Goal: Task Accomplishment & Management: Use online tool/utility

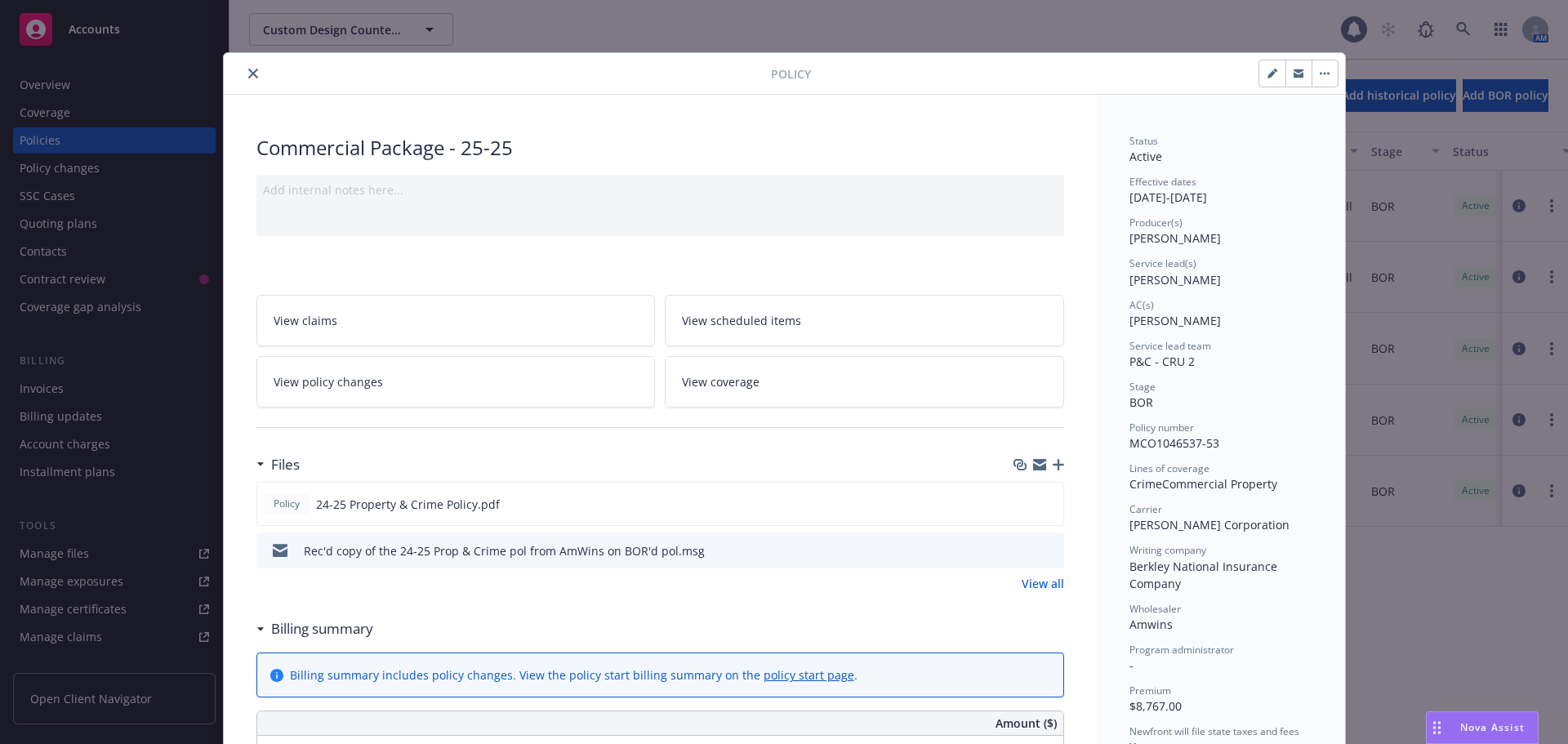
click at [1265, 64] on button "button" at bounding box center [1272, 73] width 26 height 26
select select "BOR"
select select "12"
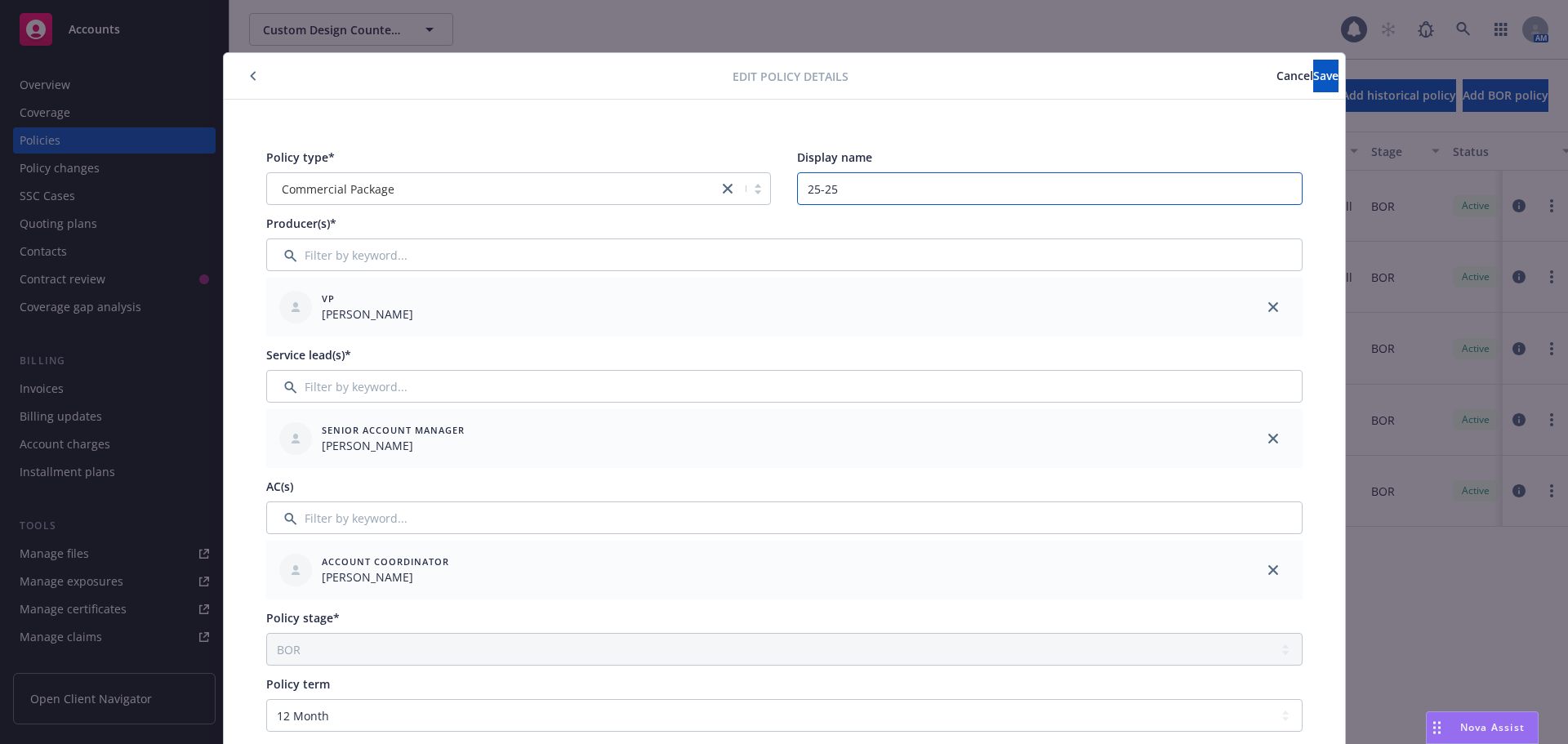
drag, startPoint x: 860, startPoint y: 199, endPoint x: 753, endPoint y: 178, distance: 109.0
click at [753, 178] on div "Policy type* Commercial Package Display name 25-25" at bounding box center [784, 176] width 1036 height 56
type input "24-25"
click at [743, 229] on div "Producer(s)*" at bounding box center [784, 222] width 1036 height 17
click at [906, 194] on input "24-25" at bounding box center [1050, 189] width 505 height 33
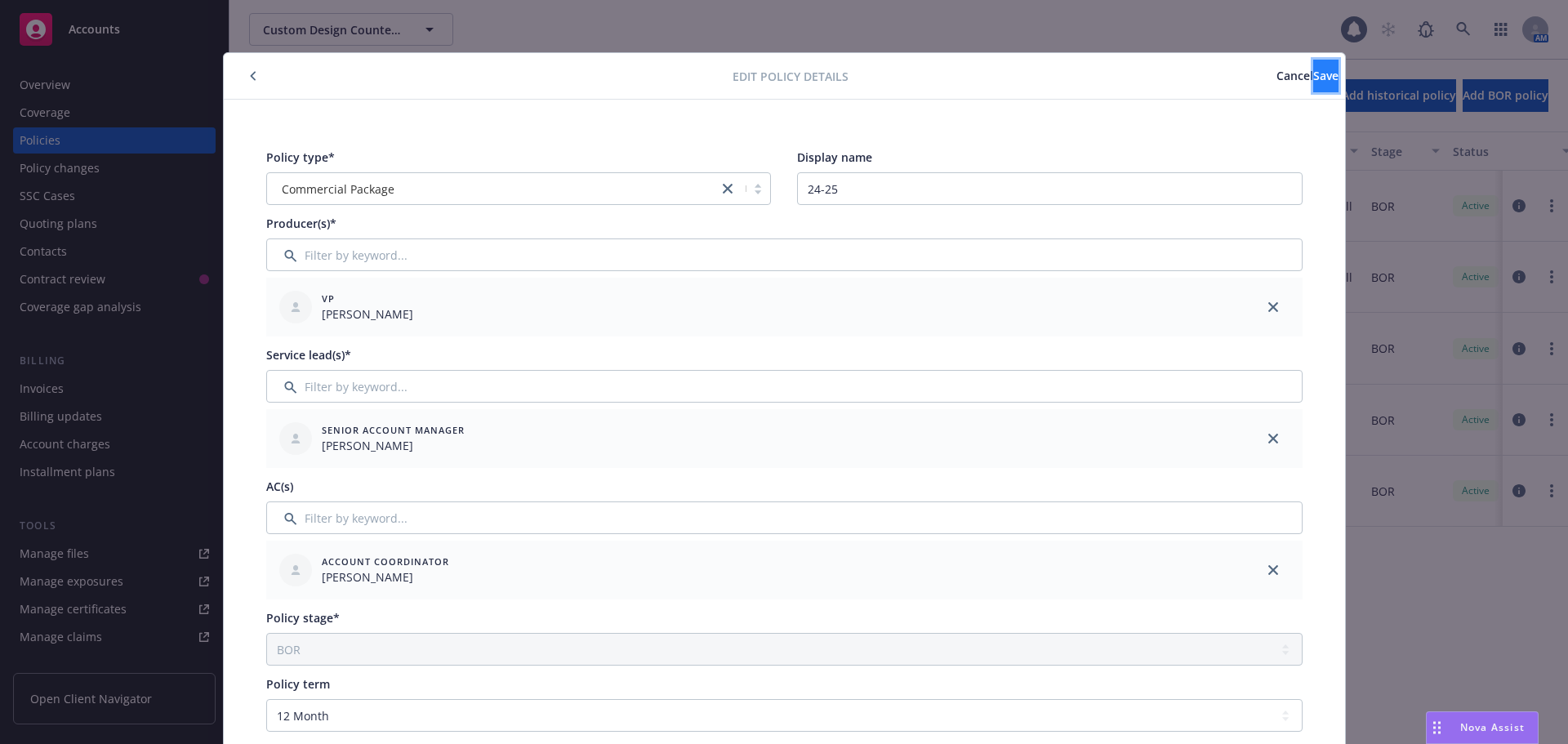
click at [1331, 76] on button "Save" at bounding box center [1325, 76] width 25 height 33
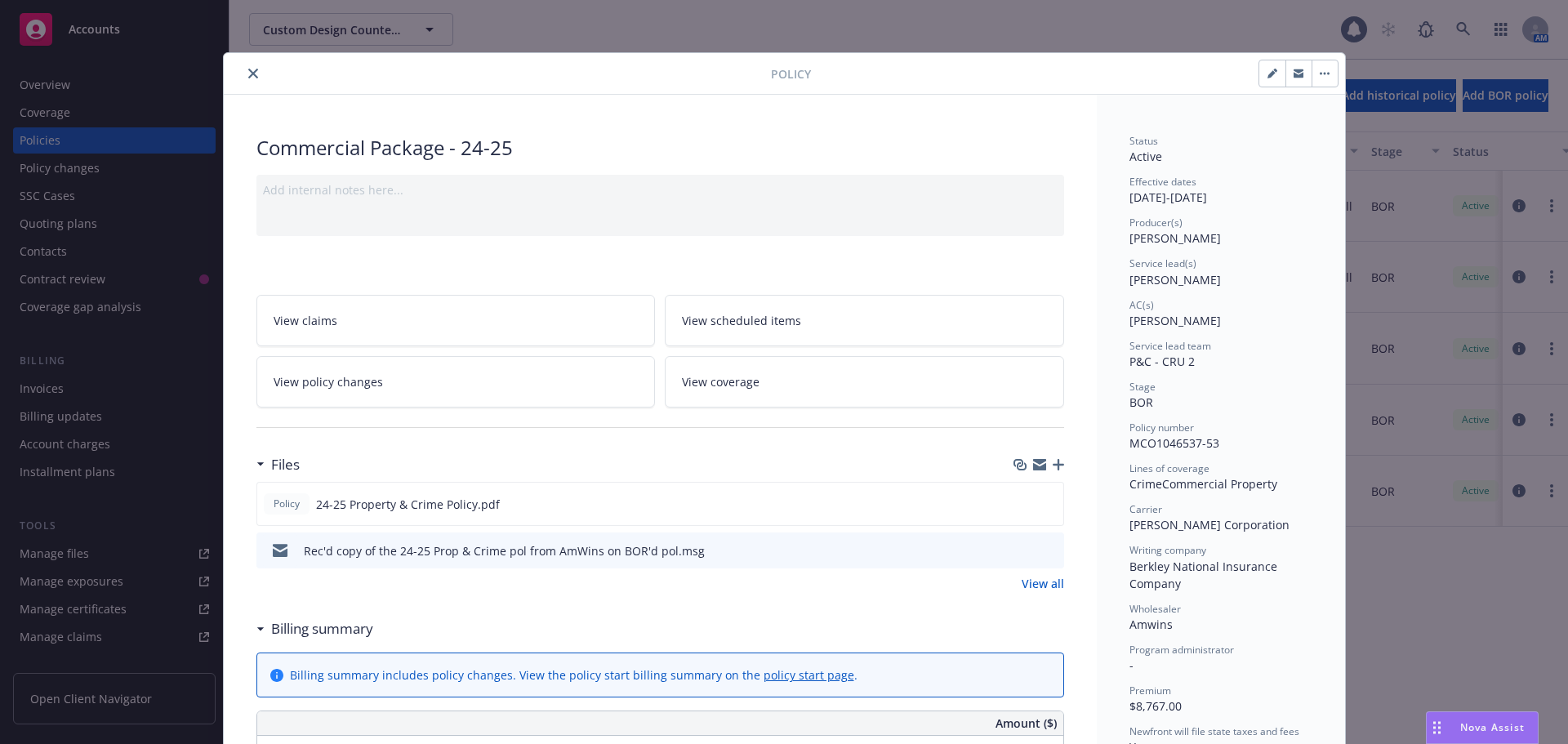
click at [233, 77] on div at bounding box center [500, 74] width 540 height 20
click at [248, 76] on icon "close" at bounding box center [253, 73] width 10 height 10
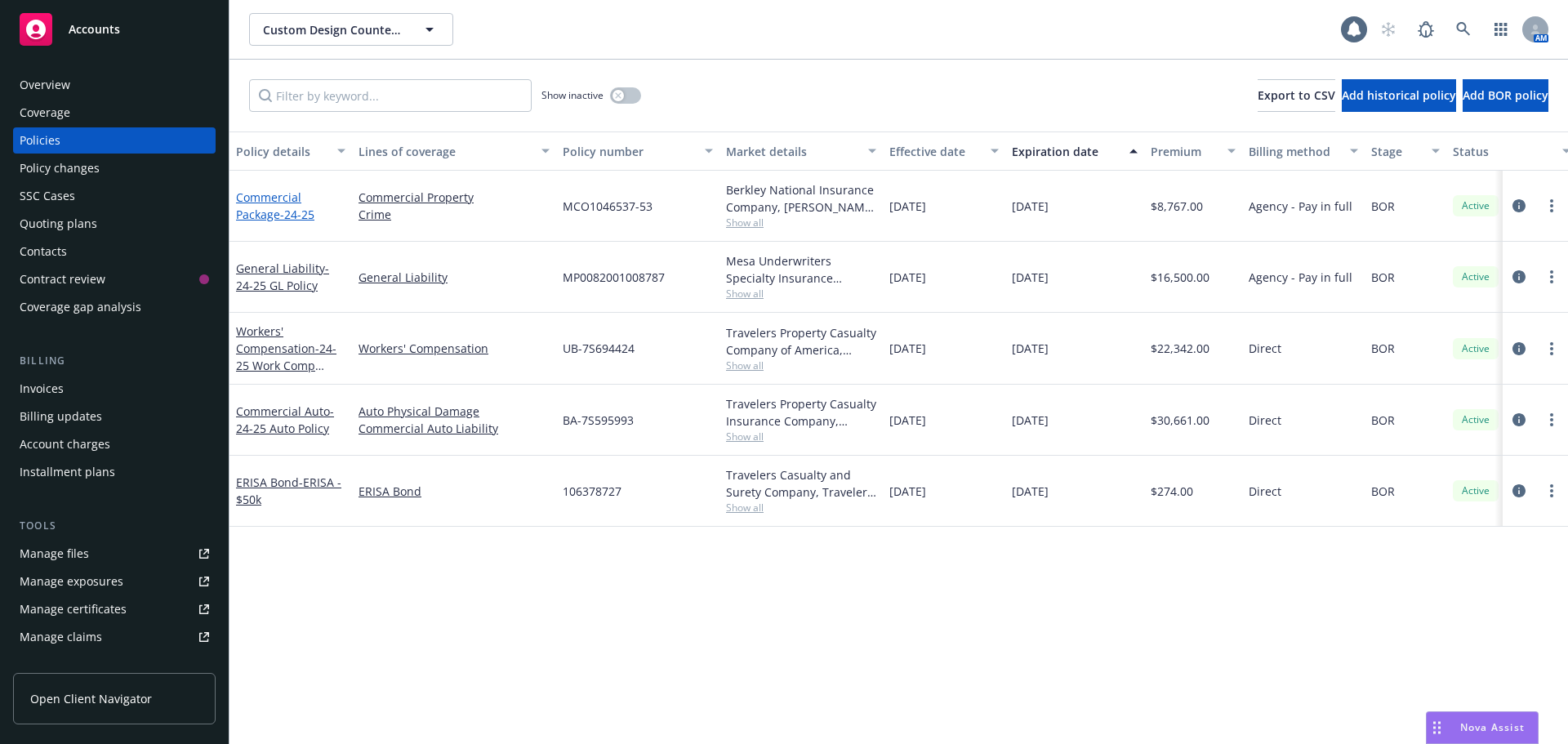
click at [288, 211] on span "- 24-25" at bounding box center [297, 214] width 35 height 15
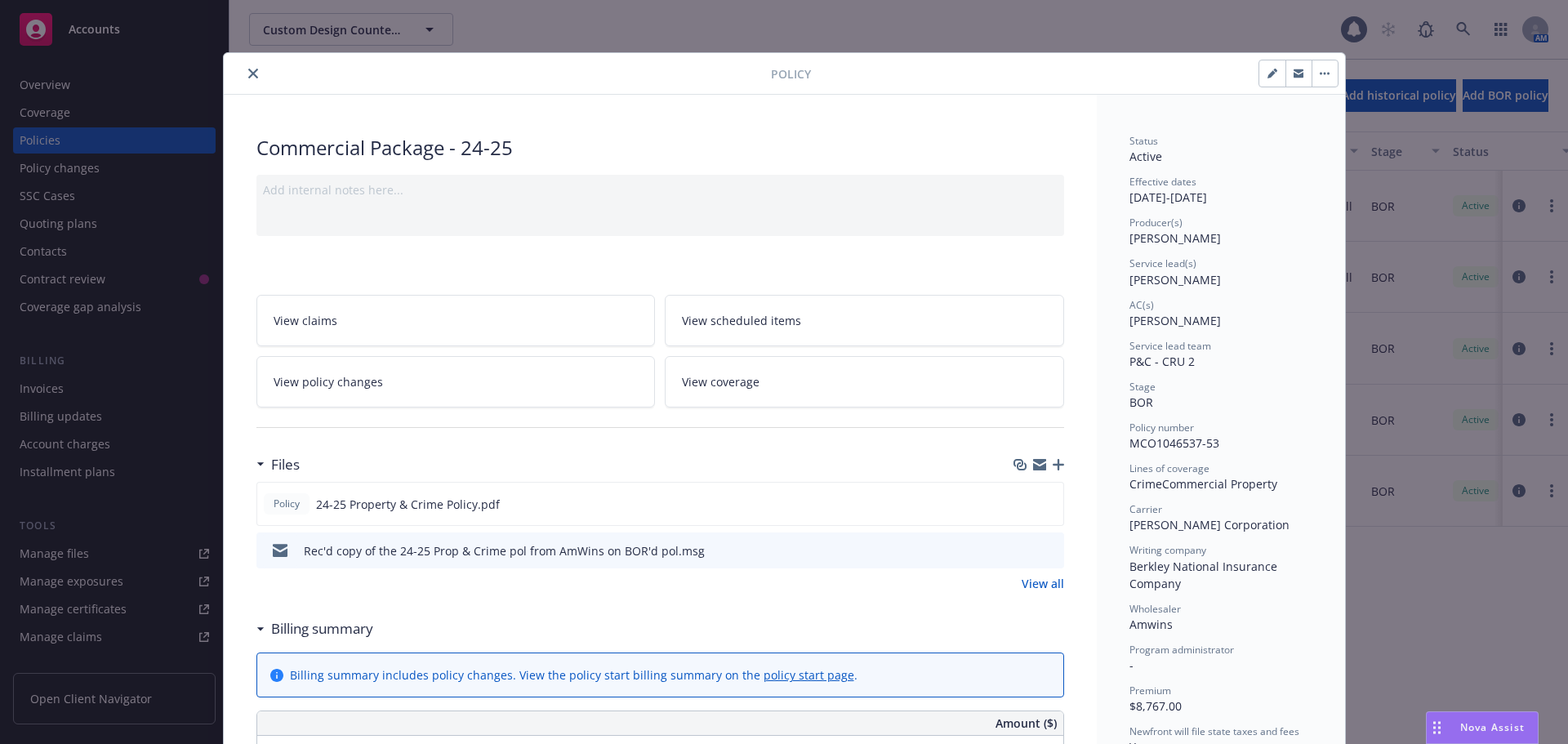
scroll to position [49, 0]
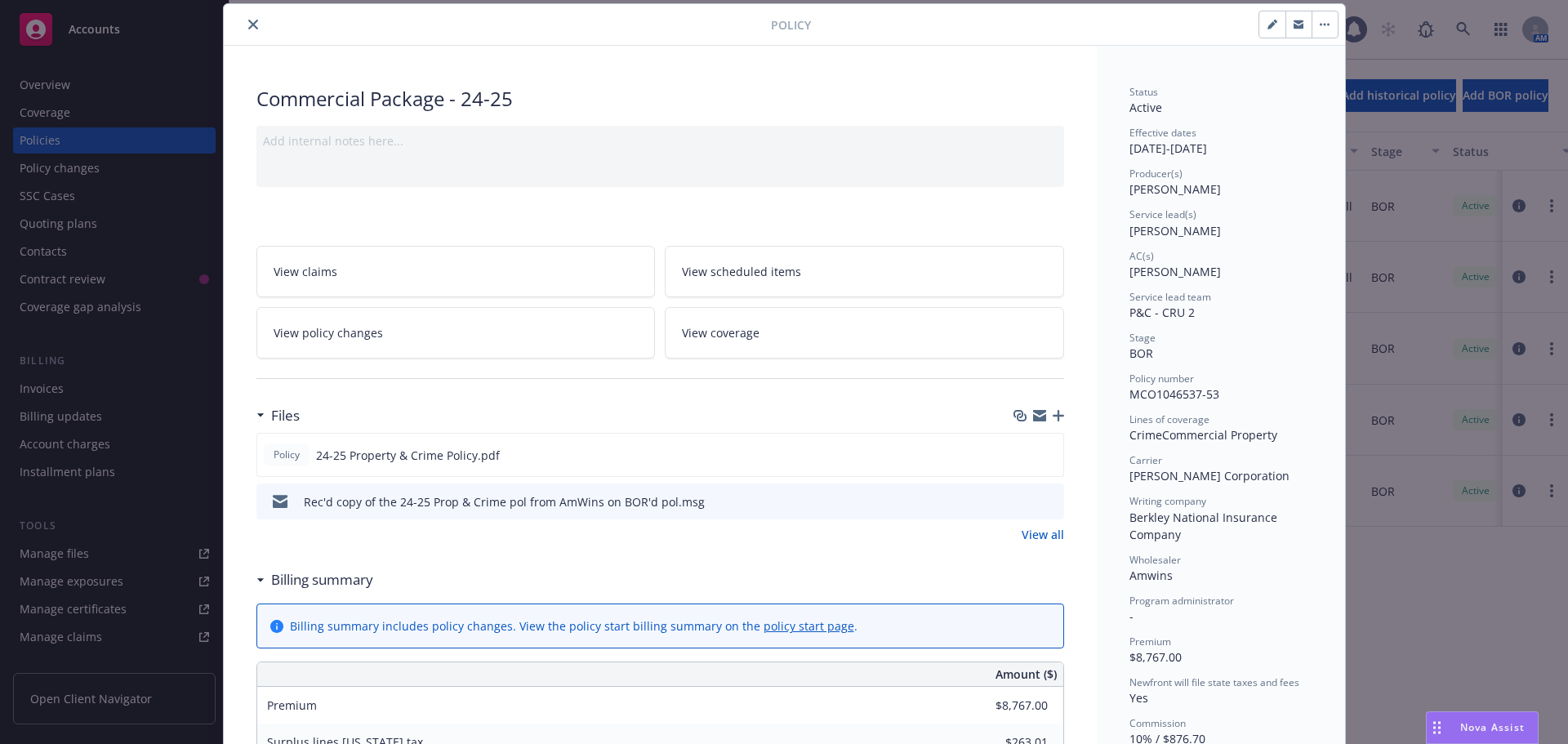
click at [1053, 415] on icon "button" at bounding box center [1058, 416] width 12 height 12
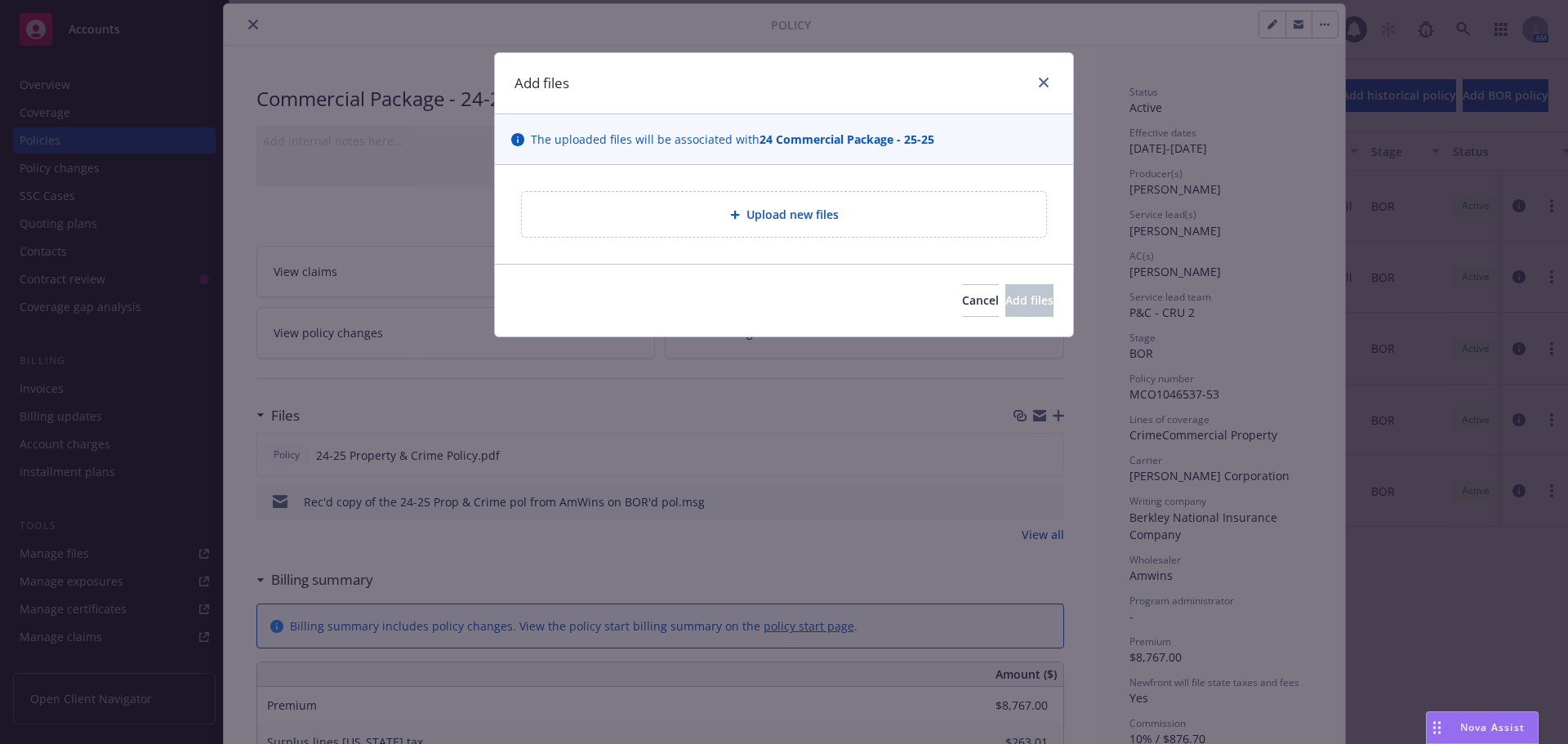
type textarea "x"
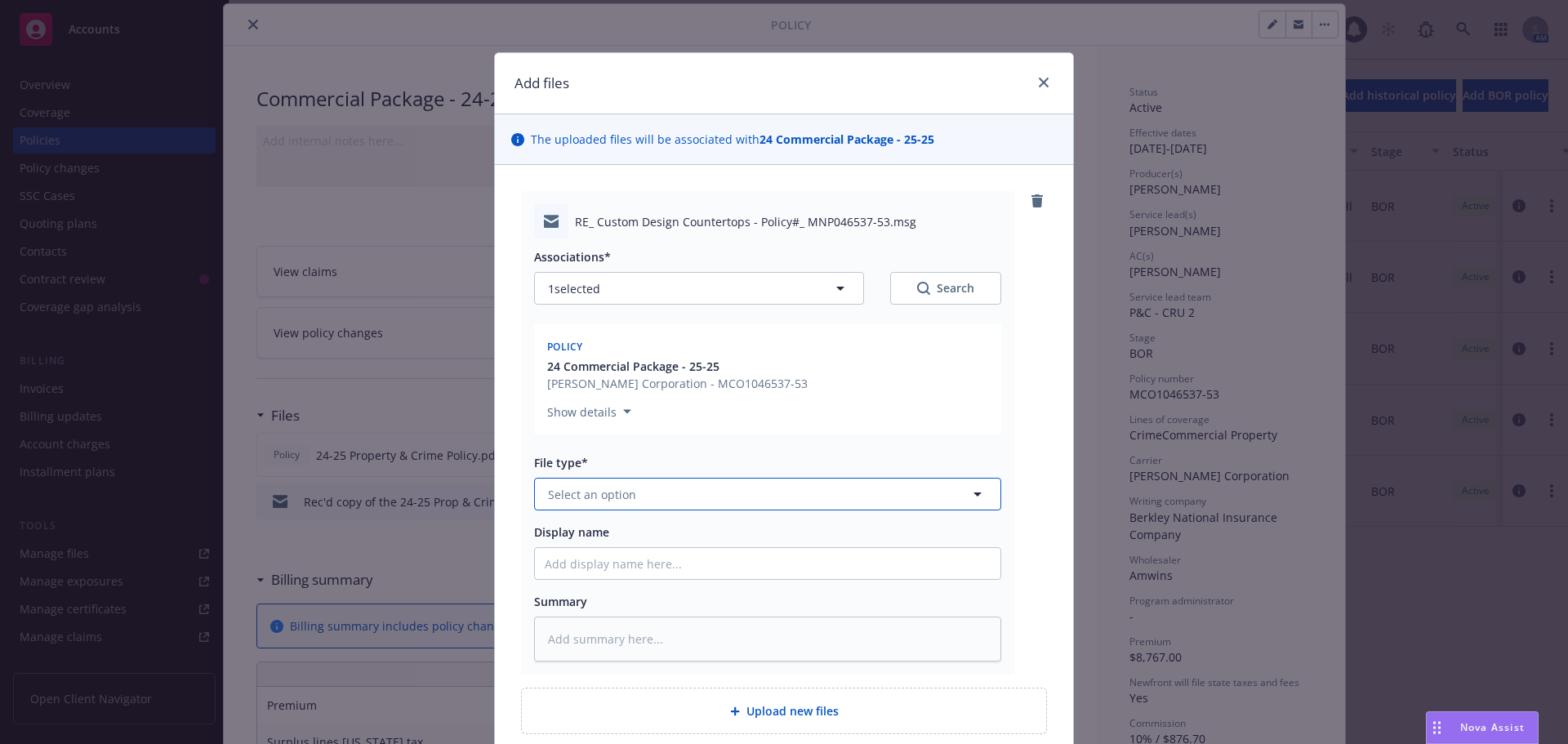
click at [653, 482] on button "Select an option" at bounding box center [767, 494] width 467 height 33
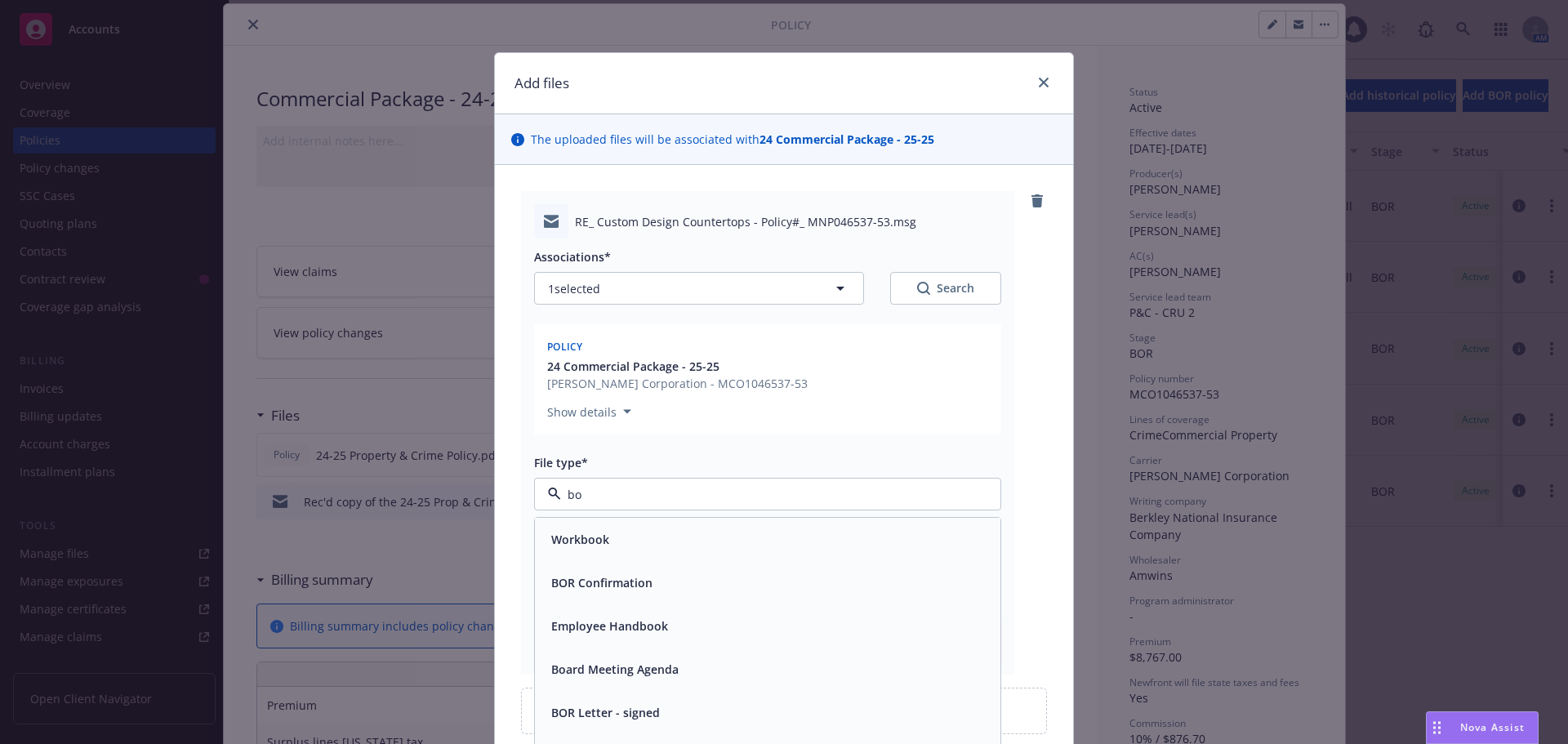
type input "bor"
click at [618, 543] on span "BOR Confirmation" at bounding box center [602, 538] width 101 height 17
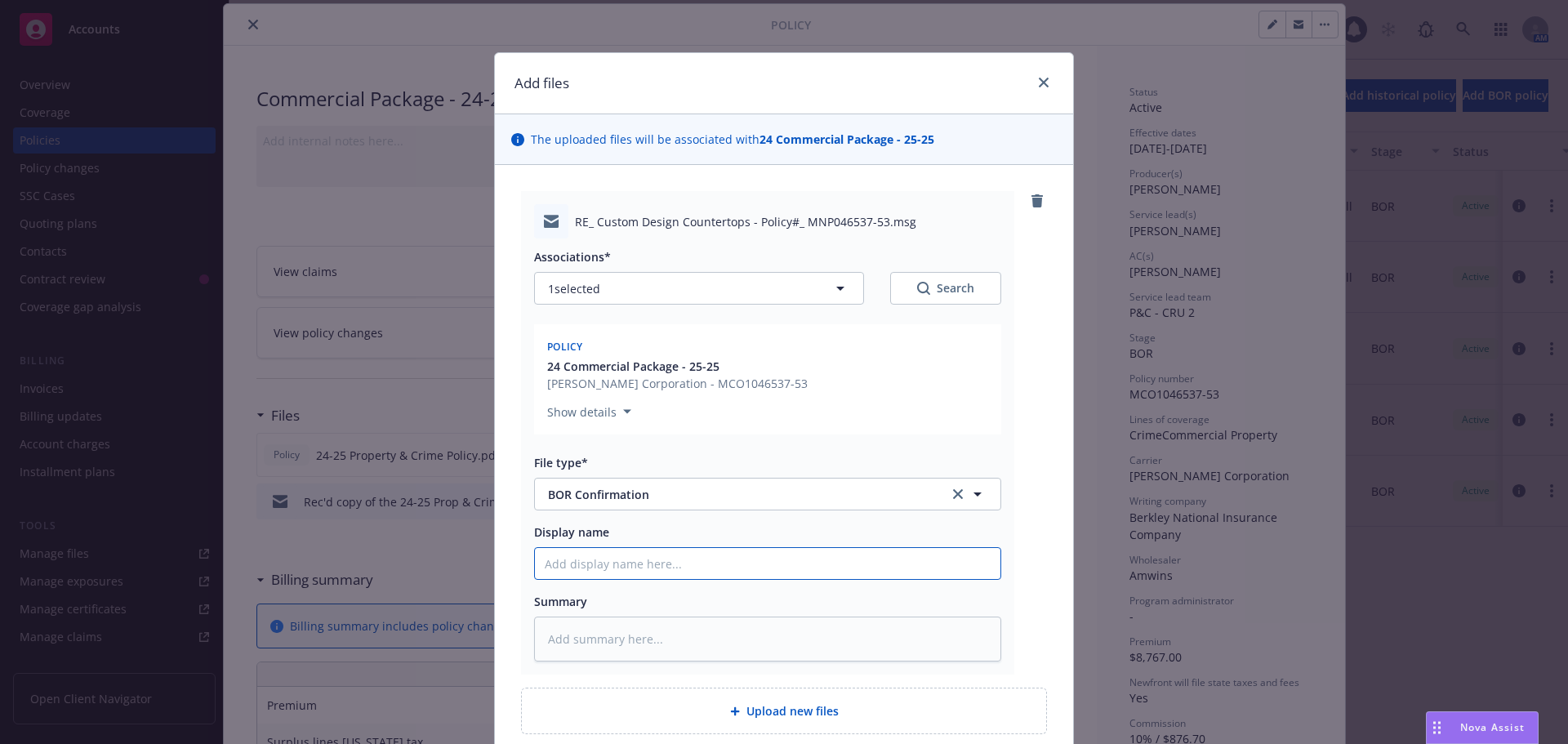
click at [618, 560] on input "Display name" at bounding box center [767, 563] width 465 height 31
type textarea "x"
type input "2"
type textarea "x"
type input "24"
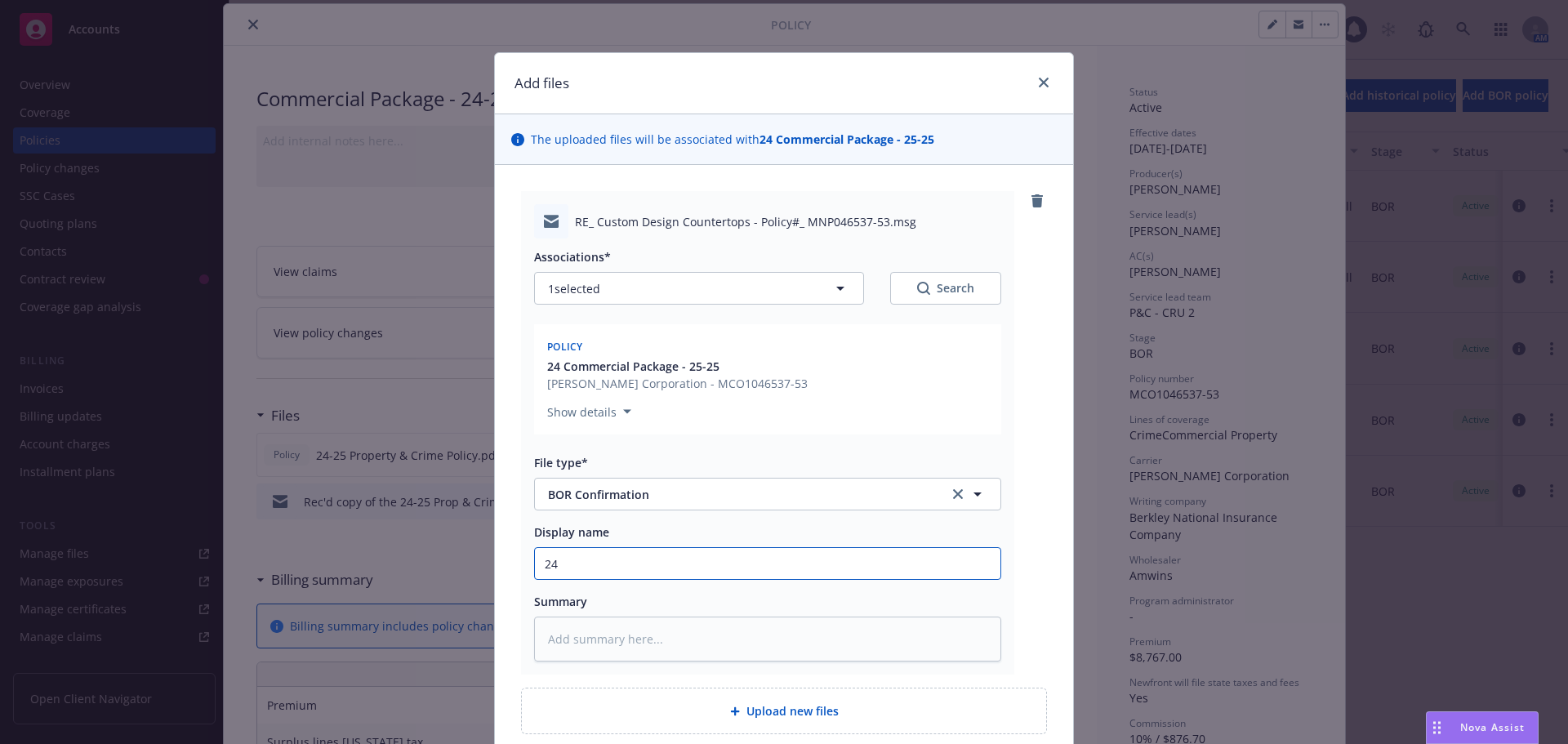
type textarea "x"
type input "24-"
type textarea "x"
type input "24-2"
type textarea "x"
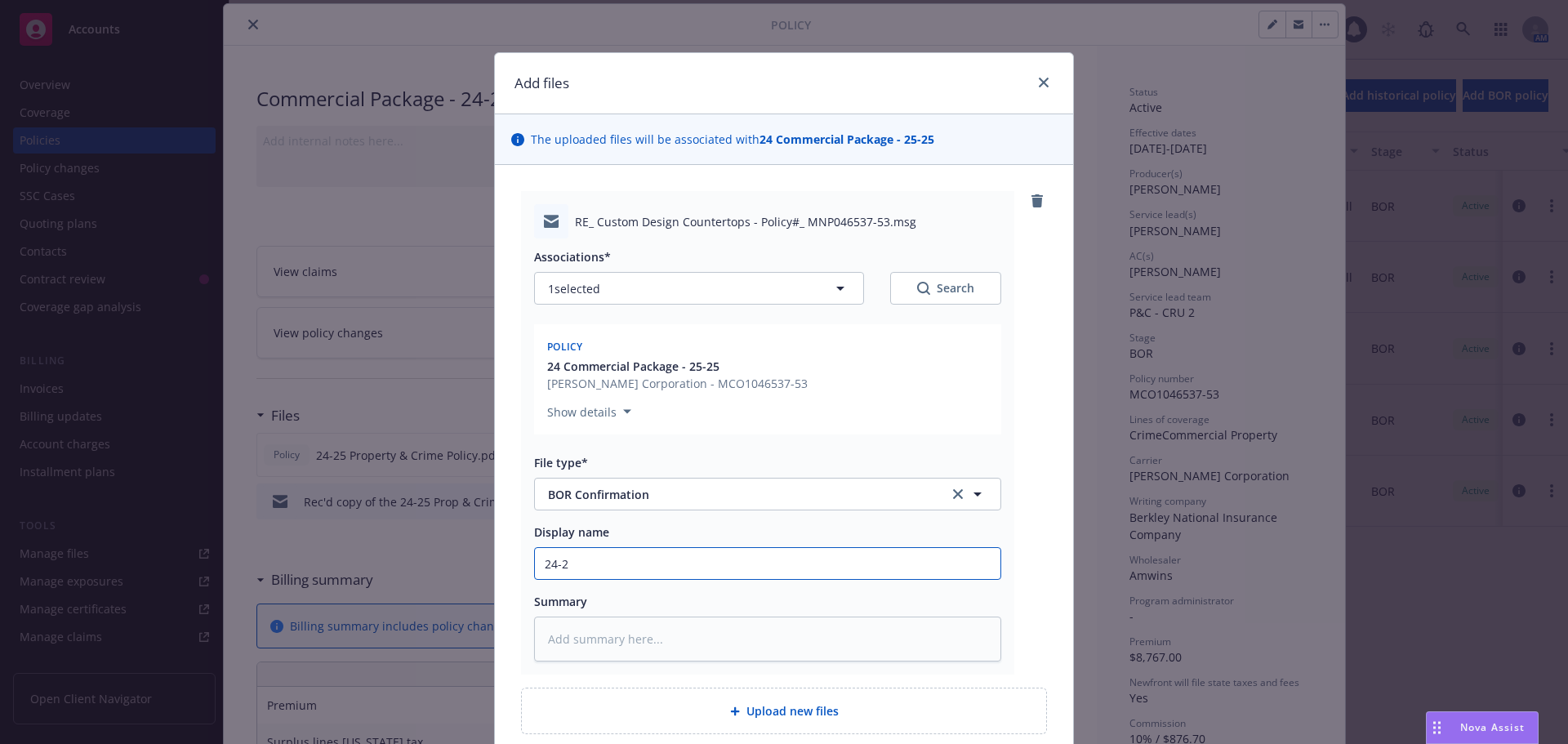
type input "24-25"
type textarea "x"
type input "24-25"
type textarea "x"
type input "24-25 P"
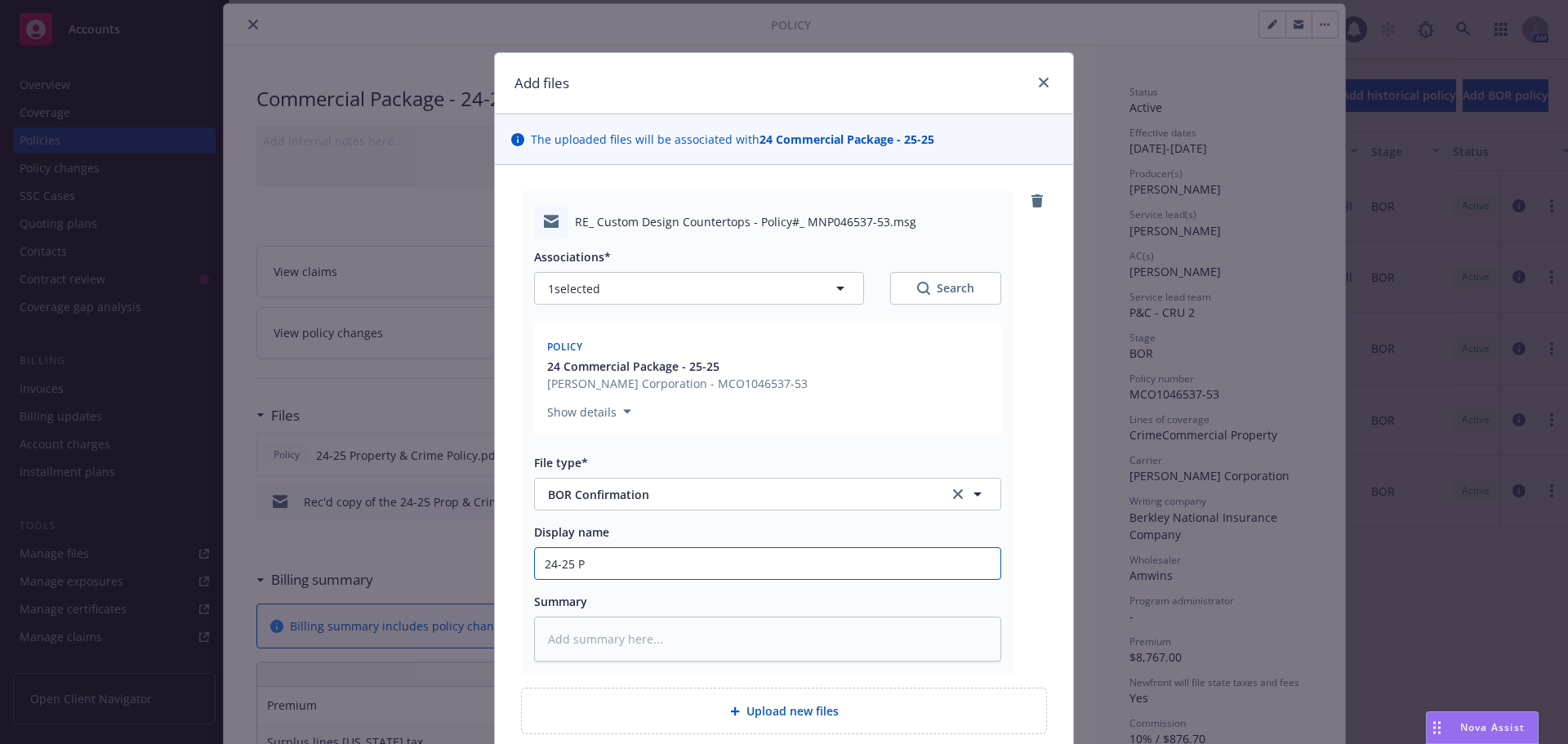
type textarea "x"
type input "24-25 Pr"
type textarea "x"
type input "24-25 Pro"
type textarea "x"
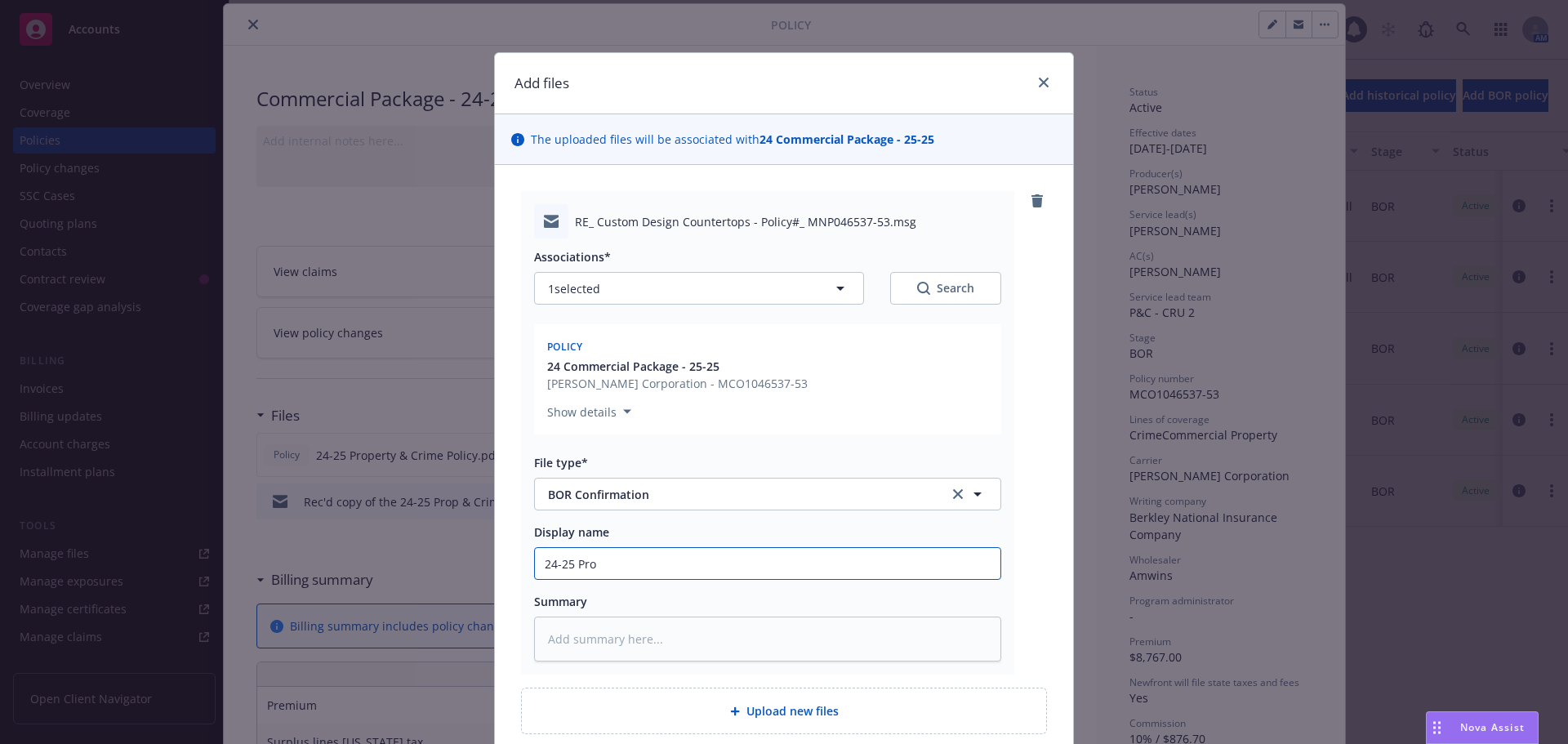
type input "24-25 Prop"
type textarea "x"
type input "24-25 Prop"
type textarea "x"
type input "24-25 Prop B"
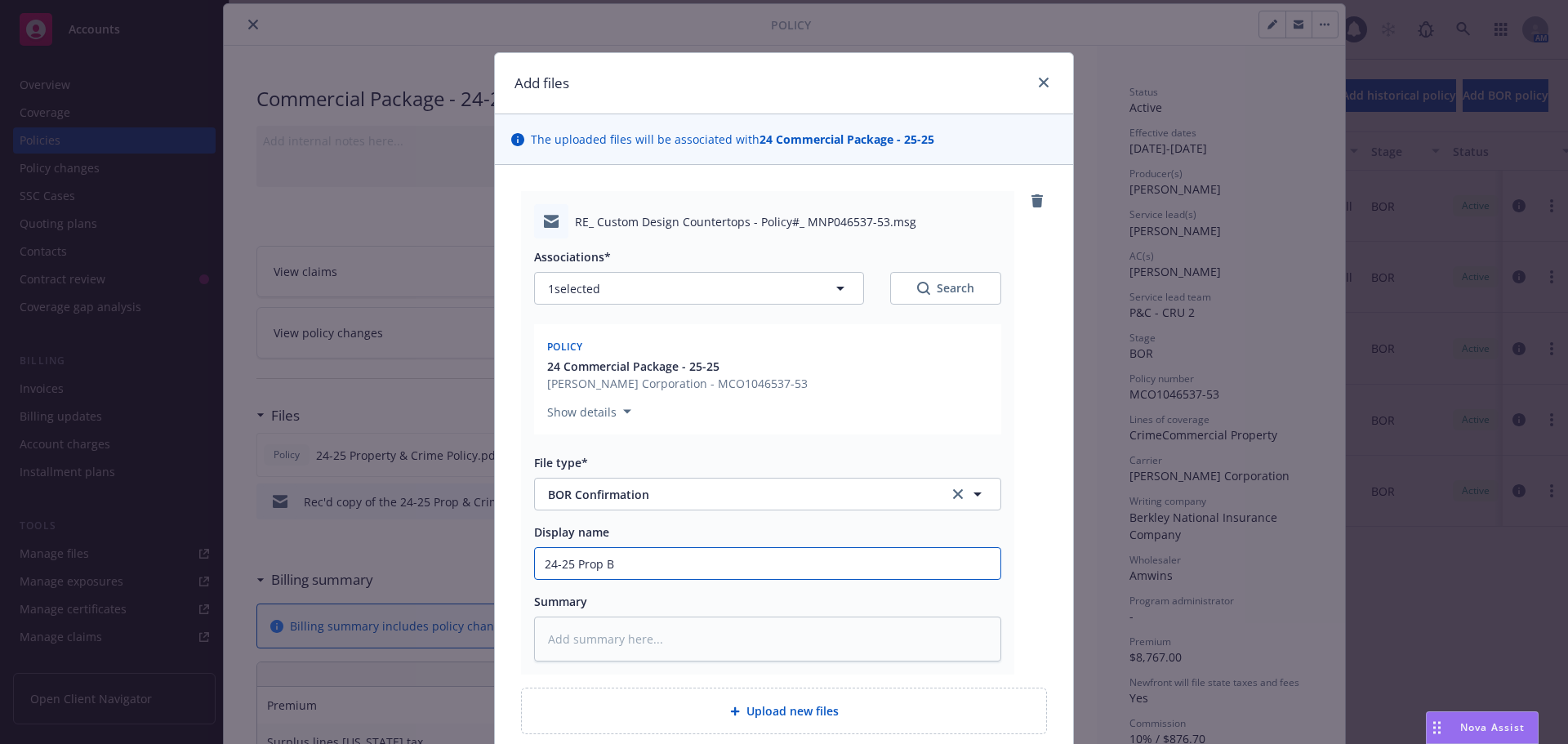
type textarea "x"
type input "24-25 Prop BO"
type textarea "x"
type input "24-25 Prop BOR"
type textarea "x"
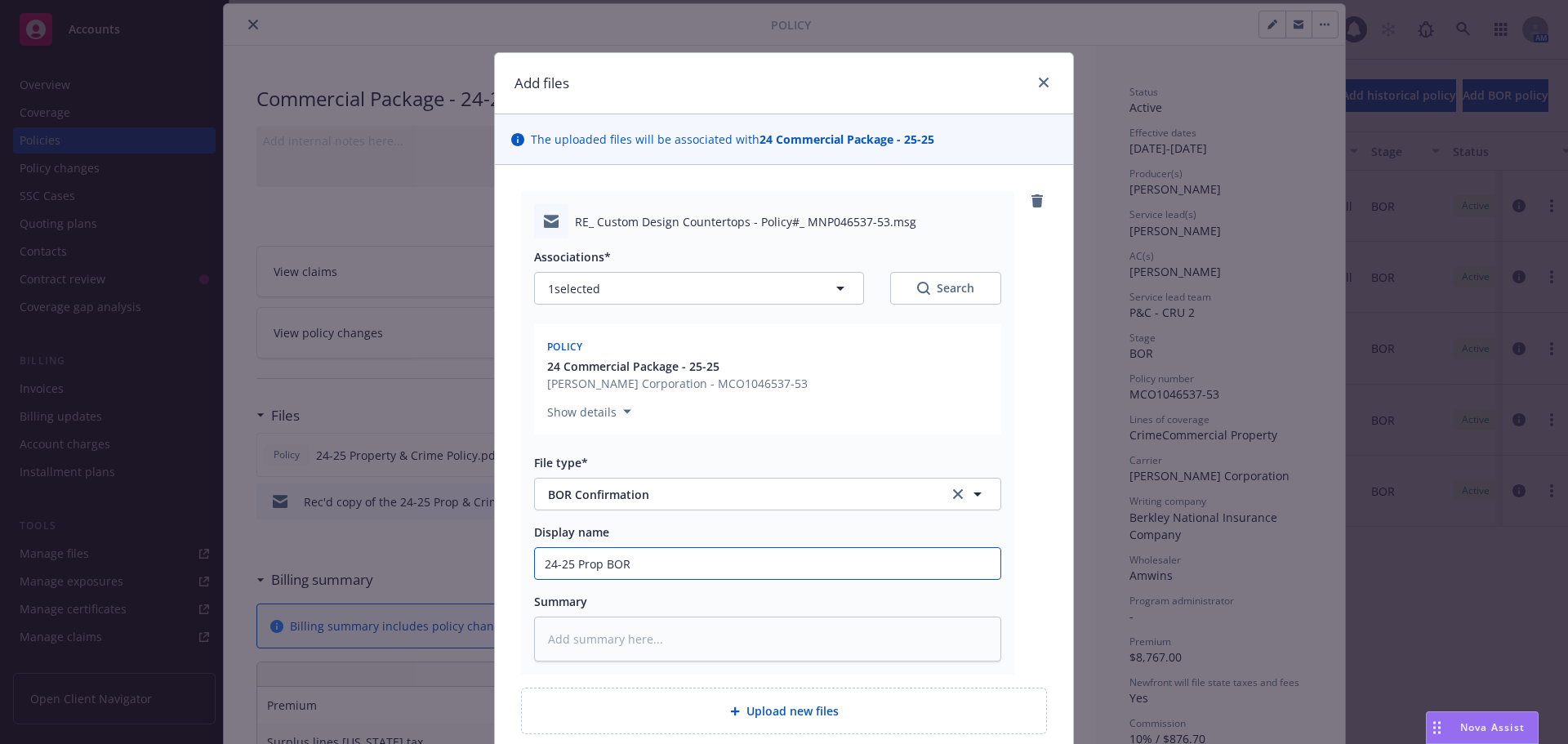
type input "24-25 Prop BOR"
type textarea "x"
type input "24-25 Prop BOR C"
type textarea "x"
type input "24-25 Prop BOR Co"
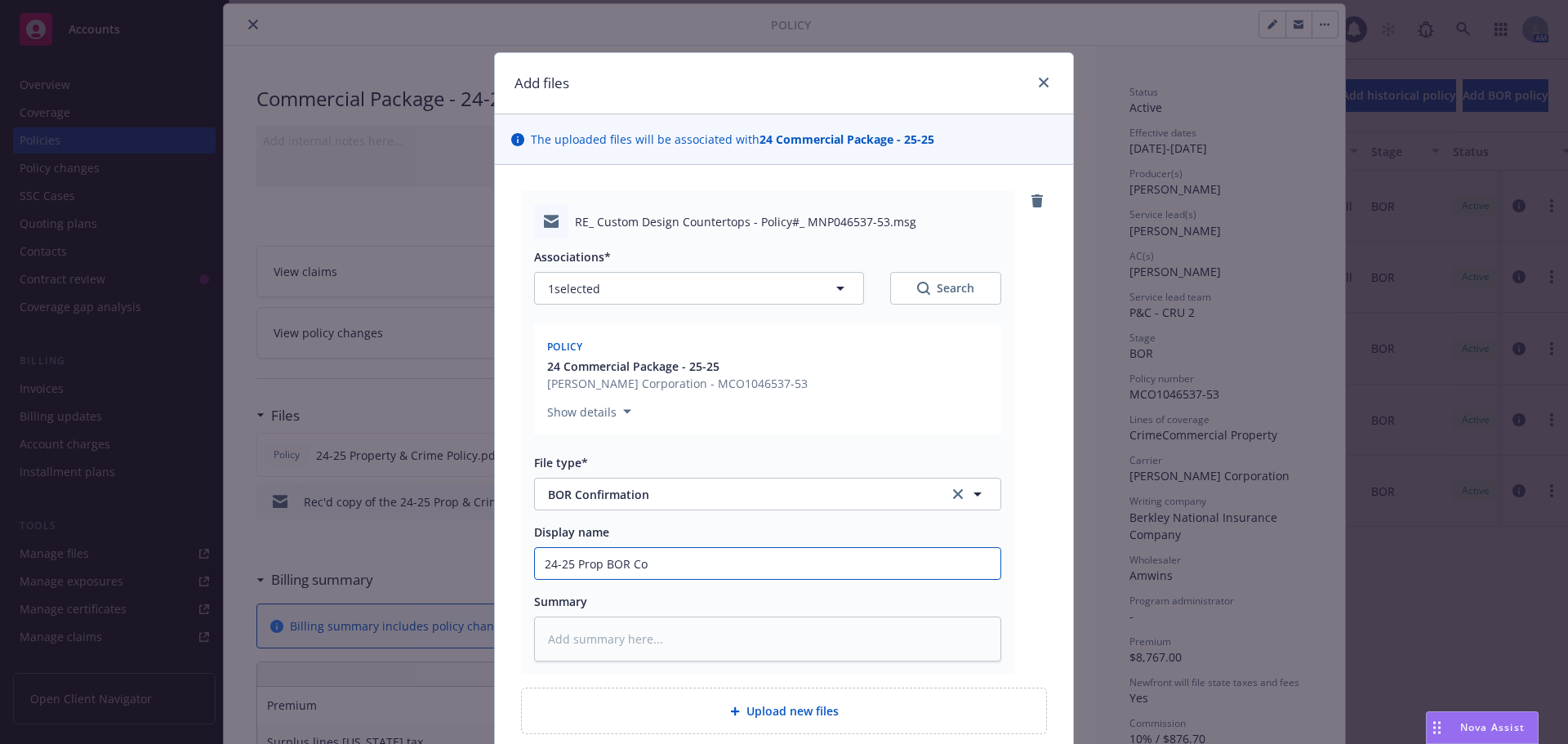
type textarea "x"
type input "24-25 Prop BOR Con"
type textarea "x"
type input "24-25 Prop BOR Conf"
type textarea "x"
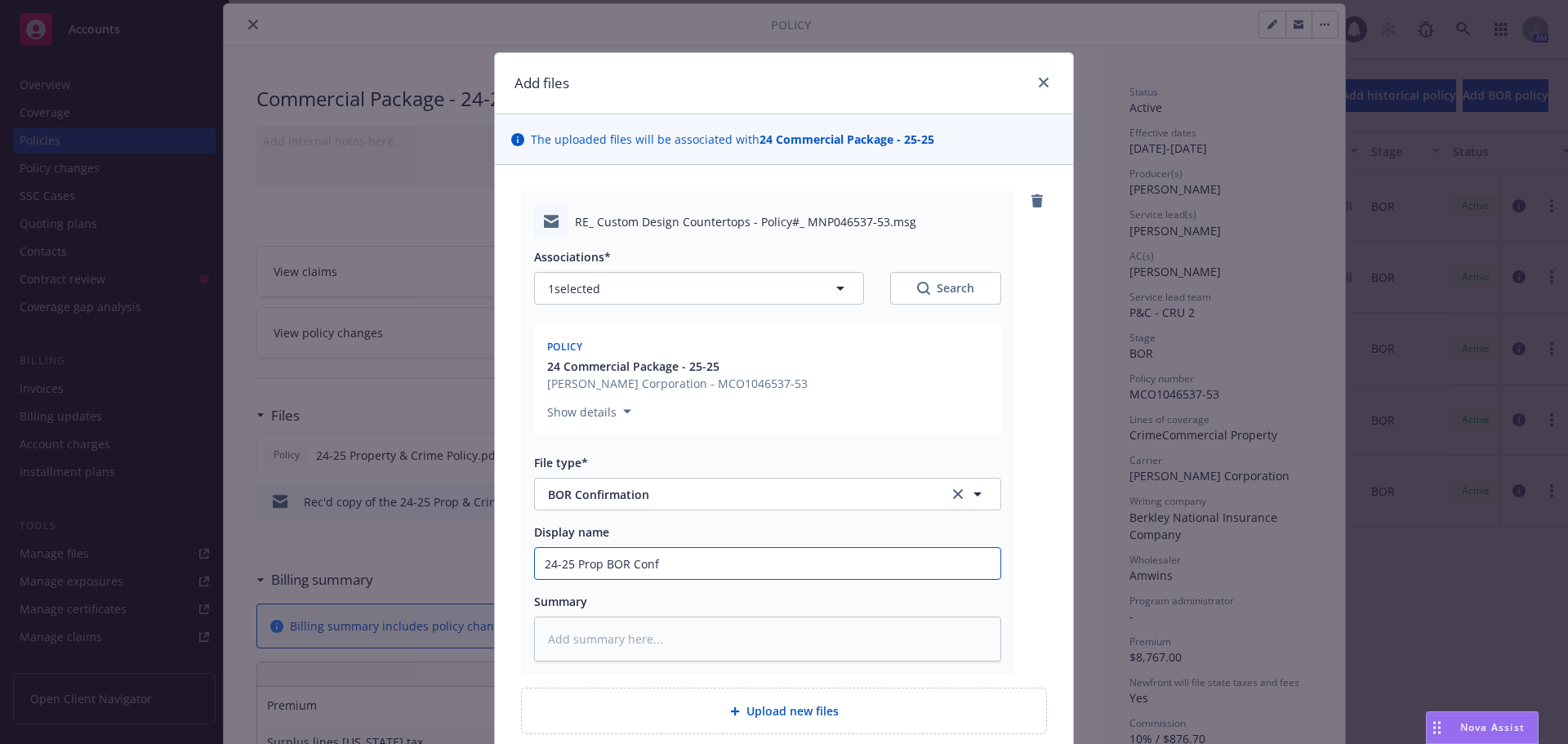
type input "24-25 Prop BOR Confi"
type textarea "x"
type input "24-25 Prop BOR Confir"
type textarea "x"
type input "24-25 Prop BOR Confirm"
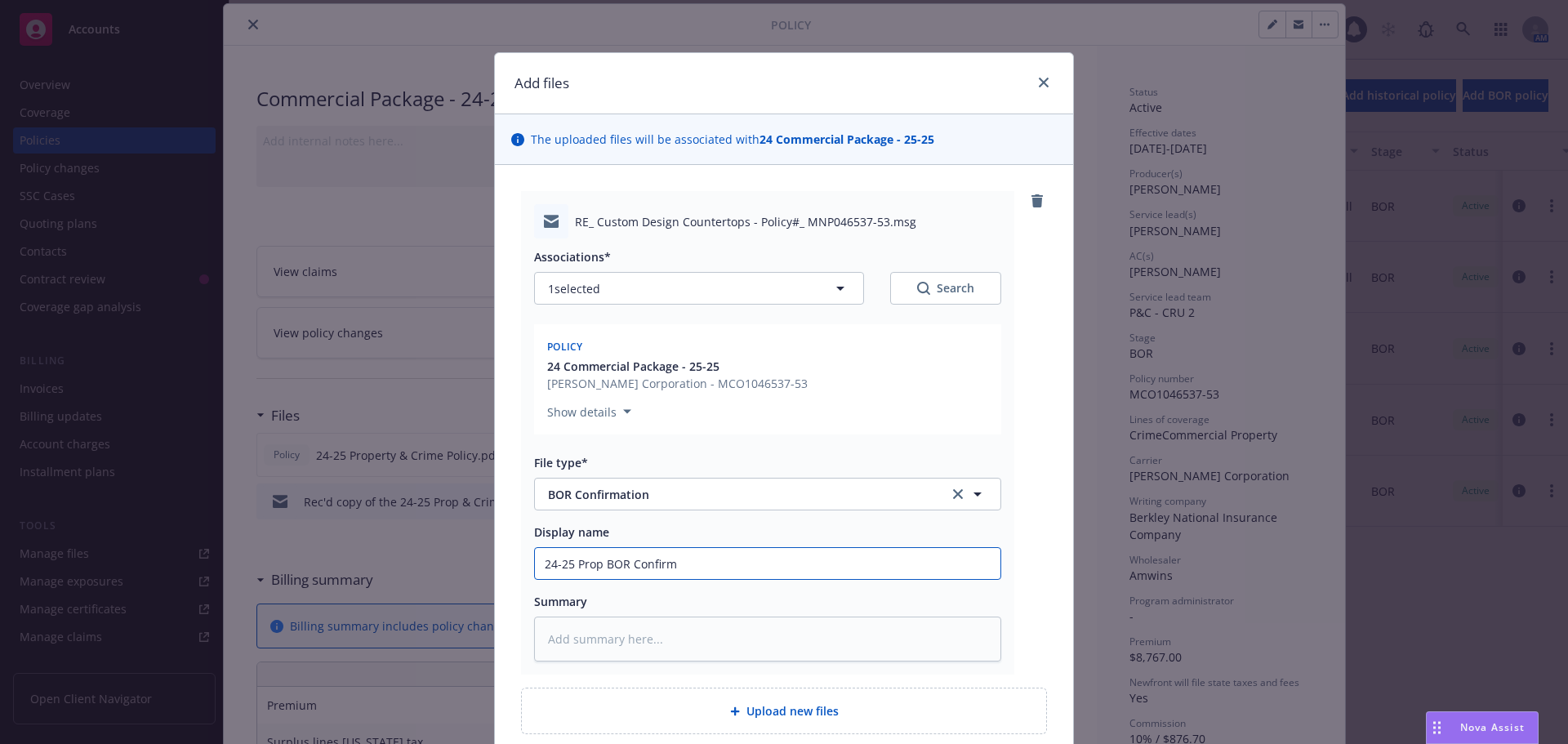
type textarea "x"
type input "24-25 Prop BOR Confirma"
type textarea "x"
type input "24-25 Prop BOR Confirmat"
type textarea "x"
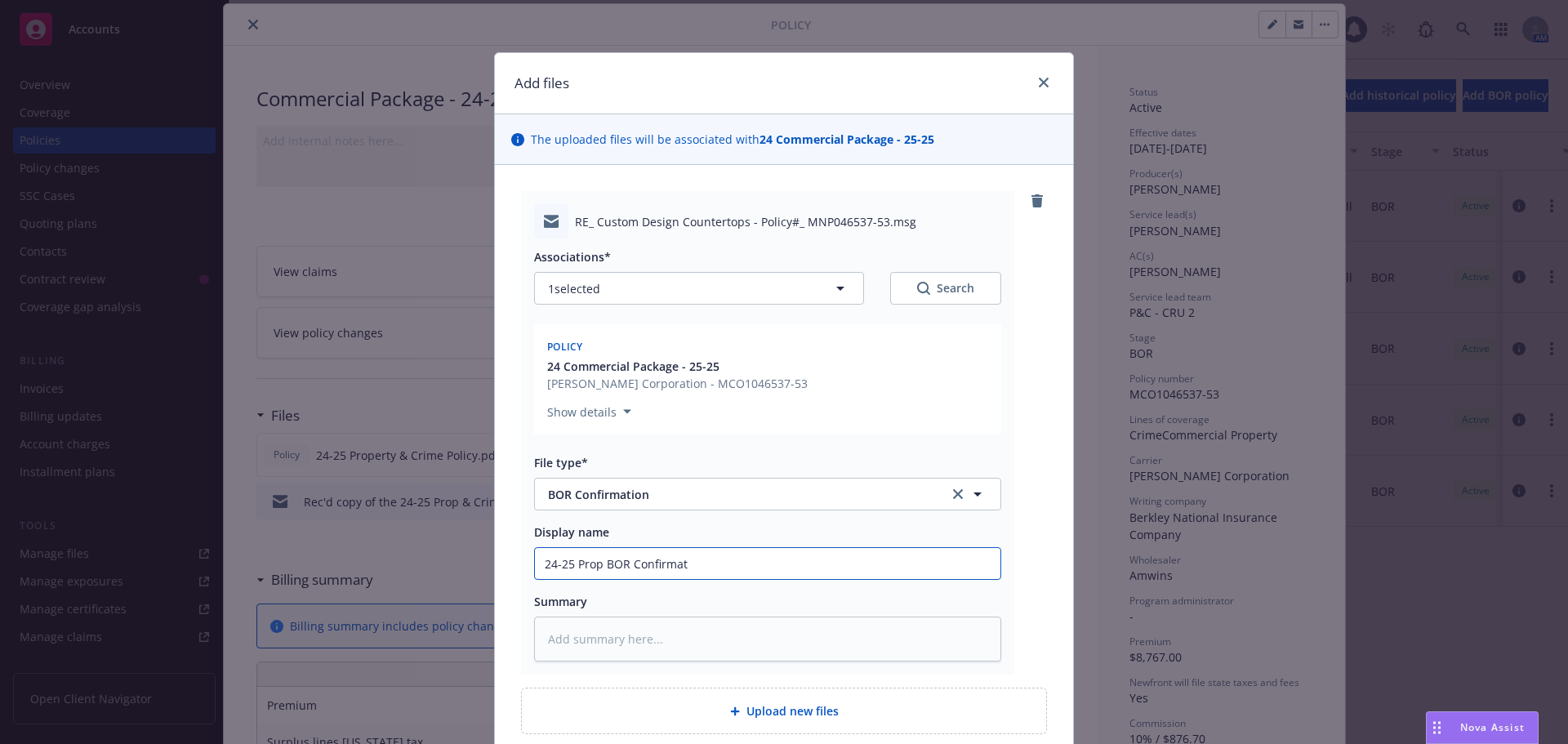
type input "24-25 Prop BOR Confirma"
type textarea "x"
type input "24-25 Prop BOR Confirm"
type textarea "x"
type input "24-25 Prop BOR Confirme"
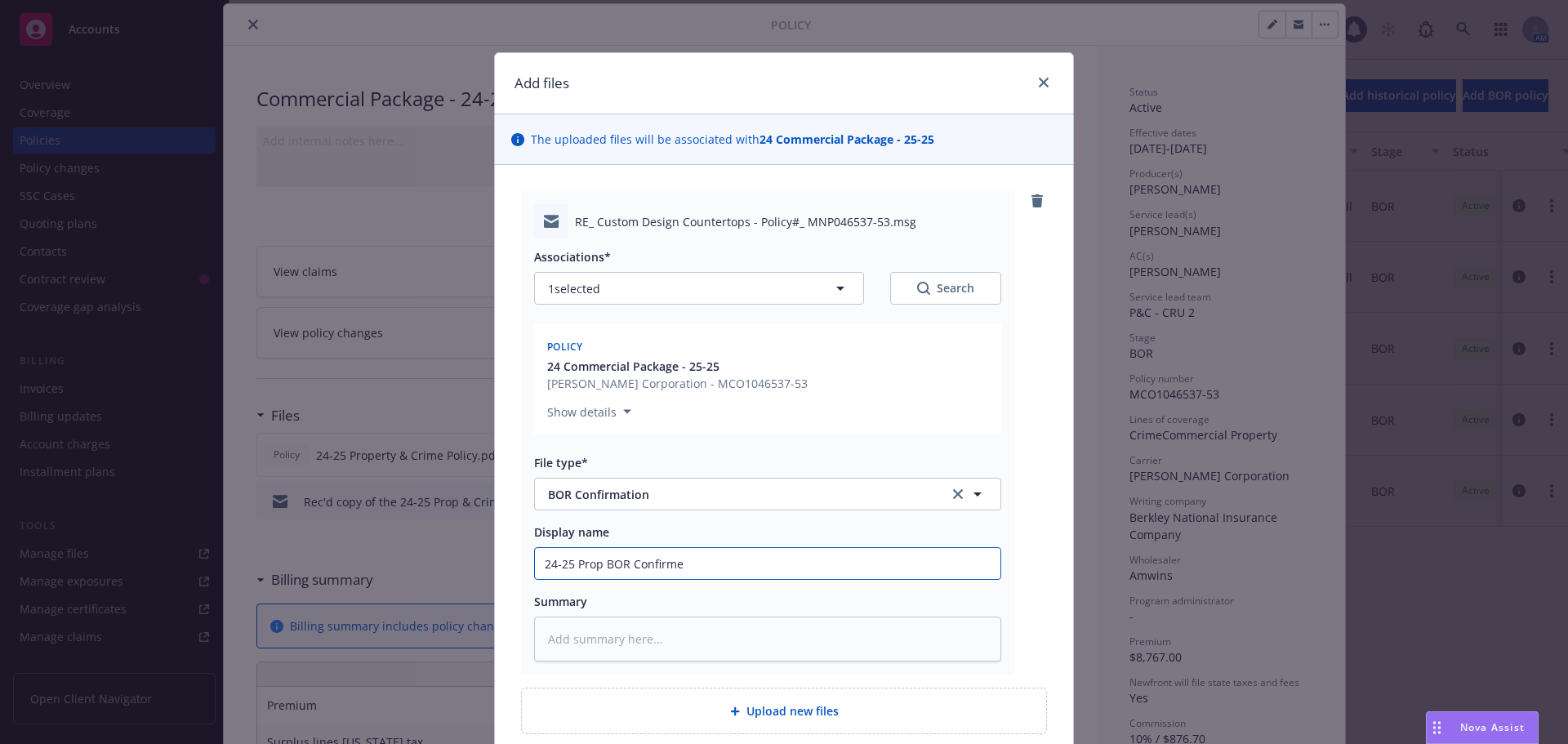
type textarea "x"
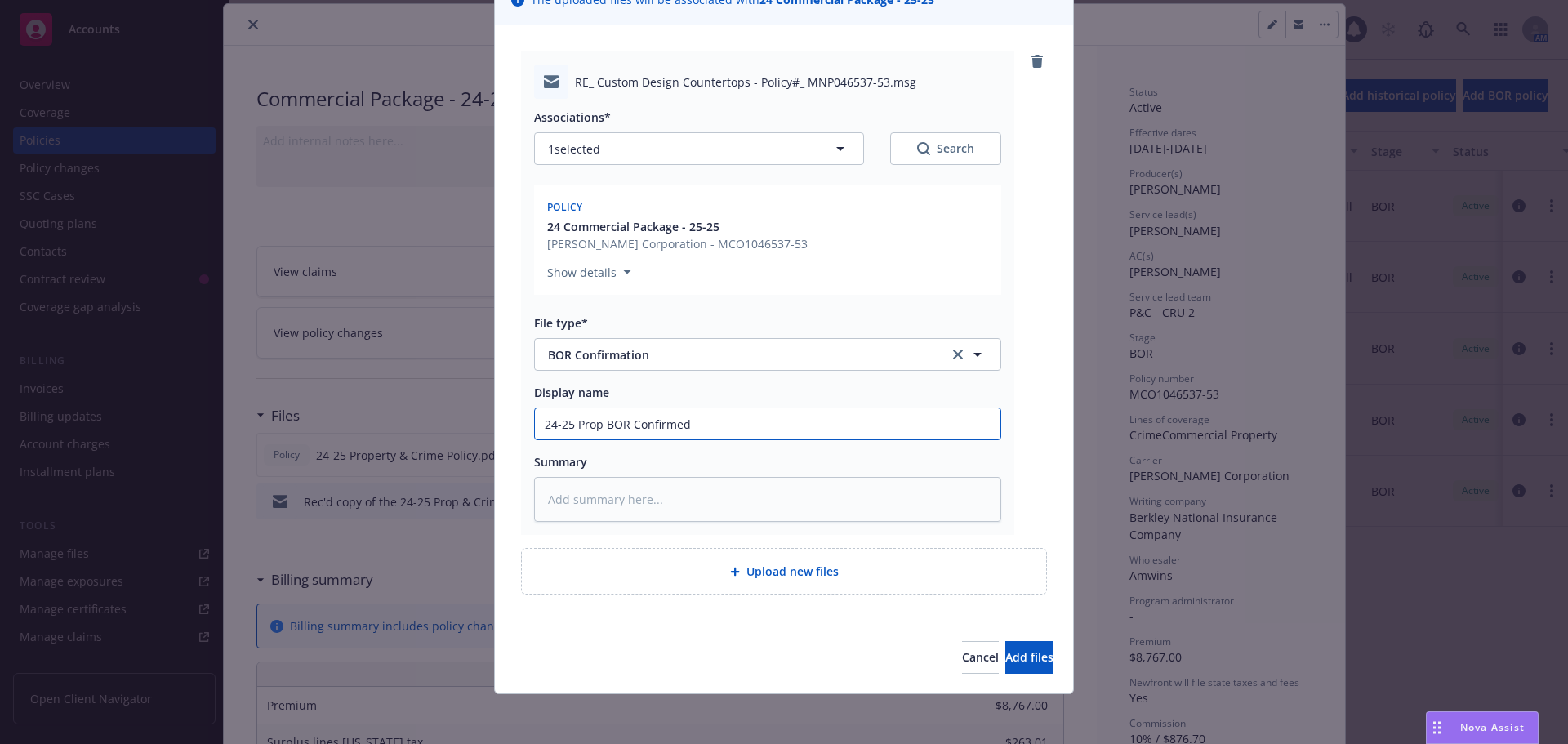
scroll to position [142, 0]
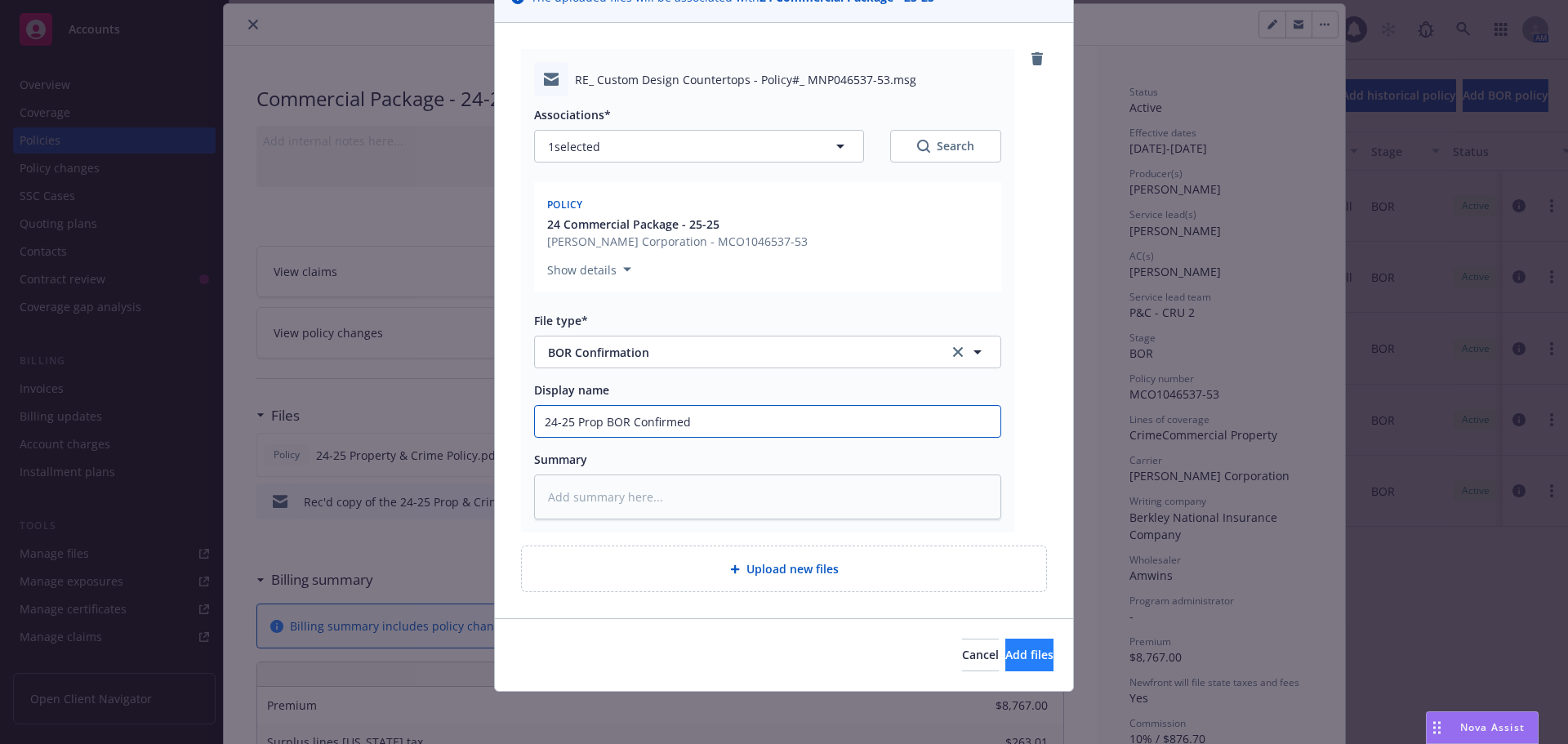
type input "24-25 Prop BOR Confirmed"
click at [1005, 659] on button "Add files" at bounding box center [1029, 655] width 48 height 33
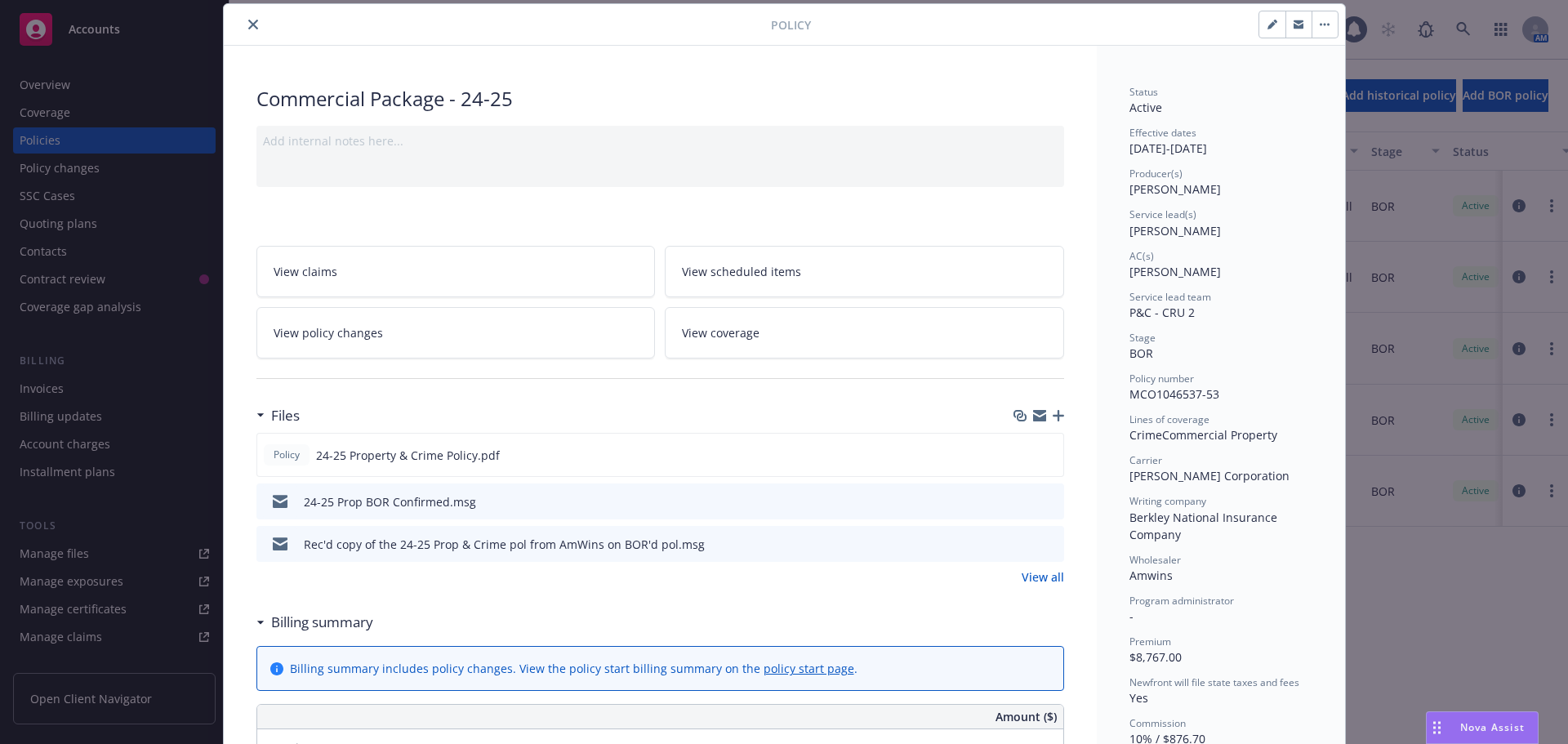
click at [1053, 414] on icon "button" at bounding box center [1058, 416] width 12 height 12
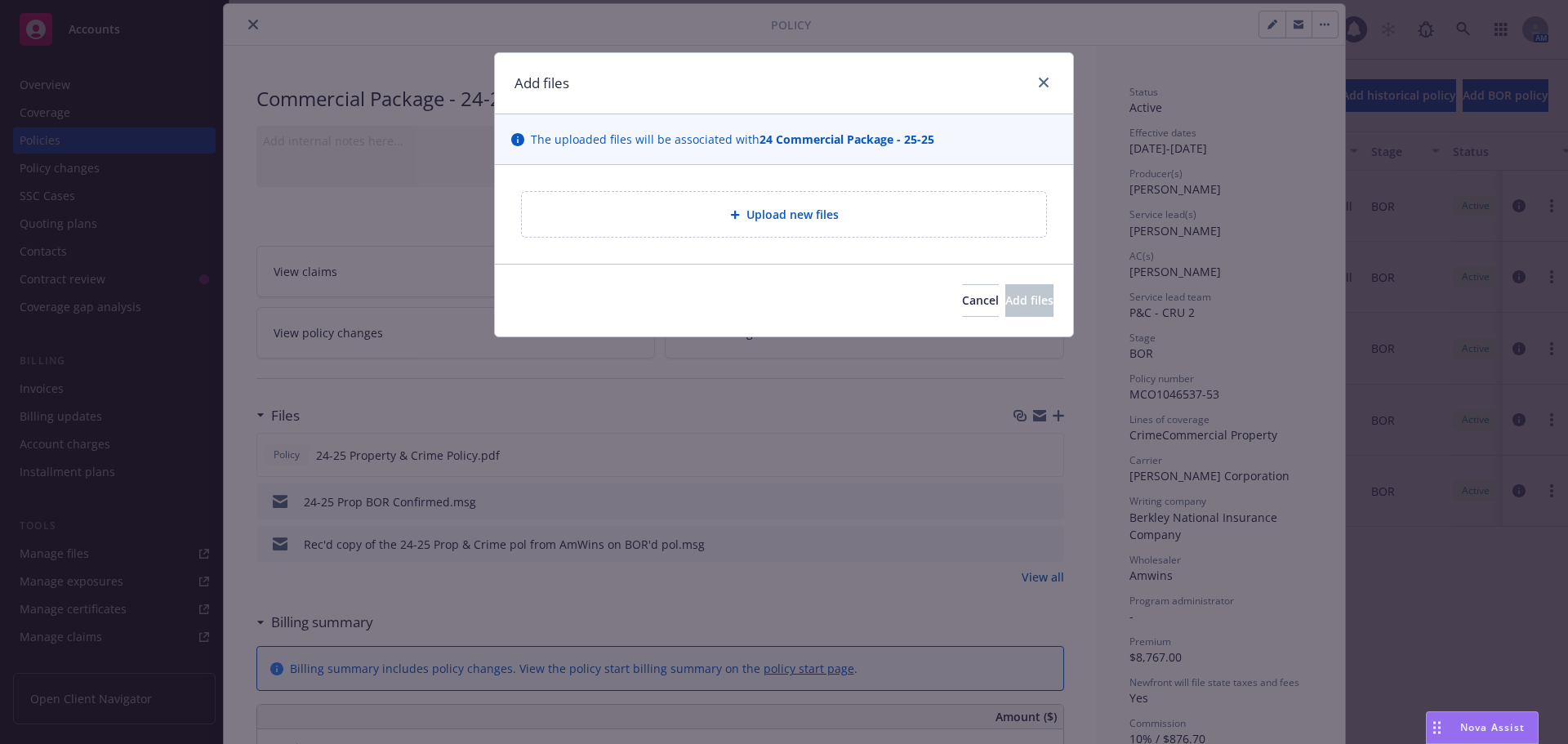
type textarea "x"
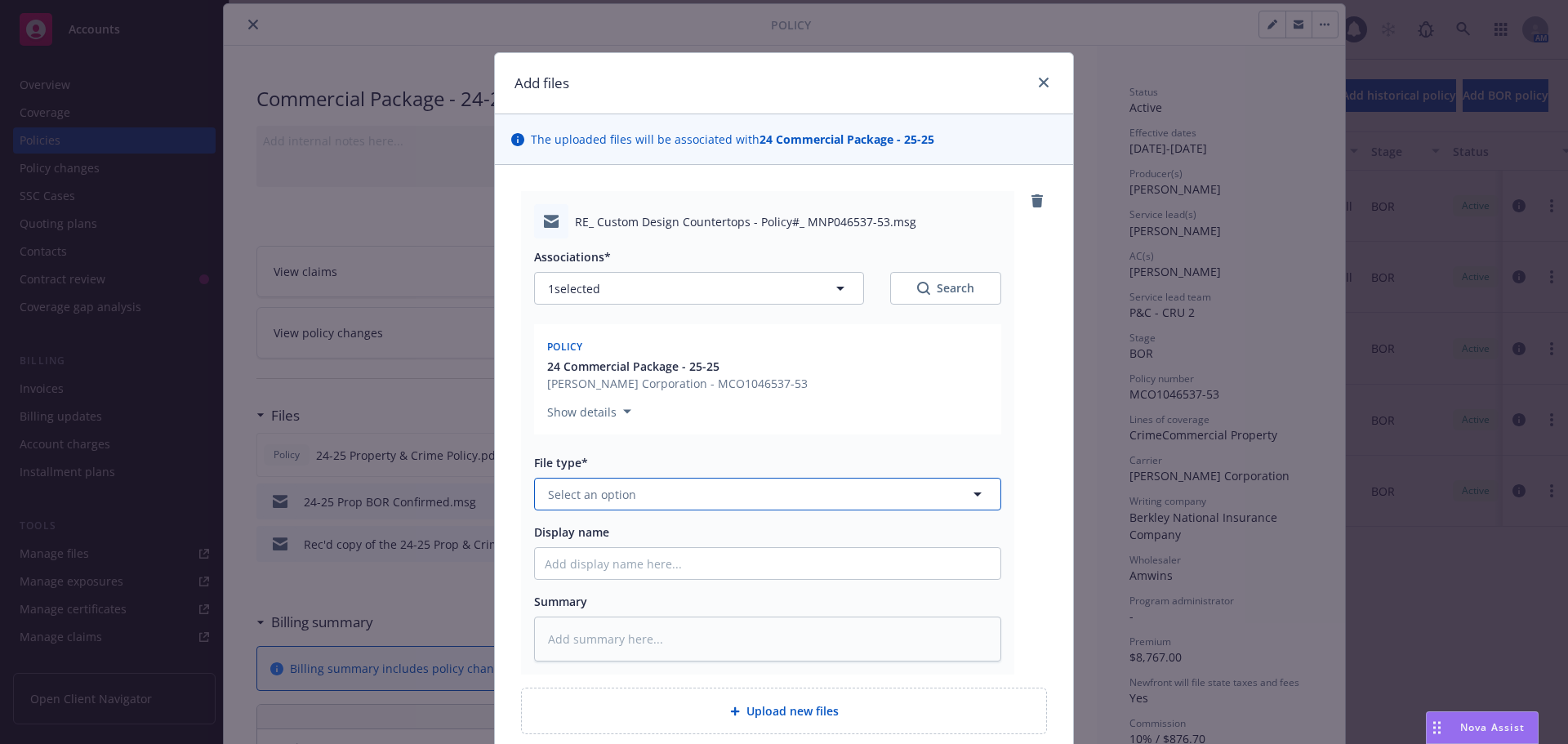
click at [569, 488] on span "Select an option" at bounding box center [592, 494] width 88 height 17
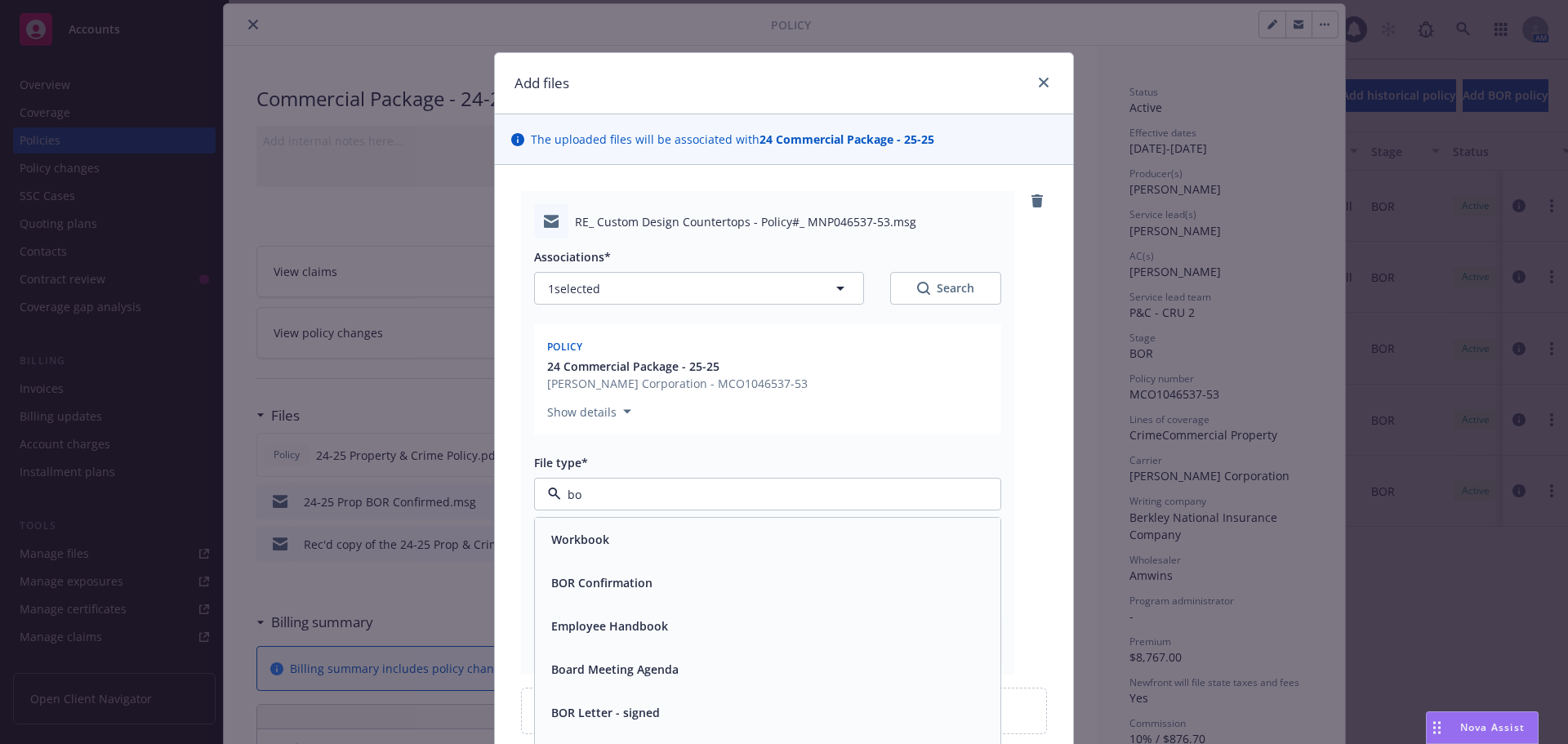
type input "b"
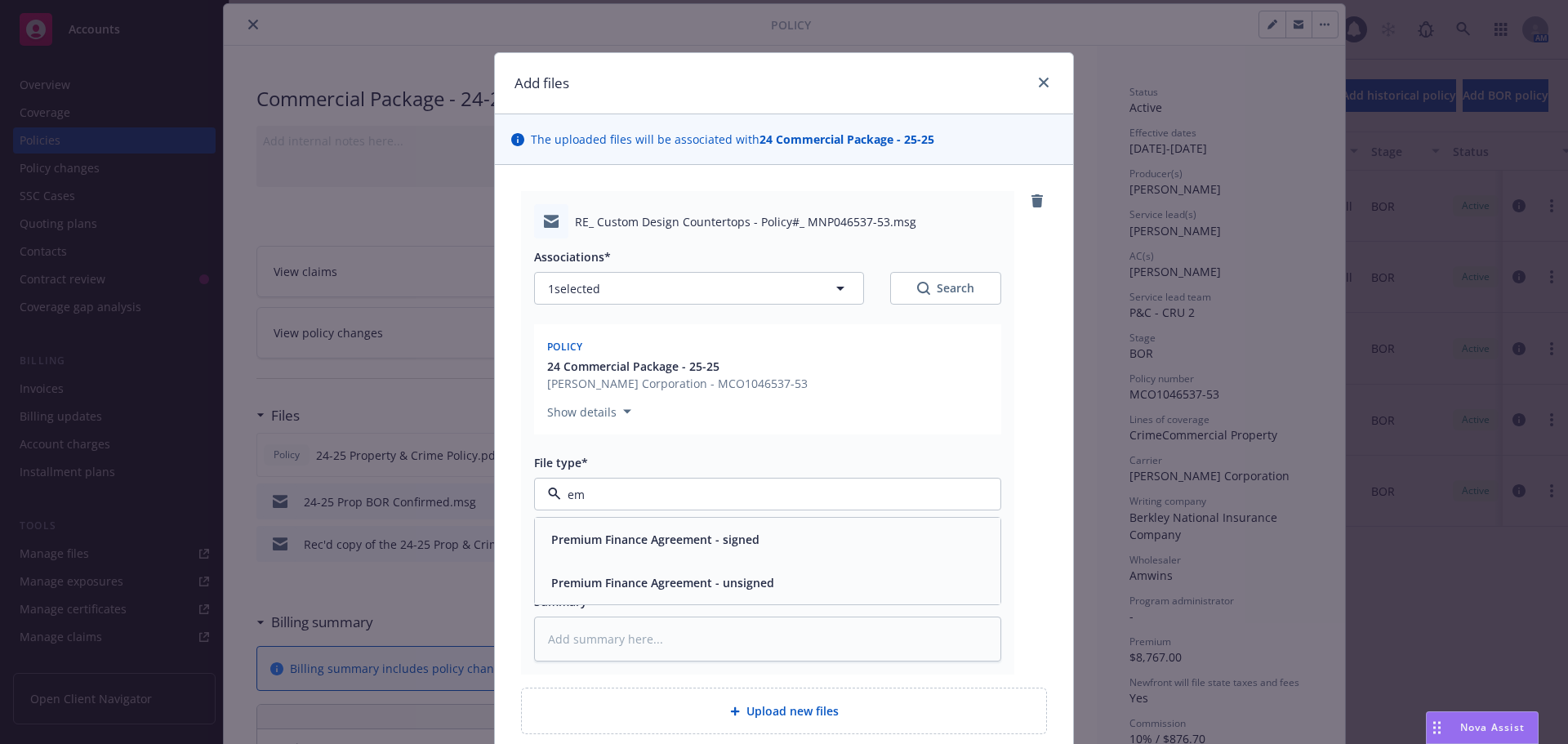
type input "e"
type input "email"
click at [563, 530] on span "Email" at bounding box center [566, 538] width 30 height 17
click at [572, 629] on textarea at bounding box center [767, 639] width 467 height 44
type textarea "x"
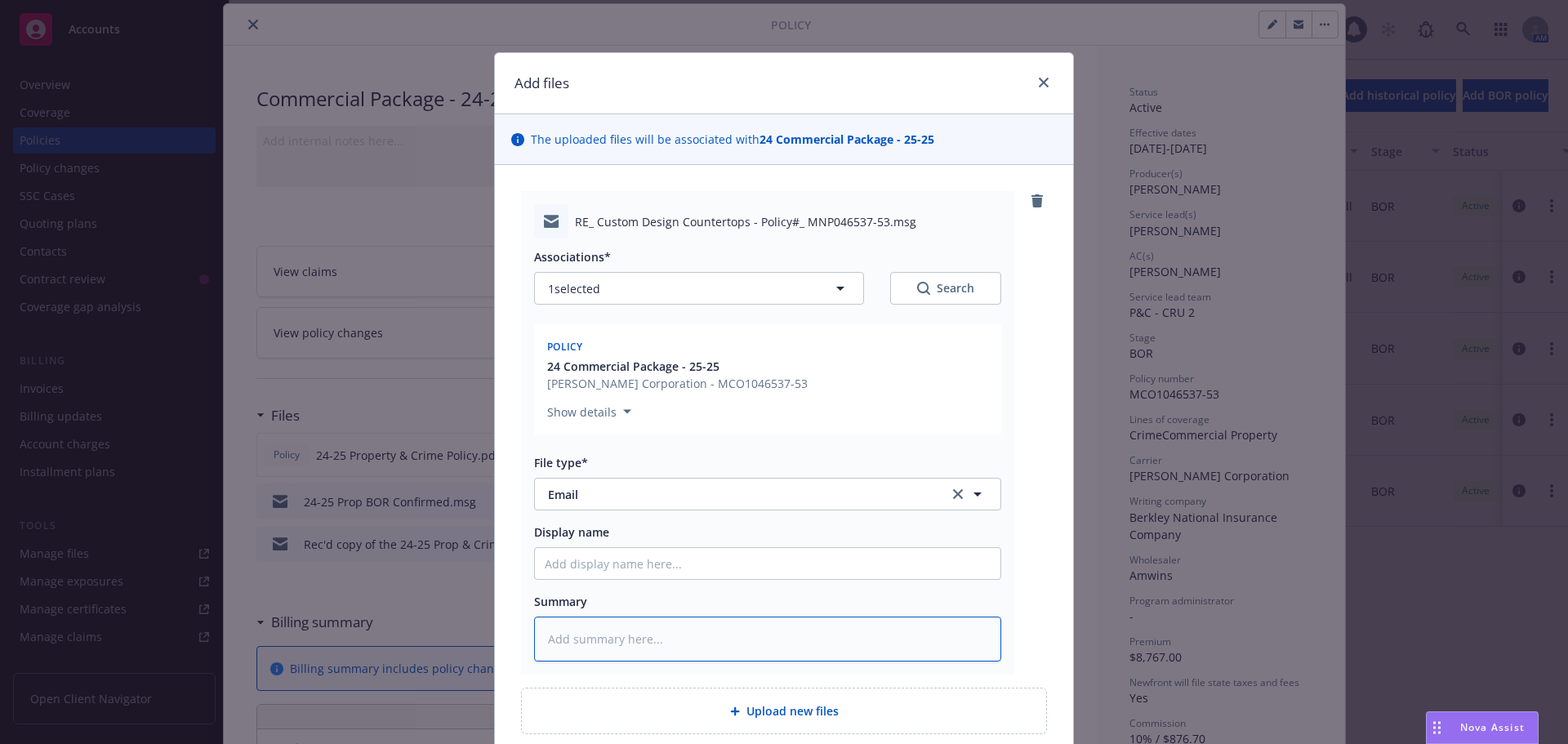
type textarea "E"
type textarea "x"
type textarea "EM"
type textarea "x"
type textarea "EML"
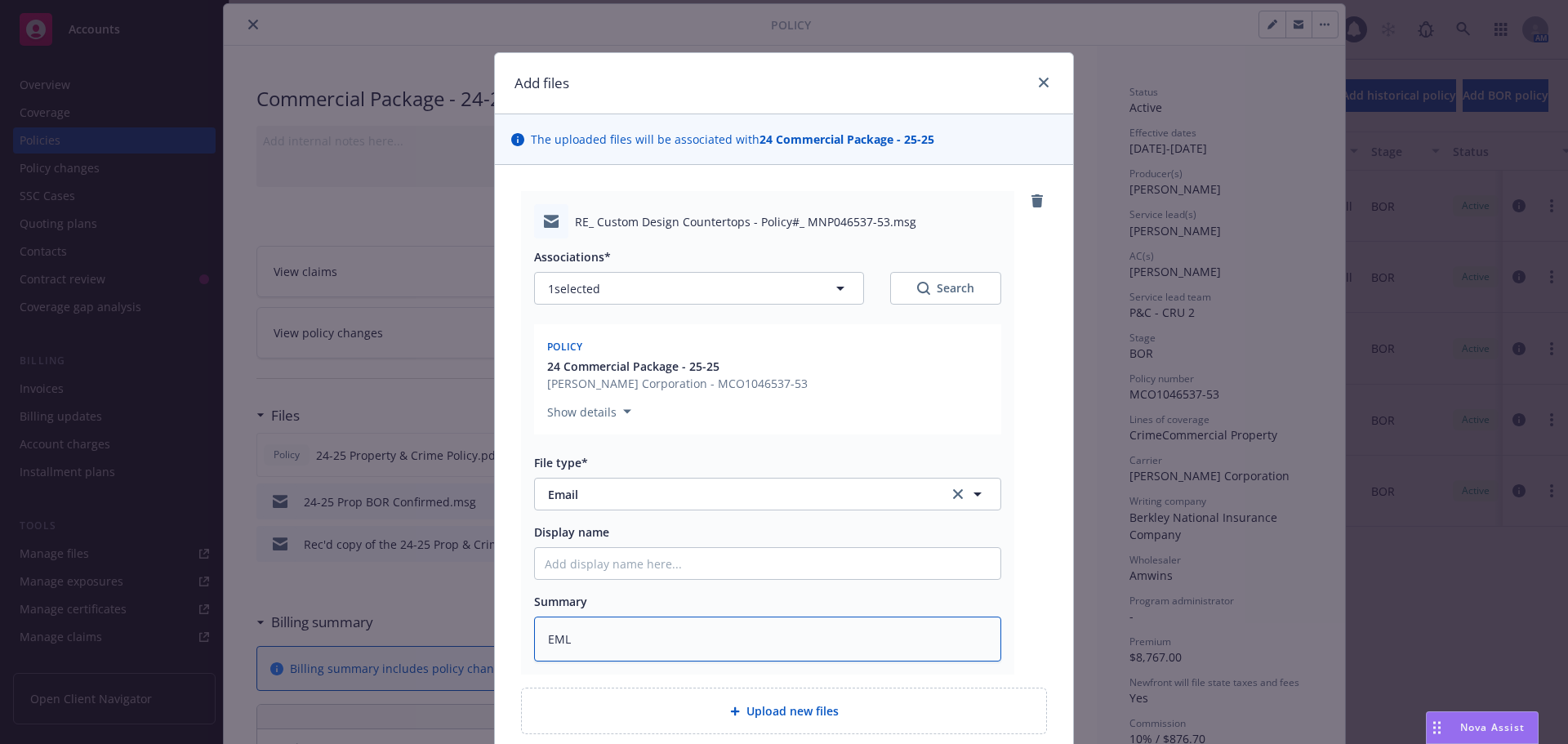
type textarea "x"
type textarea "EML"
type textarea "x"
type textarea "EML f"
type textarea "x"
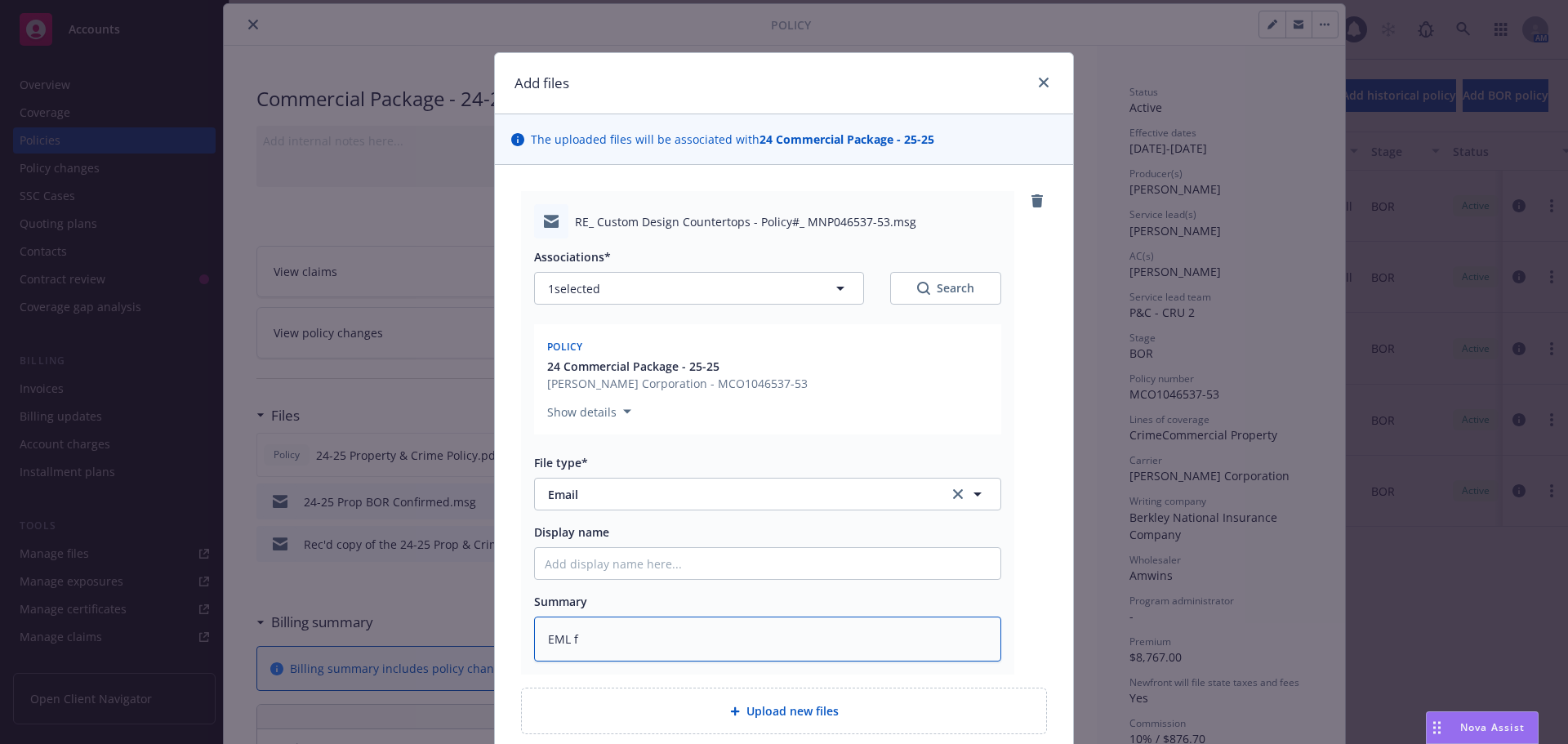
type textarea "EML fr"
type textarea "x"
type textarea "EML fro"
type textarea "x"
type textarea "EML from"
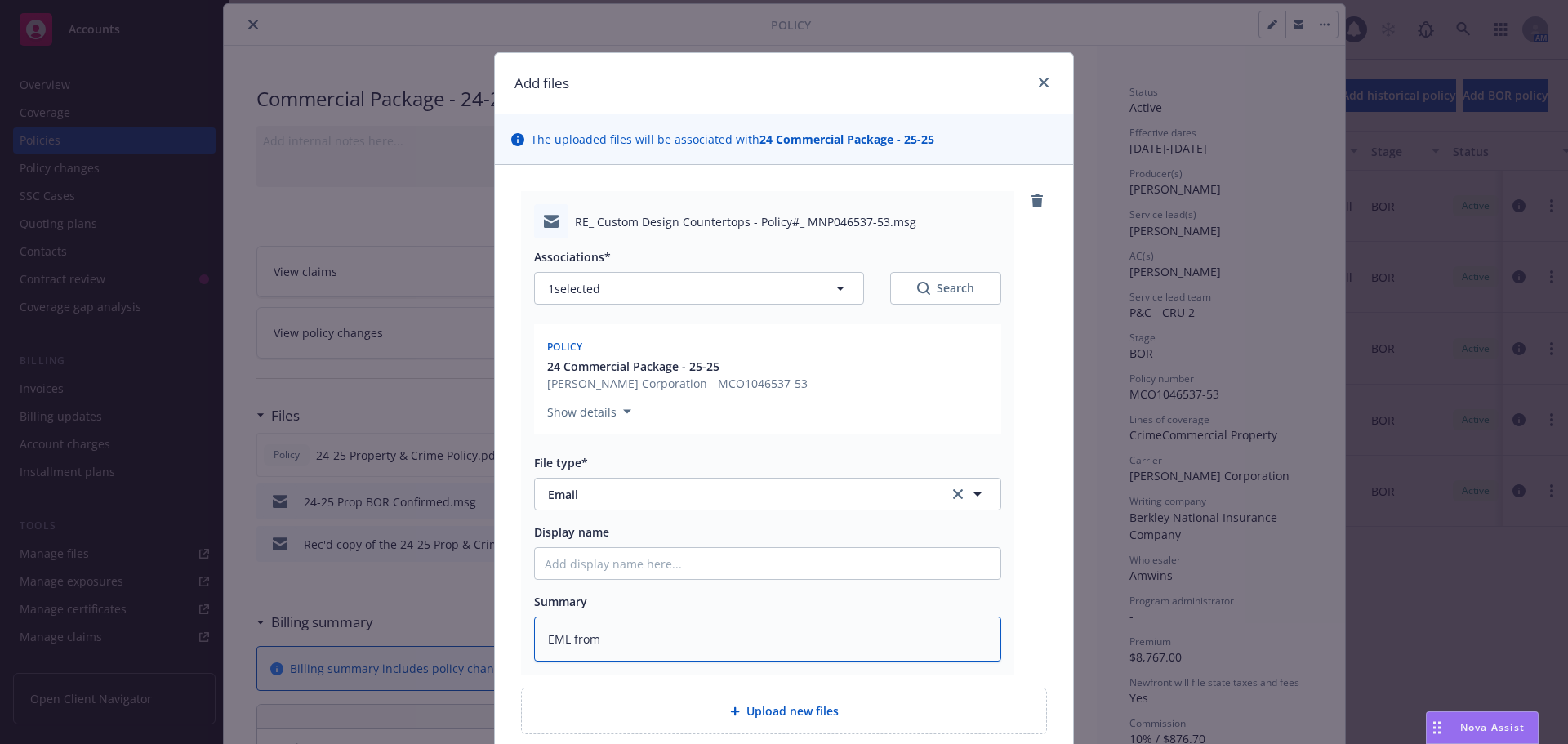
type textarea "x"
type textarea "EML from"
type textarea "x"
type textarea "EML from W"
type textarea "x"
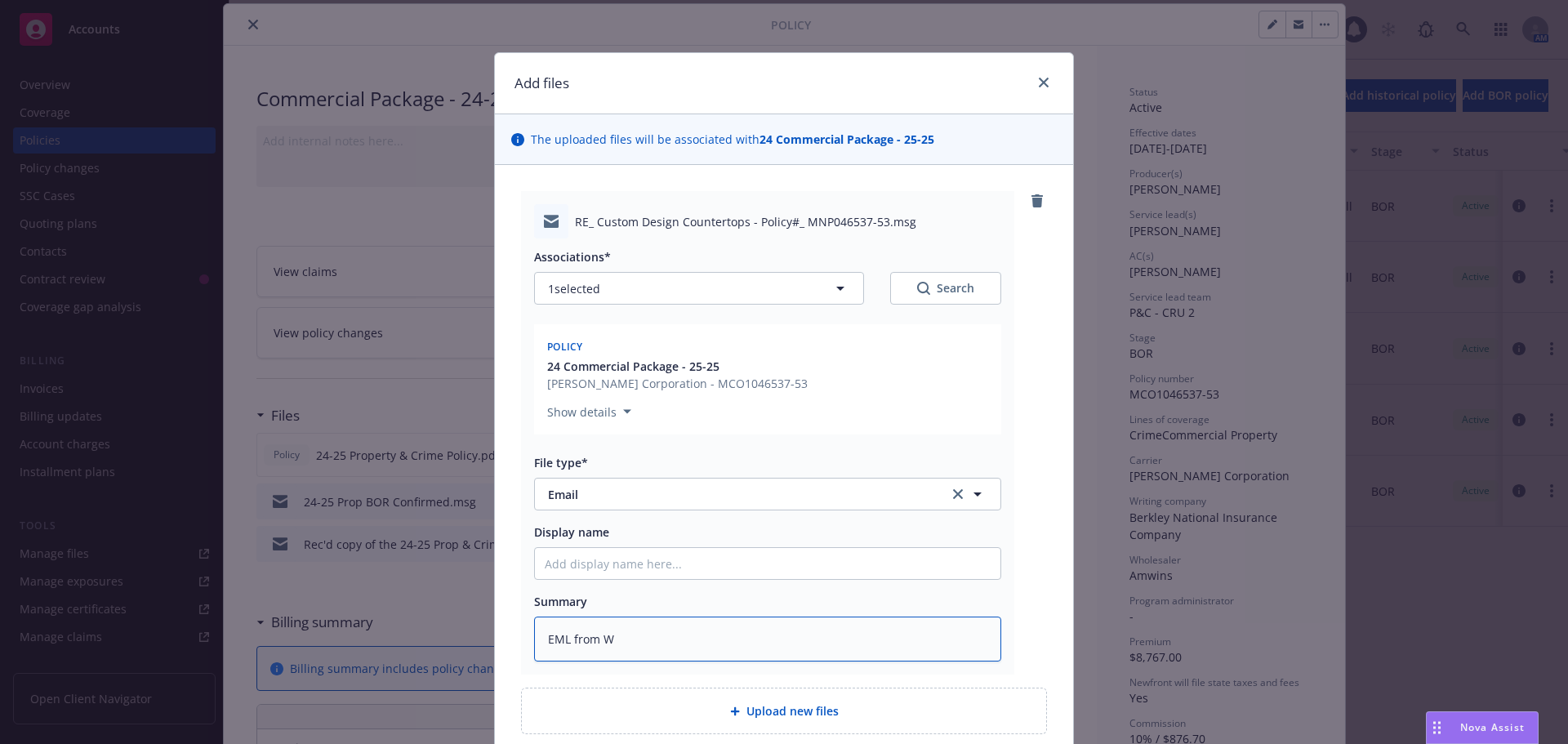
type textarea "EML from WW"
type textarea "x"
type textarea "EML from W"
type textarea "x"
type textarea "EML from"
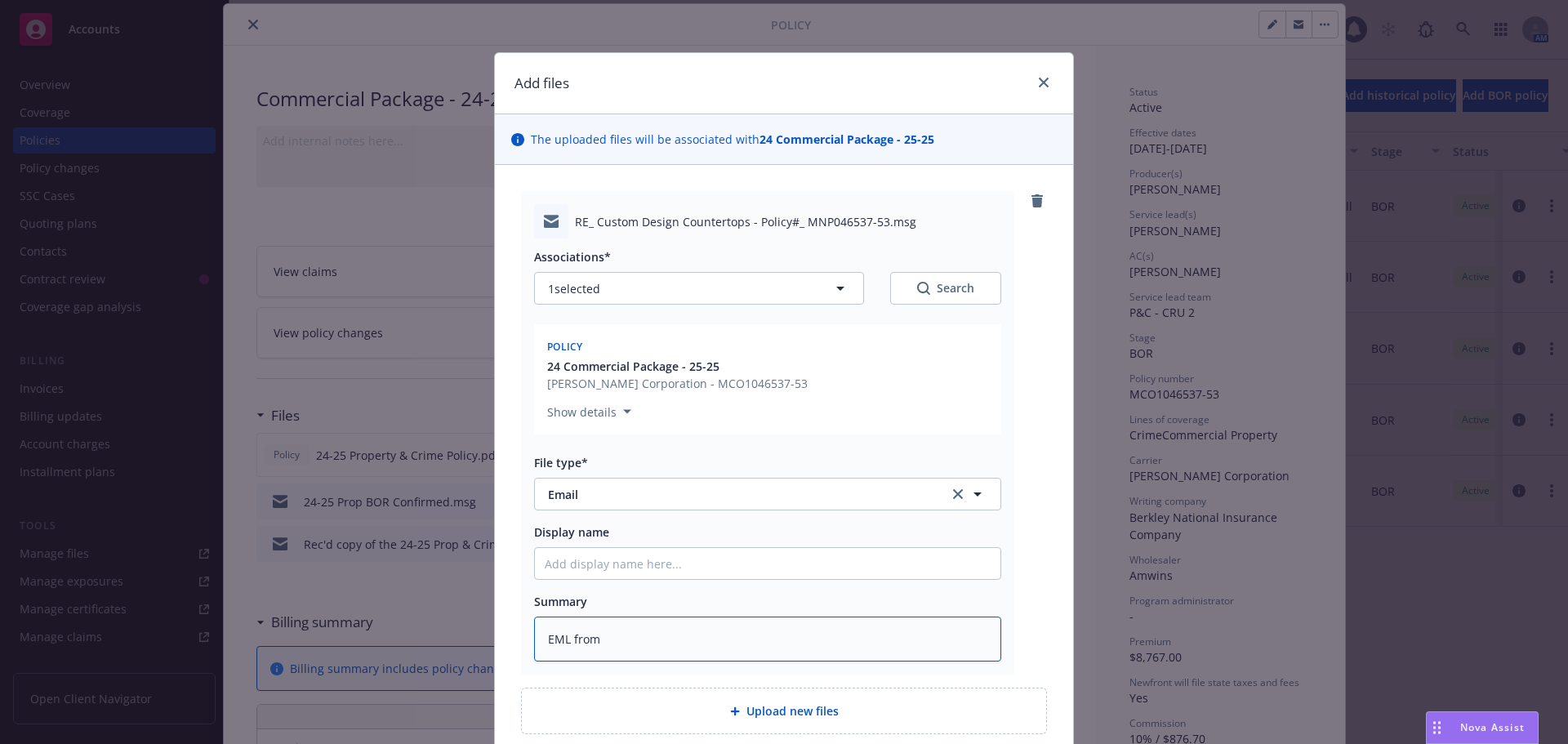
type textarea "x"
type textarea "EML from A"
type textarea "x"
type textarea "EML from Am"
type textarea "x"
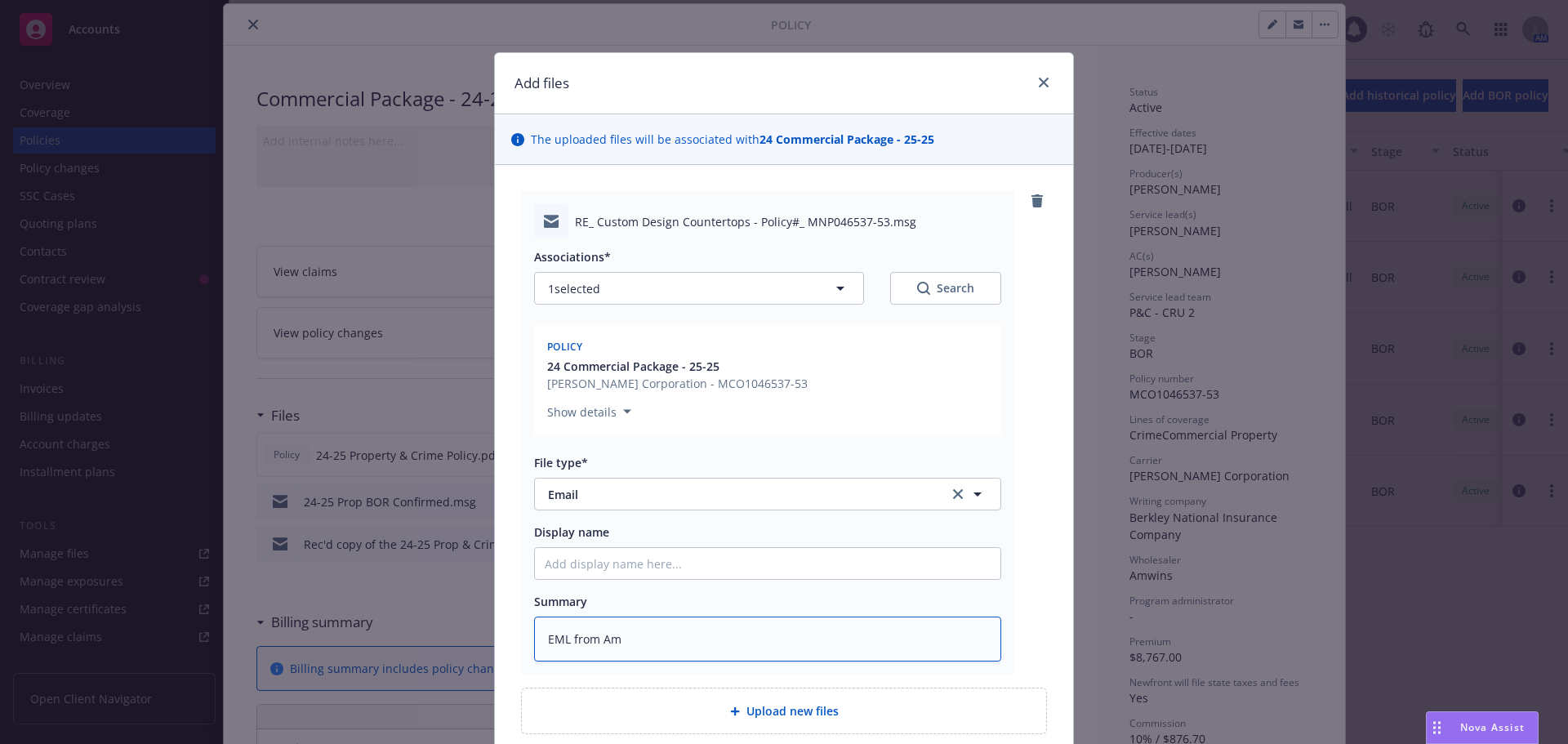
type textarea "EML from AmW"
type textarea "x"
type textarea "EML from AmWi"
type textarea "x"
type textarea "EML from AmWin"
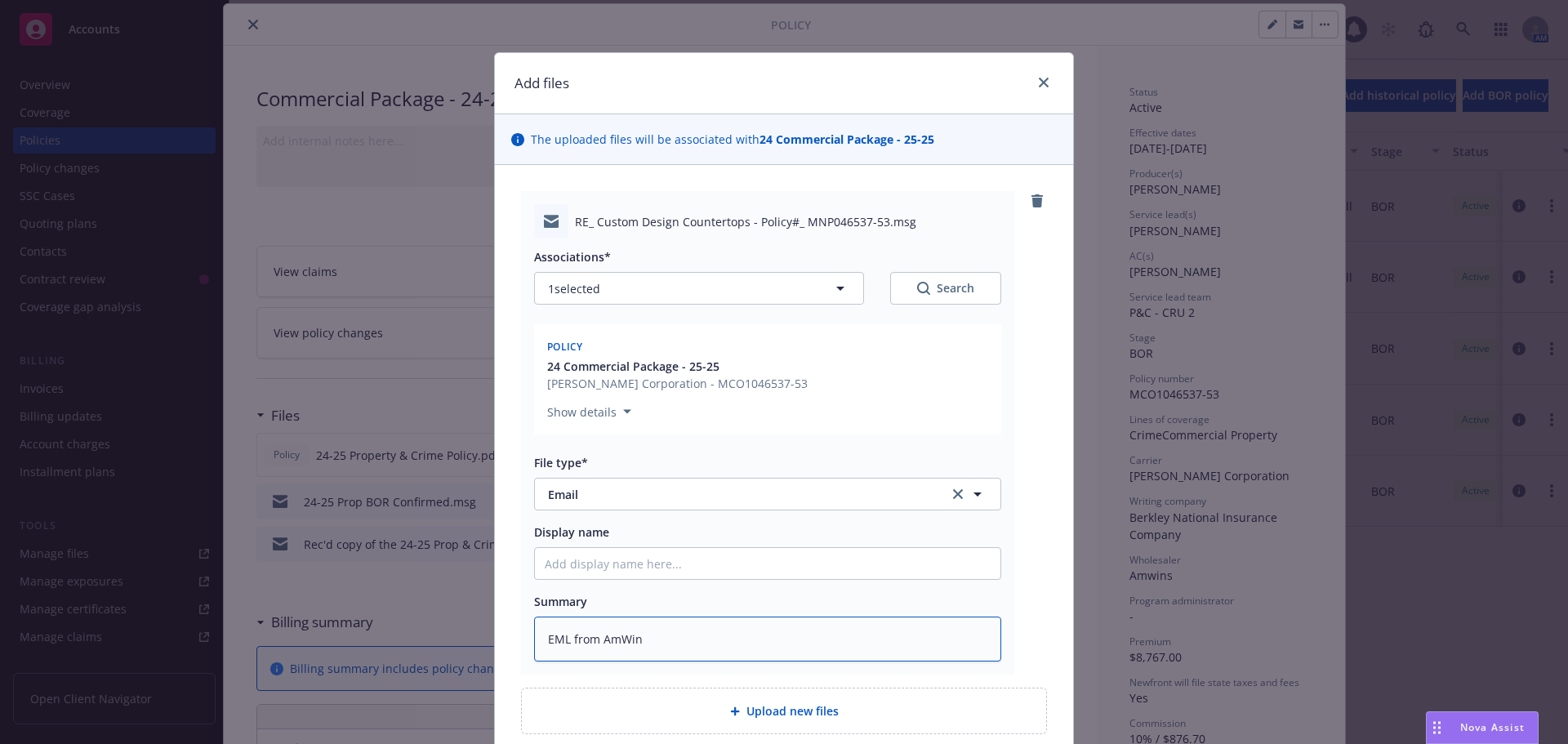
type textarea "x"
type textarea "EML from AmWins"
type textarea "x"
type textarea "EML from AmWins"
type textarea "x"
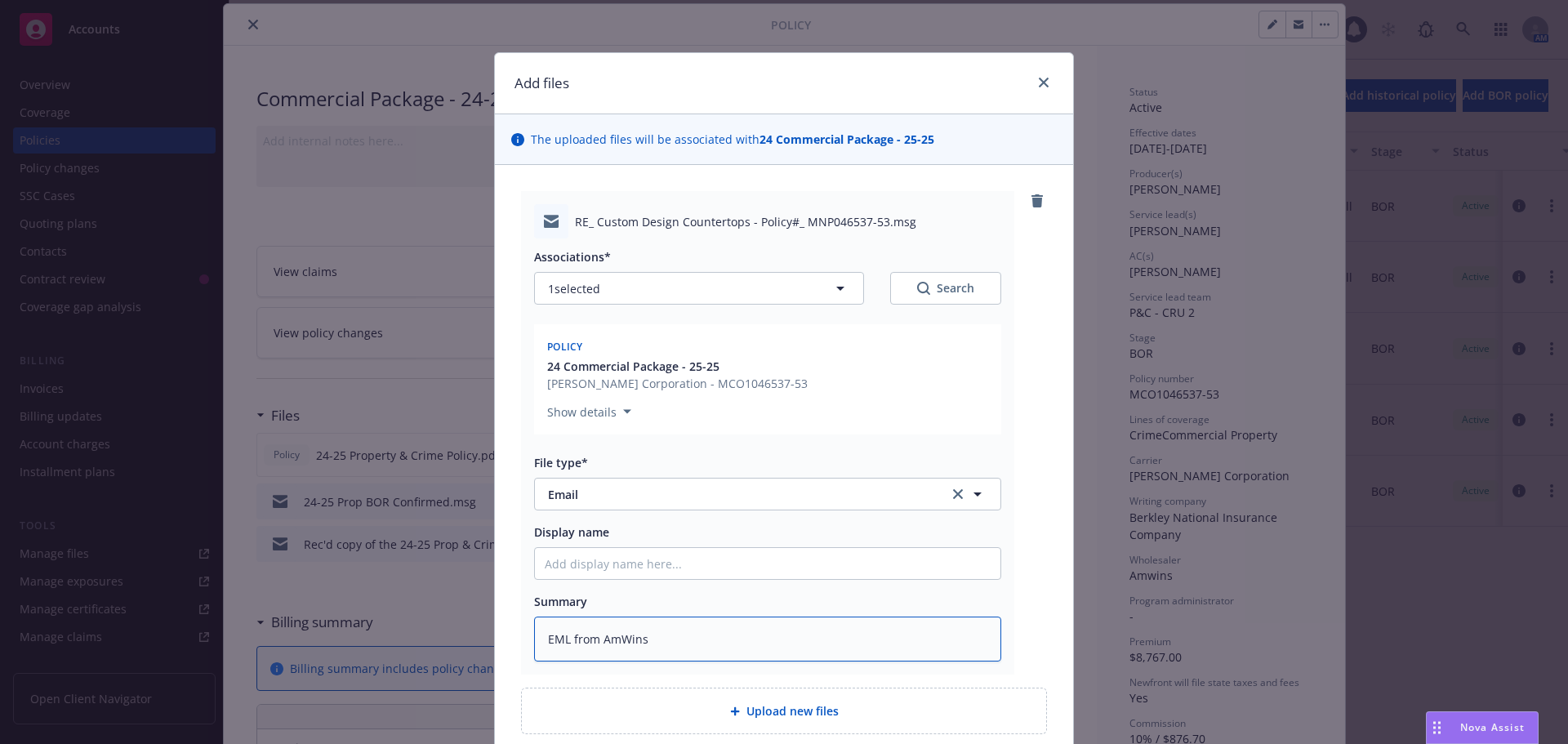
type textarea "EML from AmWins c"
type textarea "x"
type textarea "EML from AmWins co"
type textarea "x"
type textarea "EML from AmWins con"
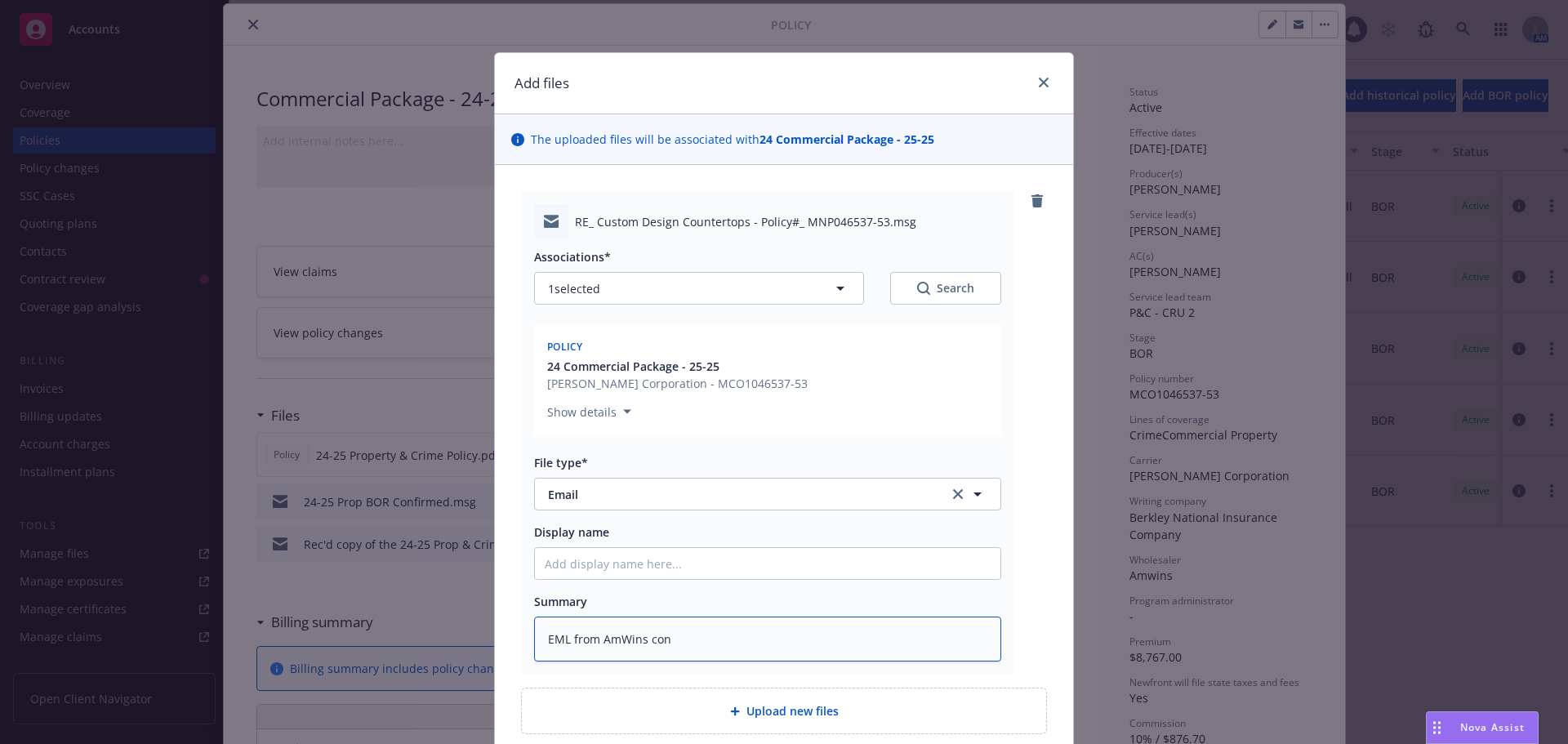
type textarea "x"
type textarea "EML from AmWins conf"
type textarea "x"
type textarea "EML from AmWins confi"
type textarea "x"
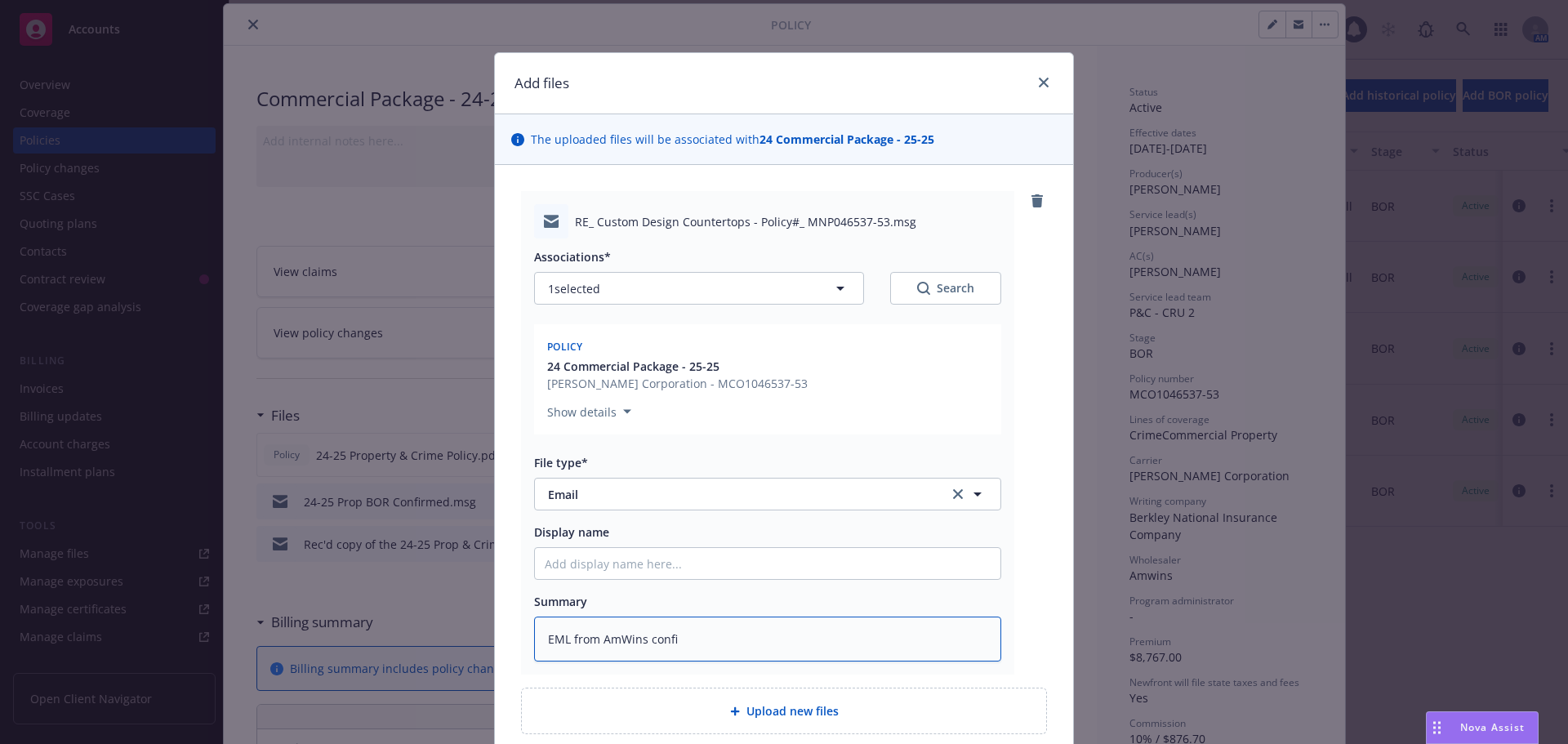
type textarea "EML from AmWins confir"
type textarea "x"
type textarea "EML from AmWins confirm"
type textarea "x"
type textarea "EML from AmWins confirmi"
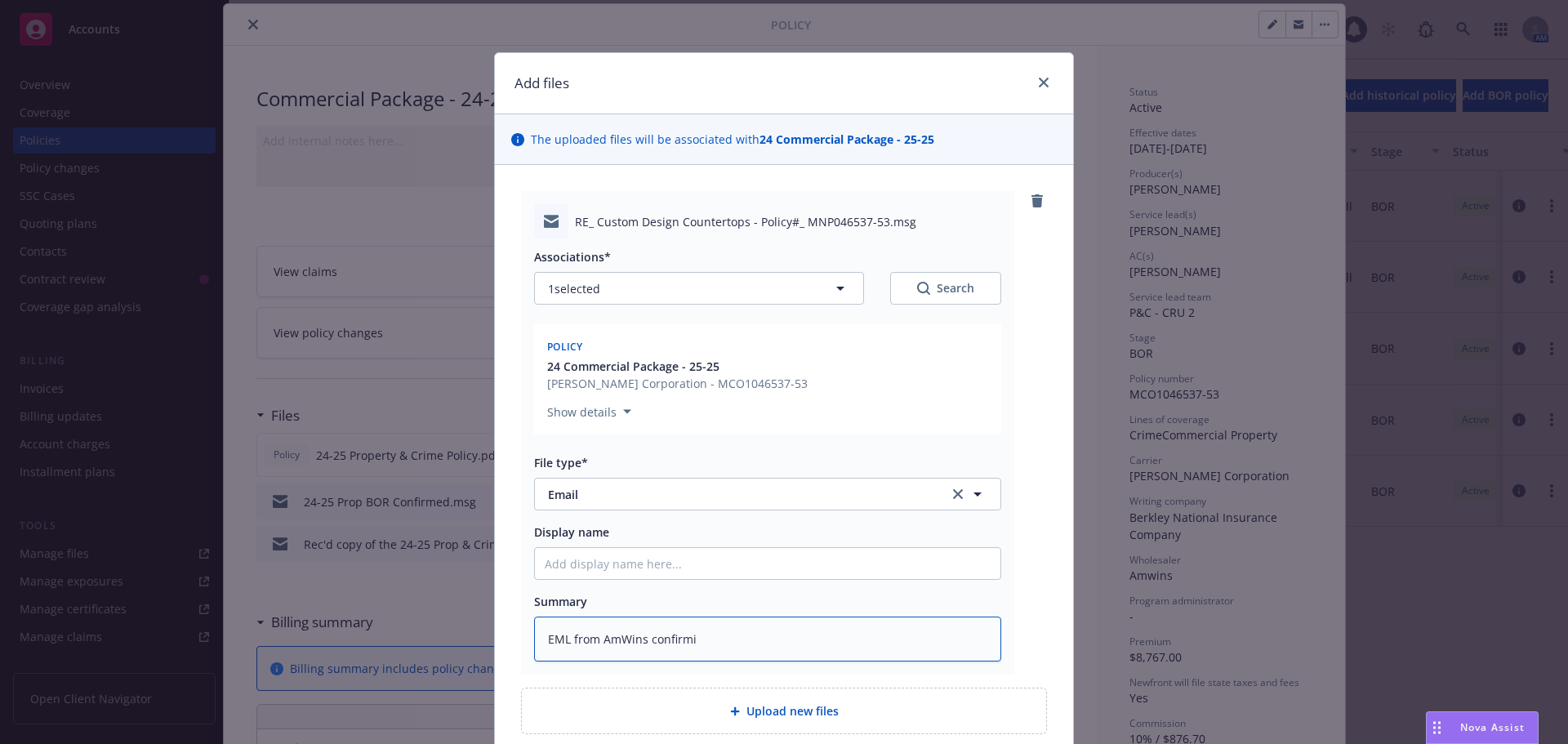
type textarea "x"
type textarea "EML from AmWins confirm"
type textarea "x"
type textarea "EML from AmWins confirmi"
type textarea "x"
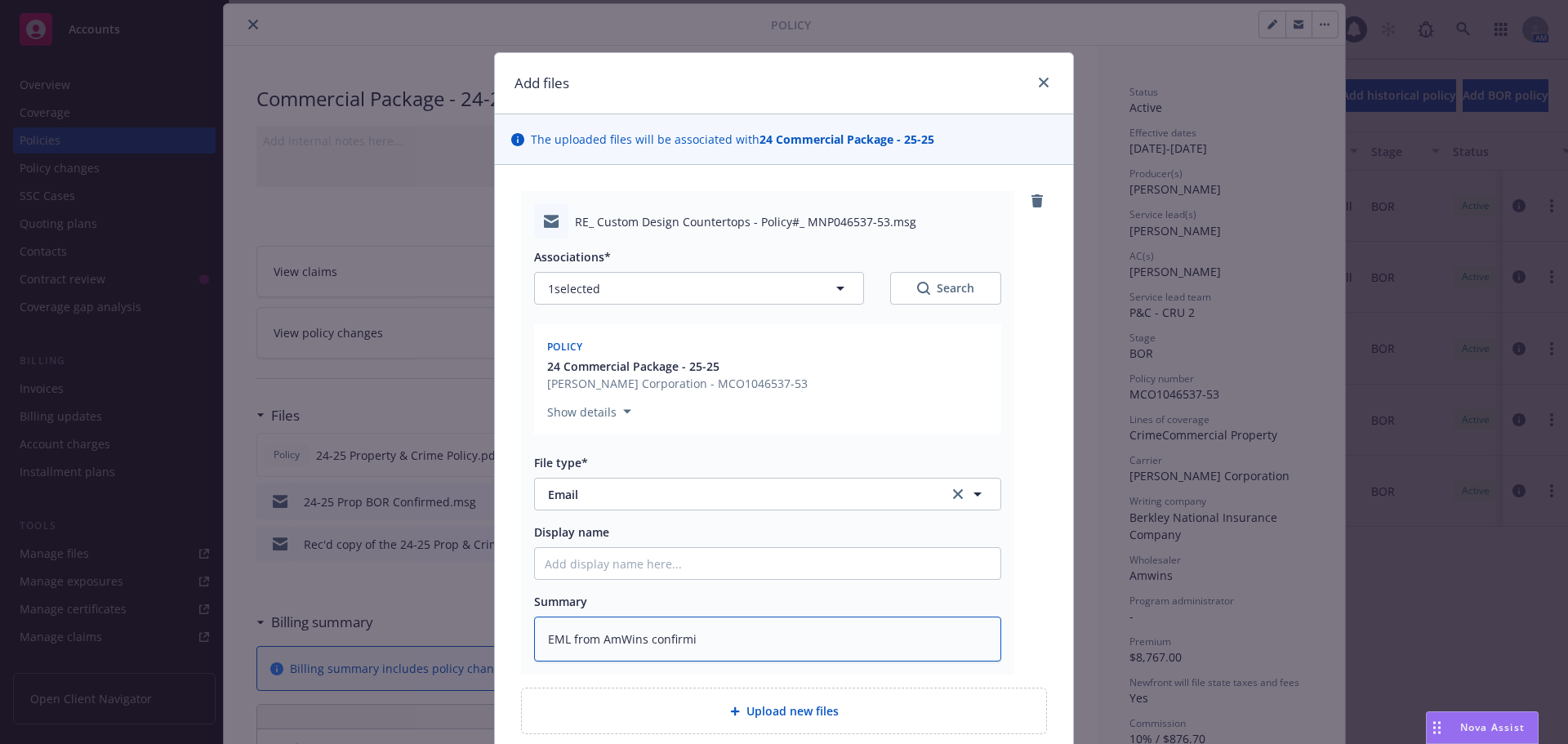
type textarea "EML from AmWins confirmin"
type textarea "x"
type textarea "EML from AmWins confirming"
type textarea "x"
type textarea "EML from AmWins confirming"
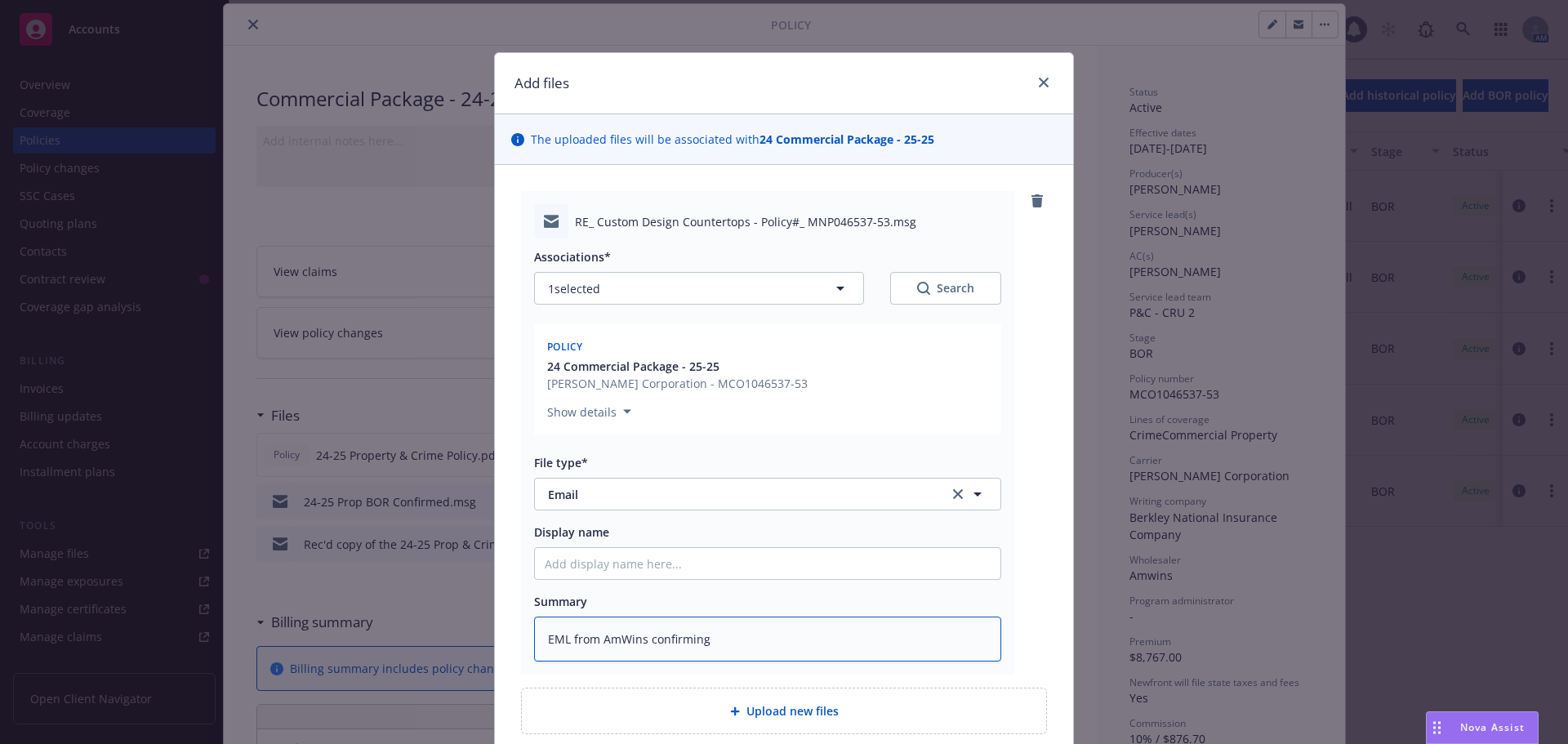
type textarea "x"
type textarea "EML from AmWins confirming r"
type textarea "x"
type textarea "EML from AmWins confirming re"
type textarea "x"
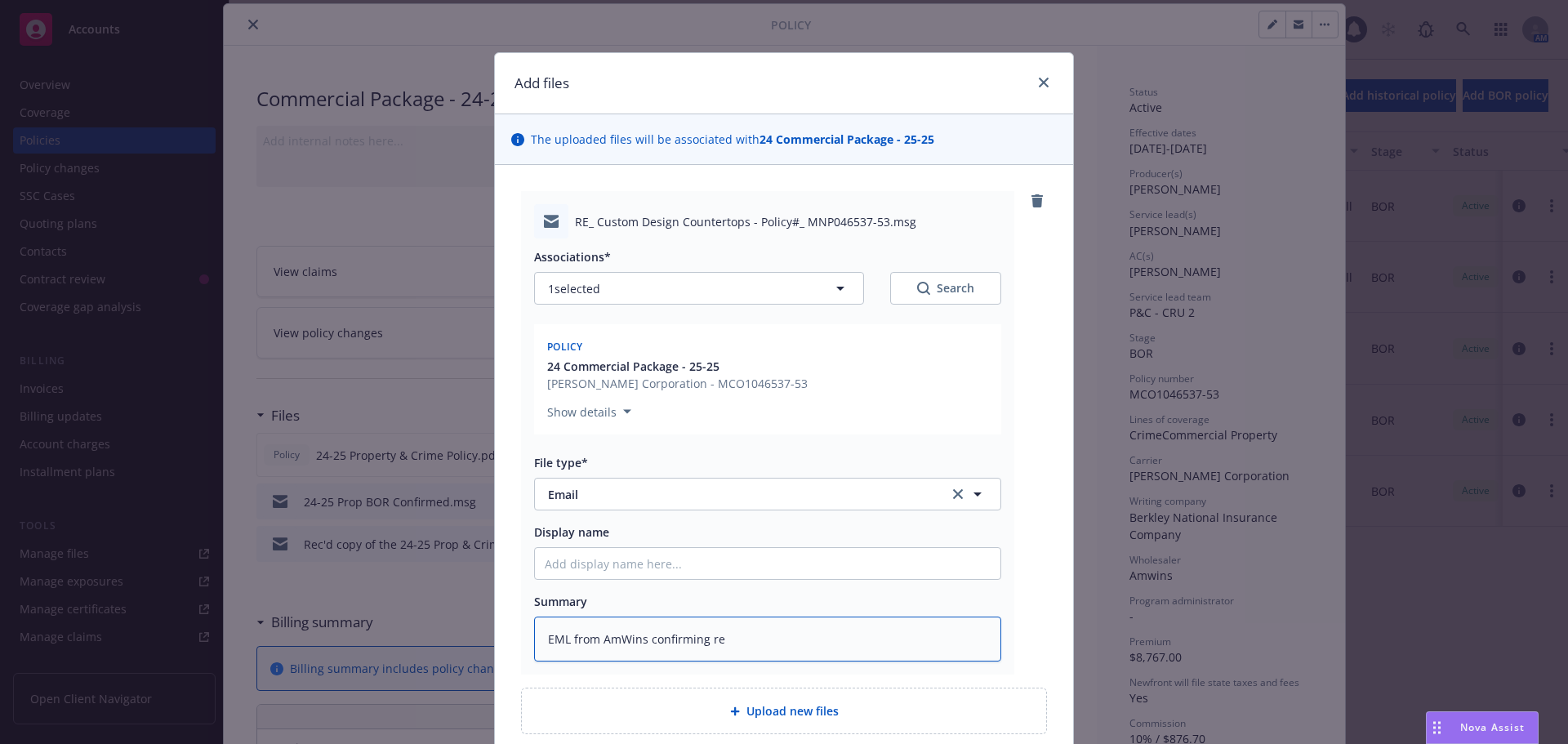
type textarea "EML from AmWins confirming rec"
type textarea "x"
type textarea "EML from AmWins confirming recei"
type textarea "x"
type textarea "EML from AmWins confirming receiv["
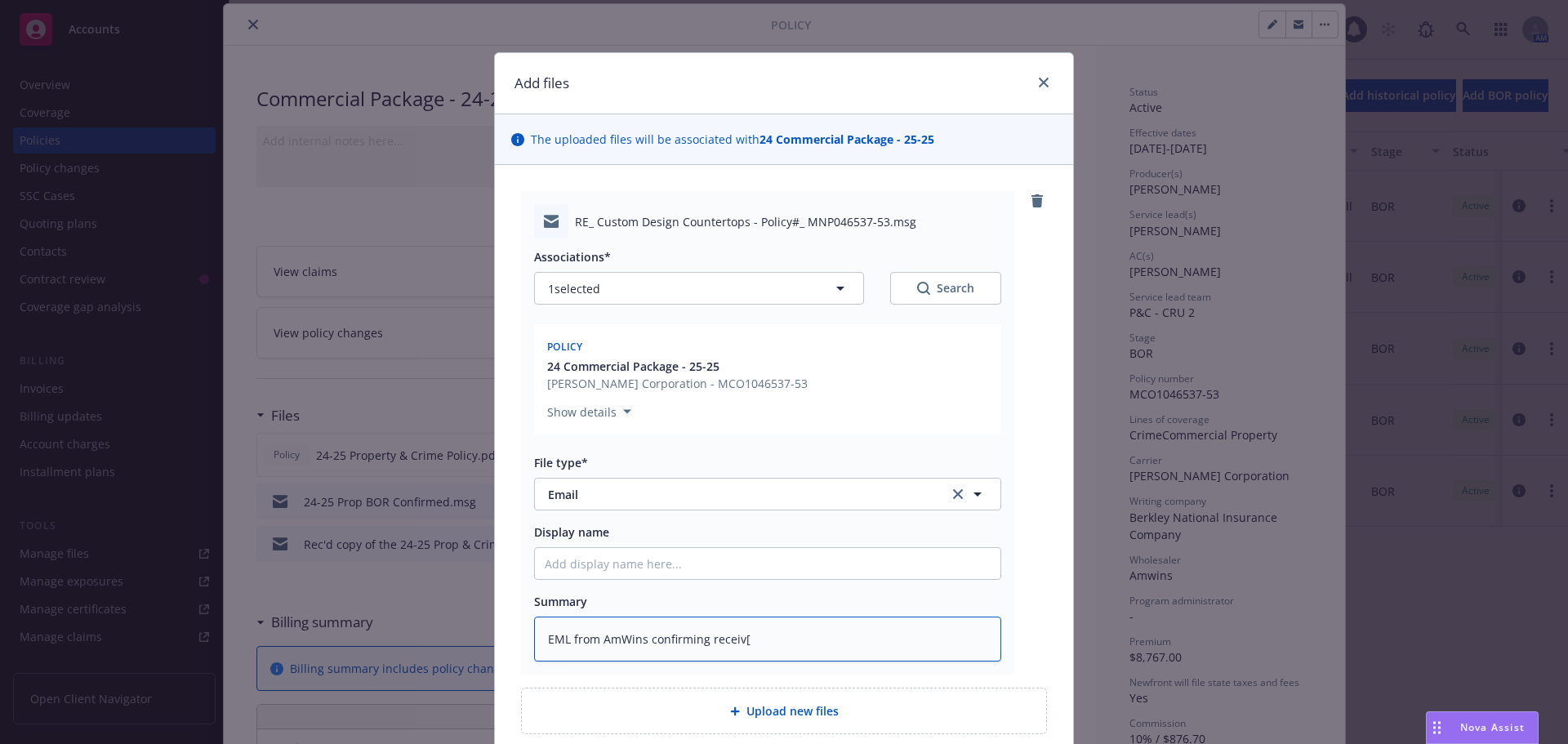
type textarea "x"
type textarea "EML from AmWins confirming receiv[p"
type textarea "x"
type textarea "EML from AmWins confirming receiv["
type textarea "x"
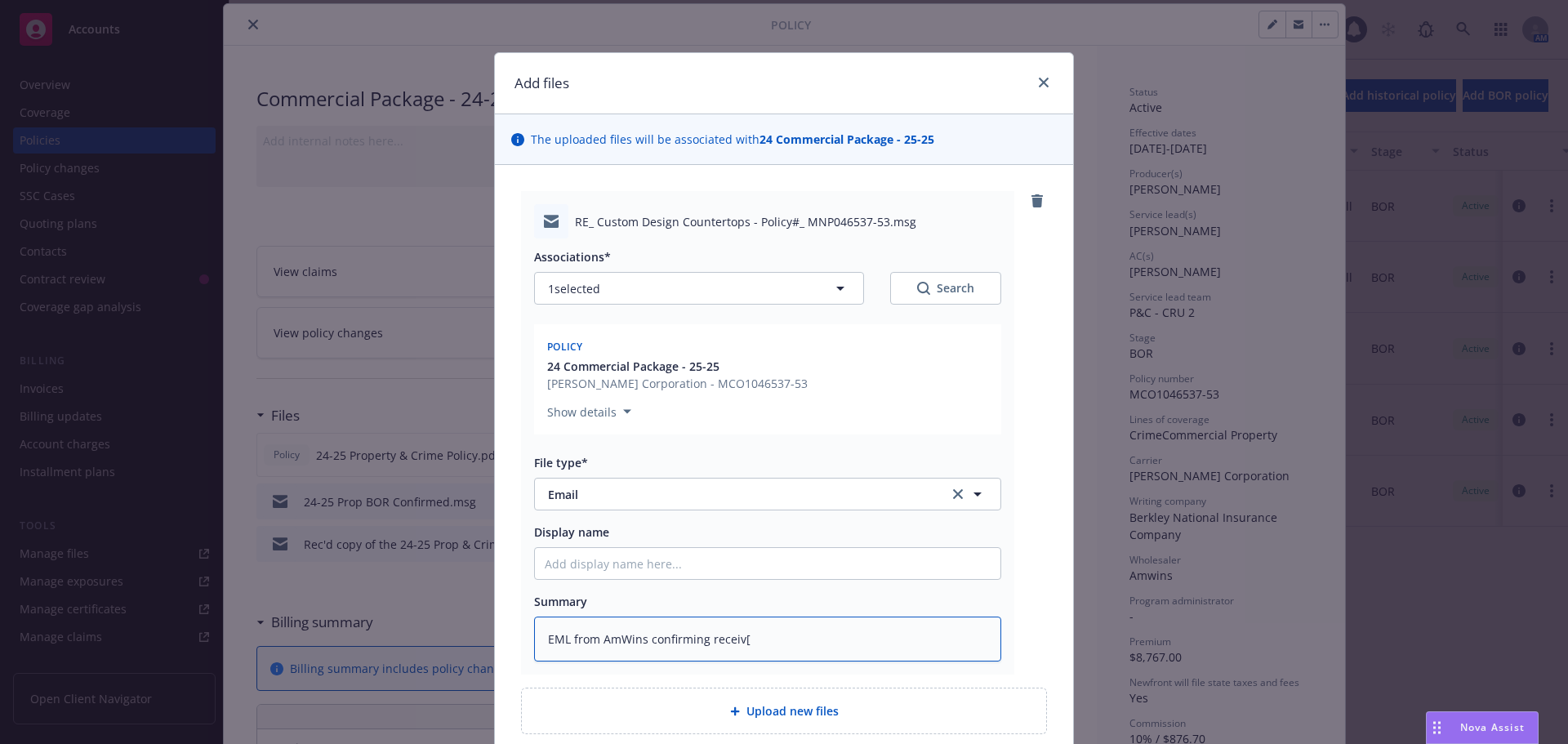
type textarea "EML from AmWins confirming receiv"
type textarea "x"
type textarea "EML from AmWins confirming recei"
type textarea "x"
type textarea "EML from AmWins confirming receip"
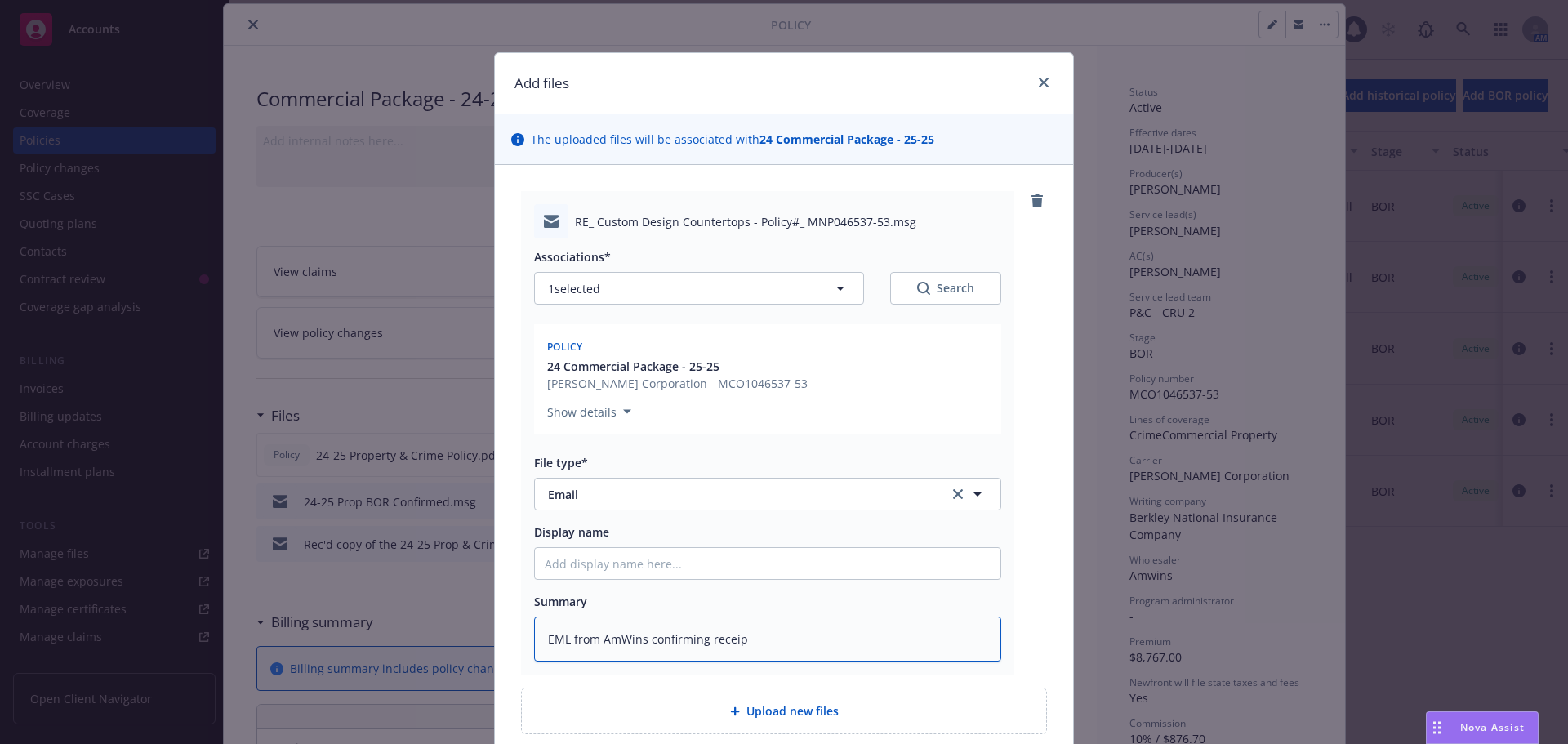
type textarea "x"
type textarea "EML from AmWins confirming receipt"
type textarea "x"
type textarea "EML from AmWins confirming receipt"
type textarea "x"
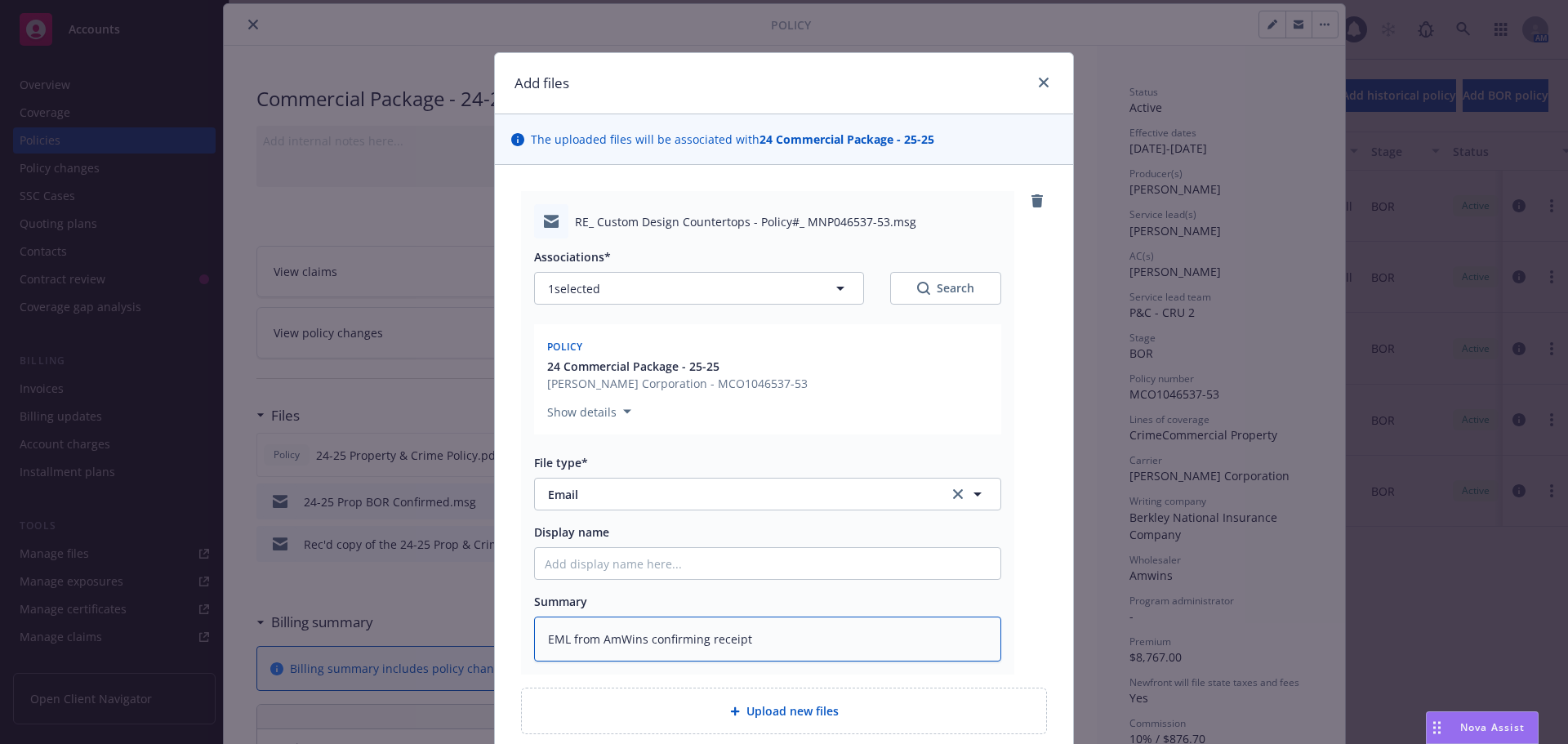
type textarea "EML from AmWins confirming receipt o"
type textarea "x"
type textarea "EML from AmWins confirming receipt of"
type textarea "x"
type textarea "EML from AmWins confirming receipt of"
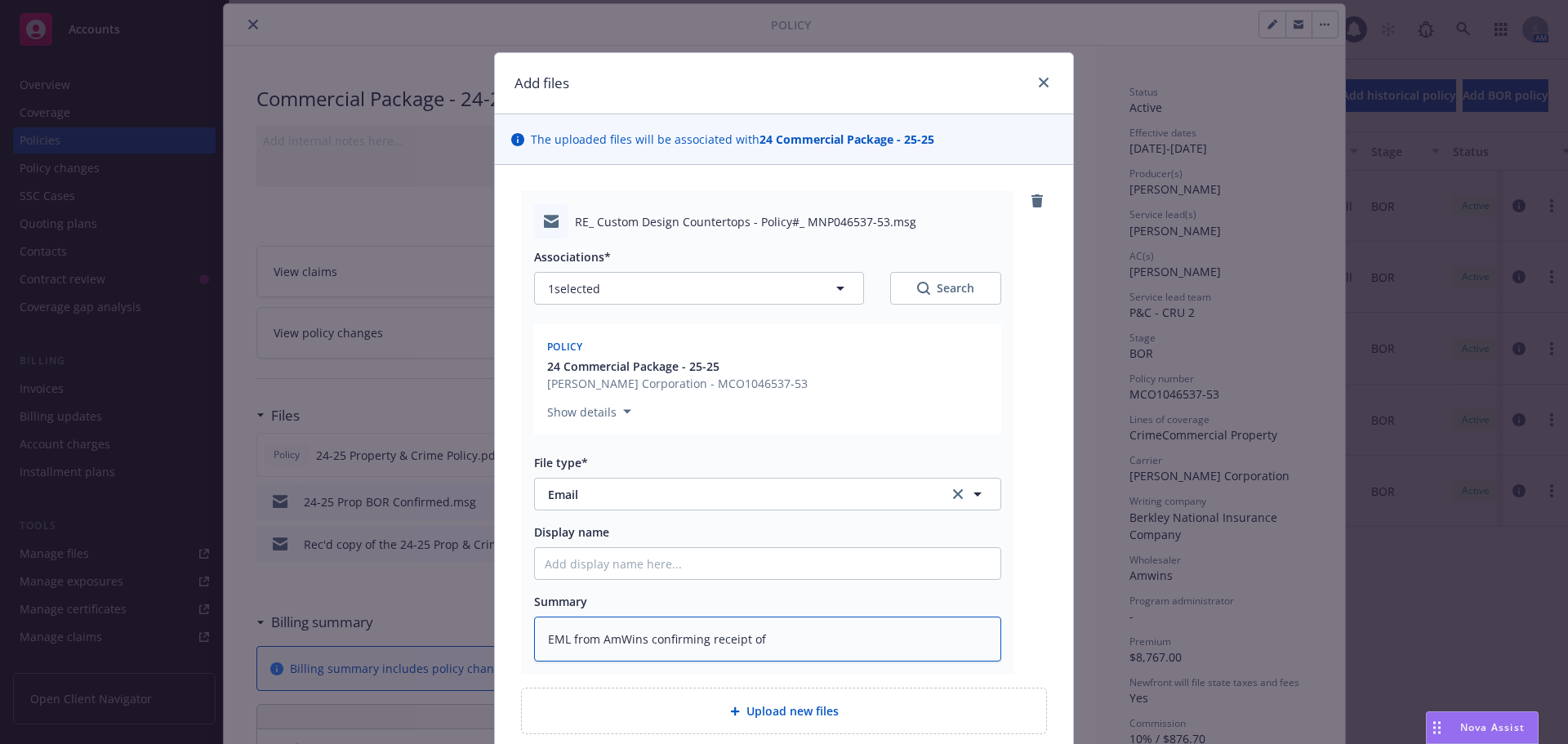
type textarea "x"
type textarea "EML from AmWins confirming receipt of t"
type textarea "x"
type textarea "EML from AmWins confirming receipt of the"
type textarea "x"
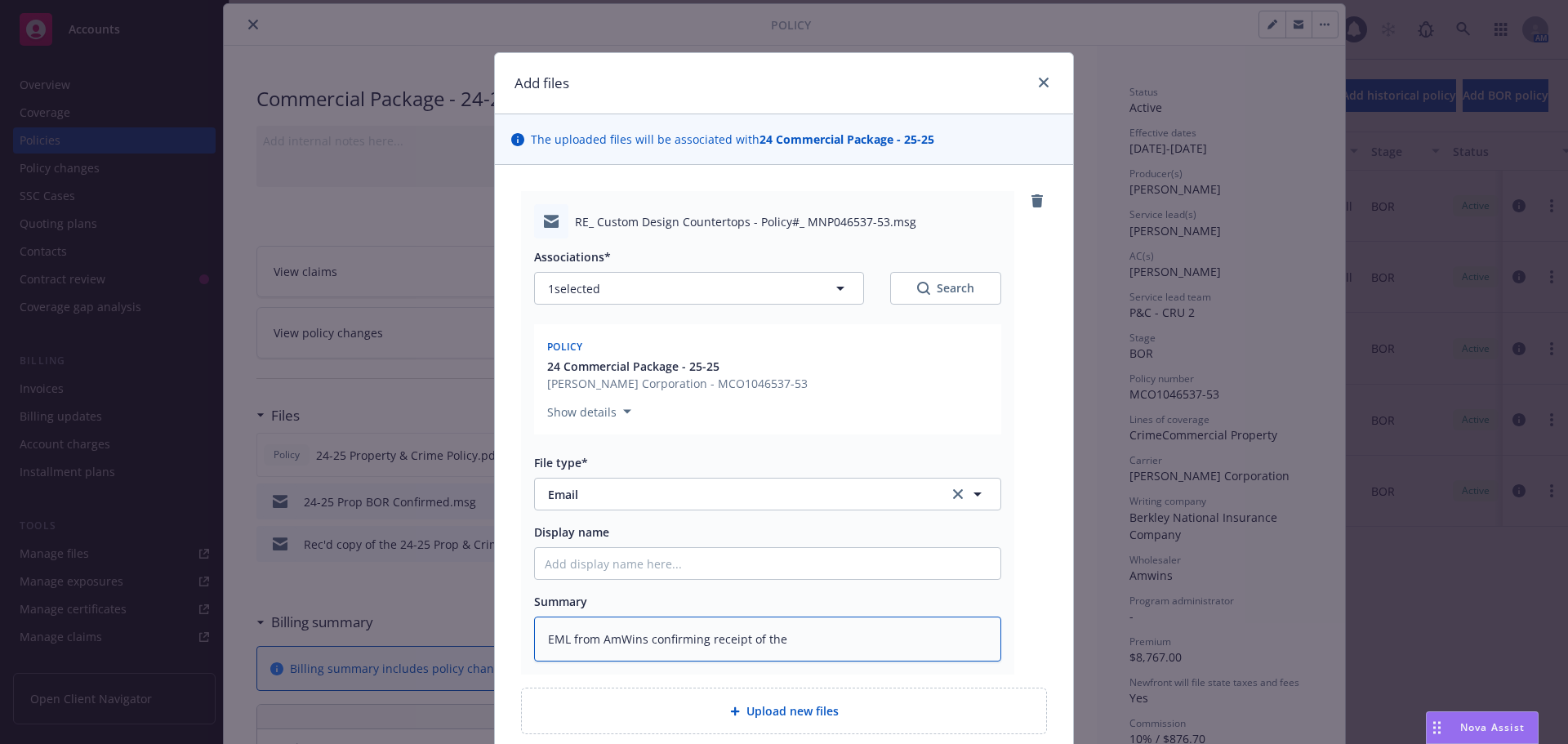
type textarea "EML from AmWins confirming receipt of the"
type textarea "x"
type textarea "EML from AmWins confirming receipt of the B"
type textarea "x"
type textarea "EML from AmWins confirming receipt of the BP"
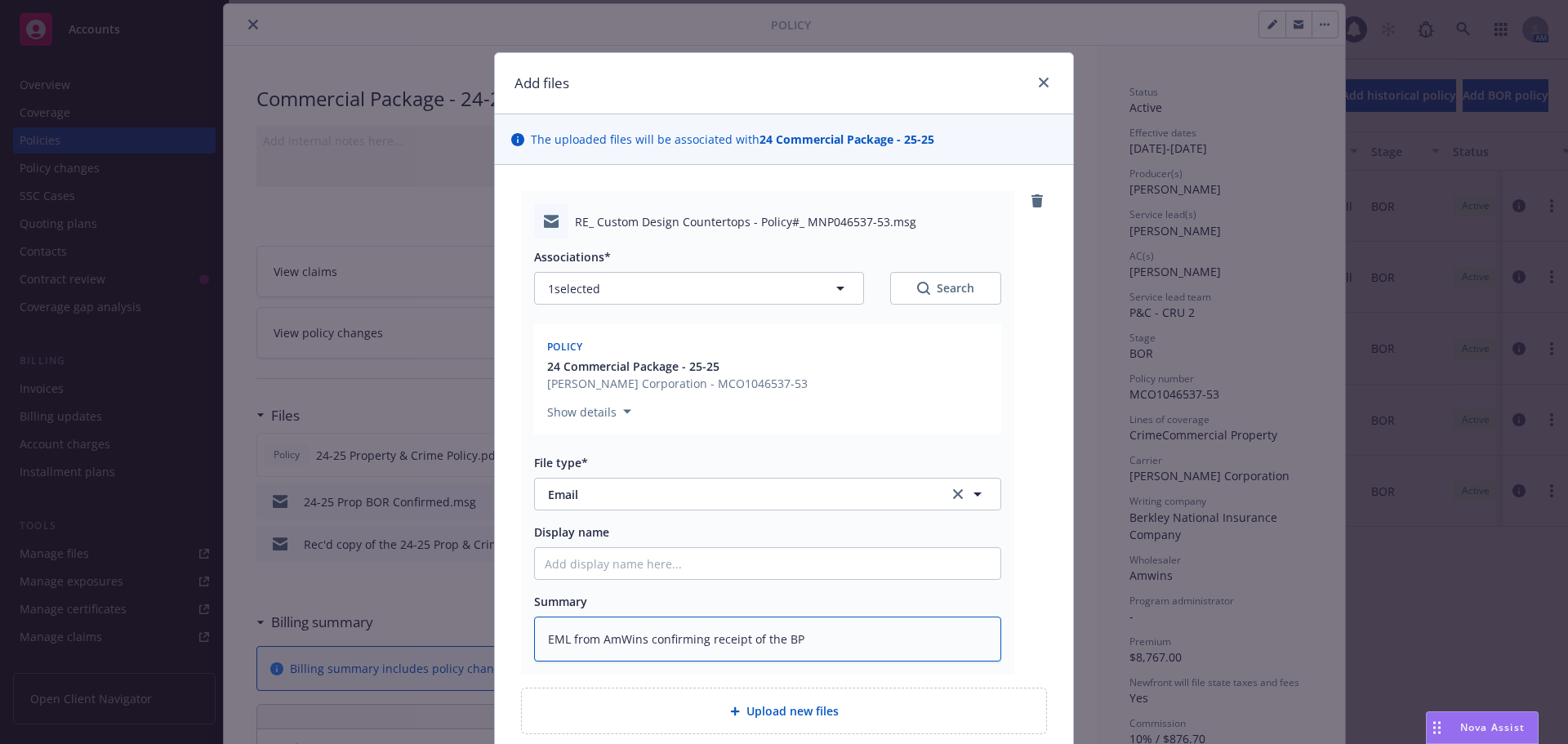
type textarea "x"
type textarea "EML from AmWins confirming receipt of the BPR"
type textarea "x"
type textarea "EML from AmWins confirming receipt of the BPR"
type textarea "x"
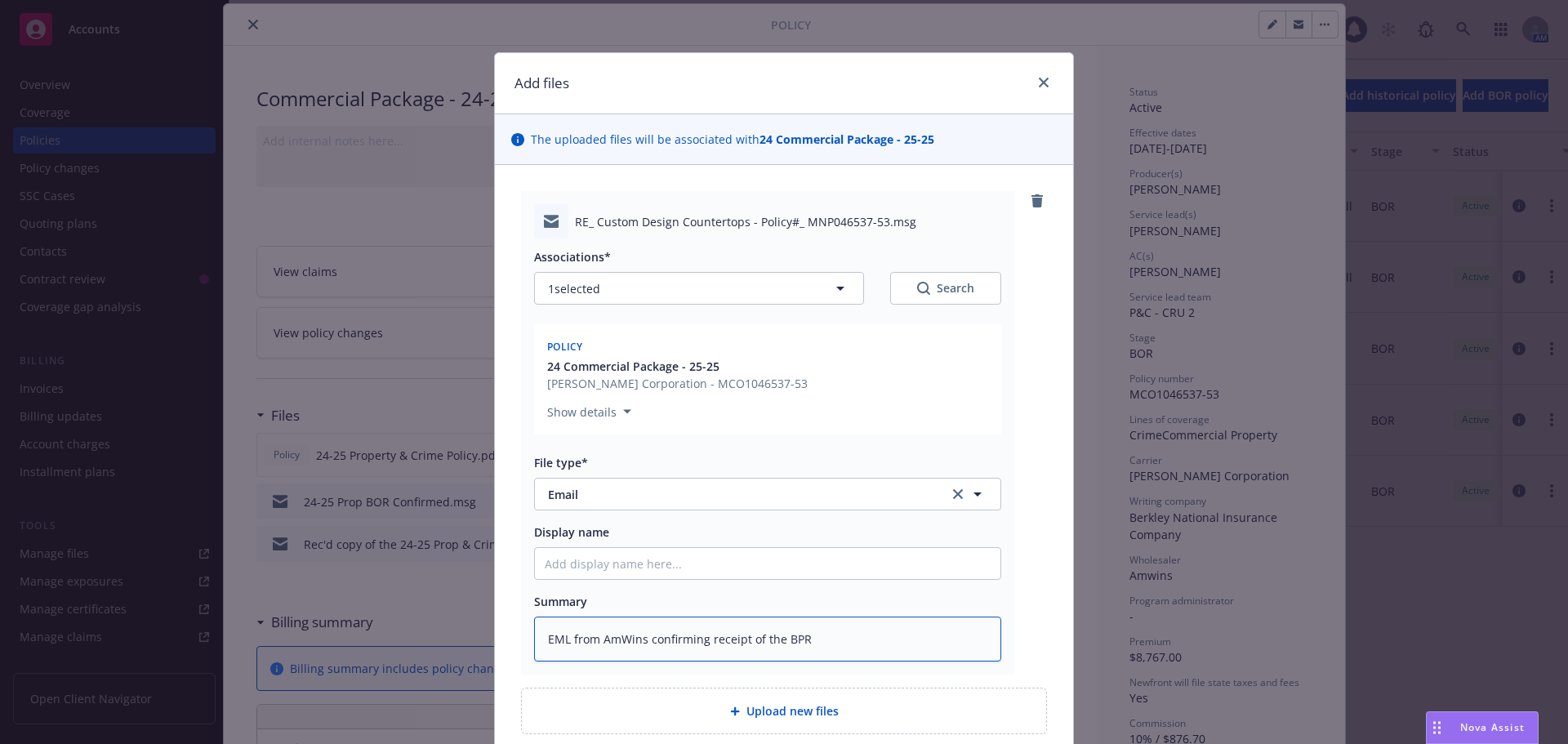
type textarea "EML from AmWins confirming receipt of the BPR"
type textarea "x"
type textarea "EML from AmWins confirming receipt of the BP"
type textarea "x"
type textarea "EML from AmWins confirming receipt of the B"
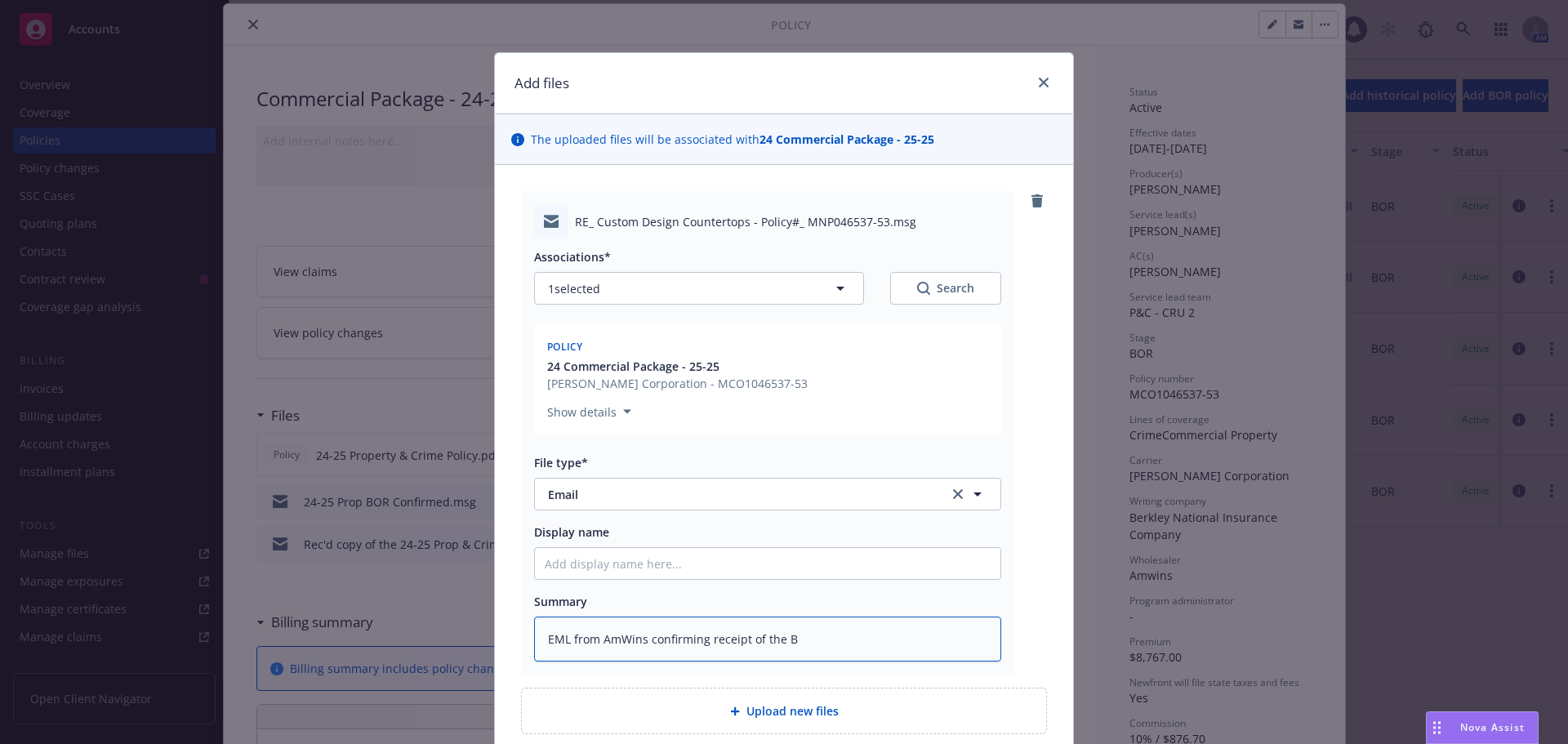
type textarea "x"
type textarea "EML from AmWins confirming receipt of the Bo"
type textarea "x"
type textarea "EML from AmWins confirming receipt of the B"
type textarea "x"
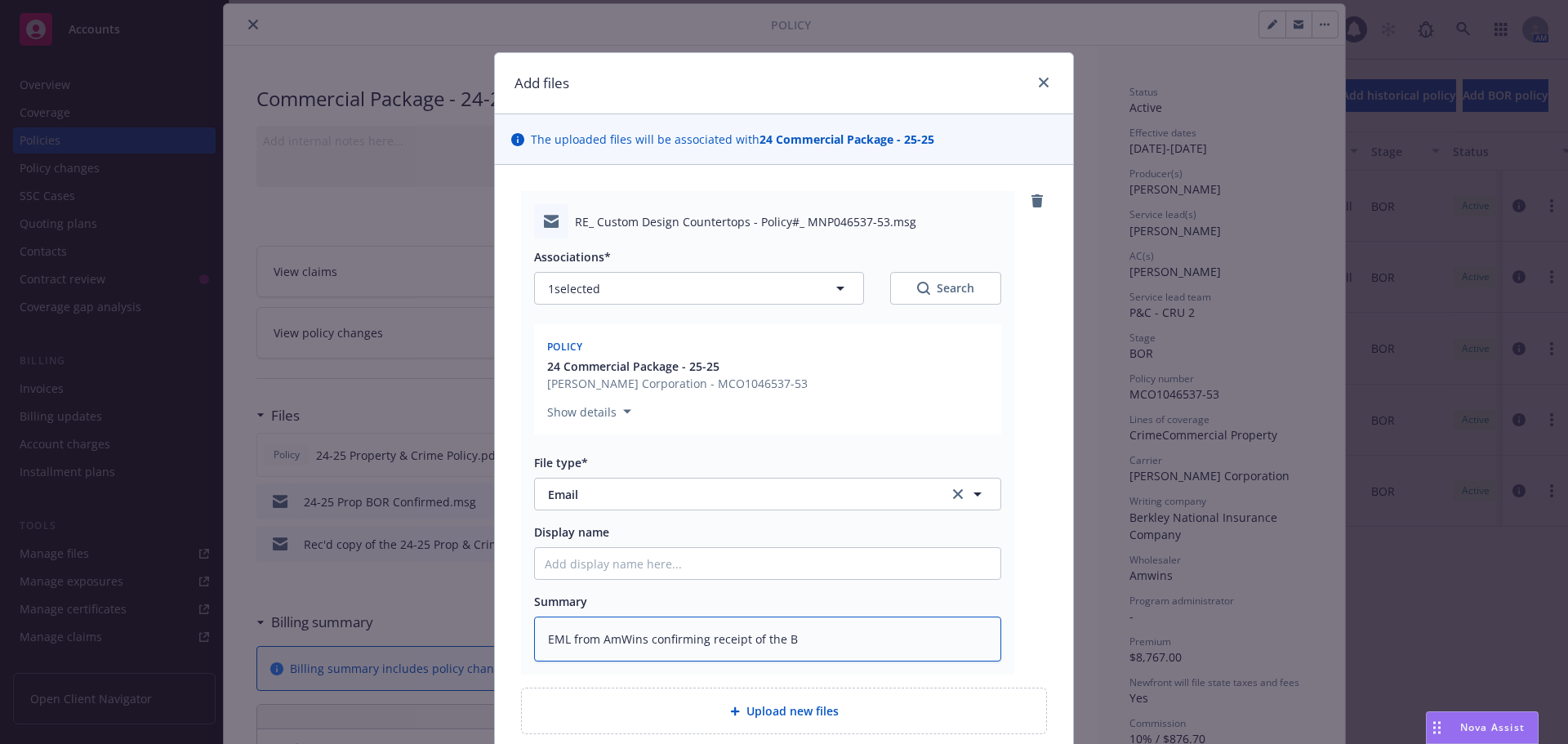
type textarea "EML from AmWins confirming receipt of the BO"
type textarea "x"
type textarea "EML from AmWins confirming receipt of the BOR"
type textarea "x"
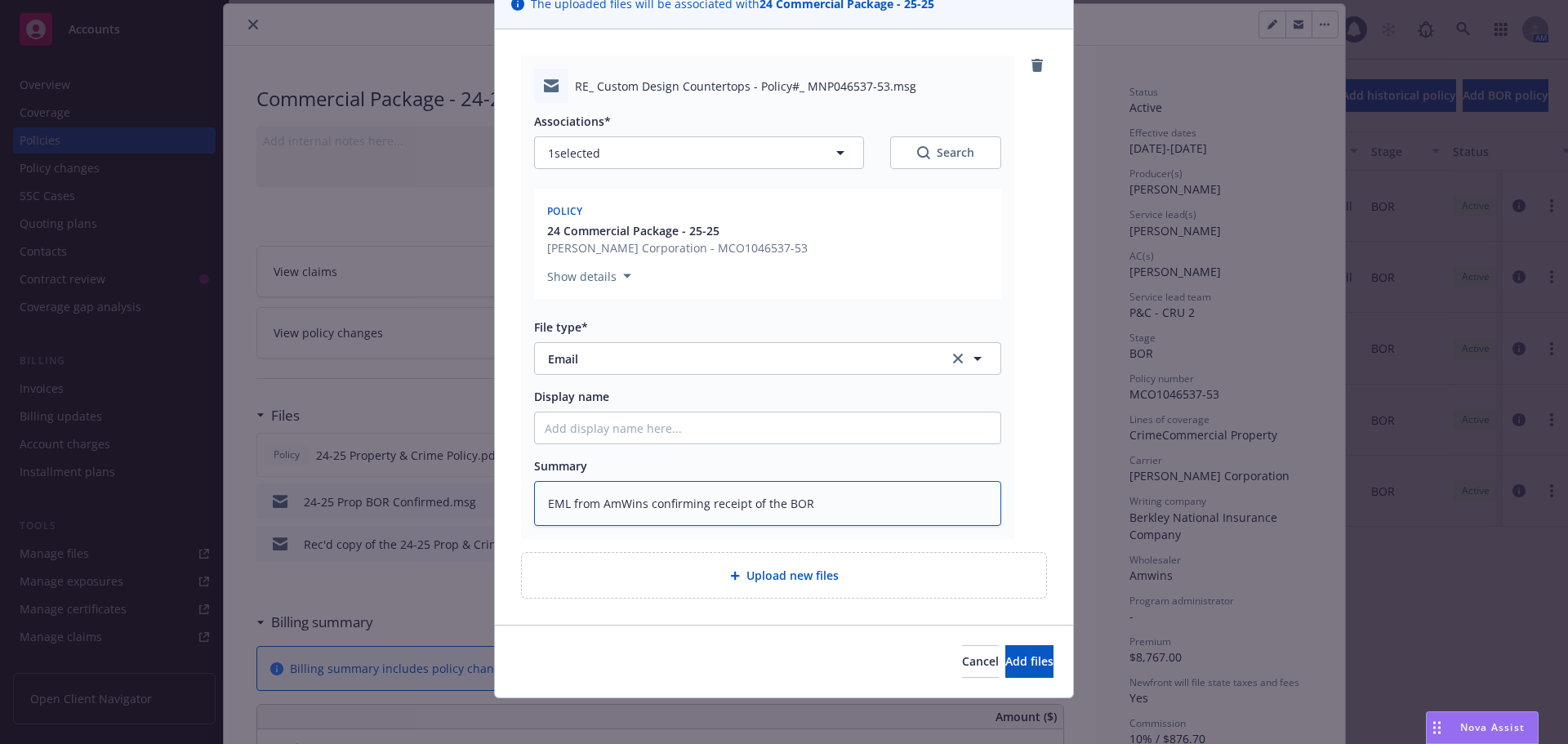
scroll to position [142, 0]
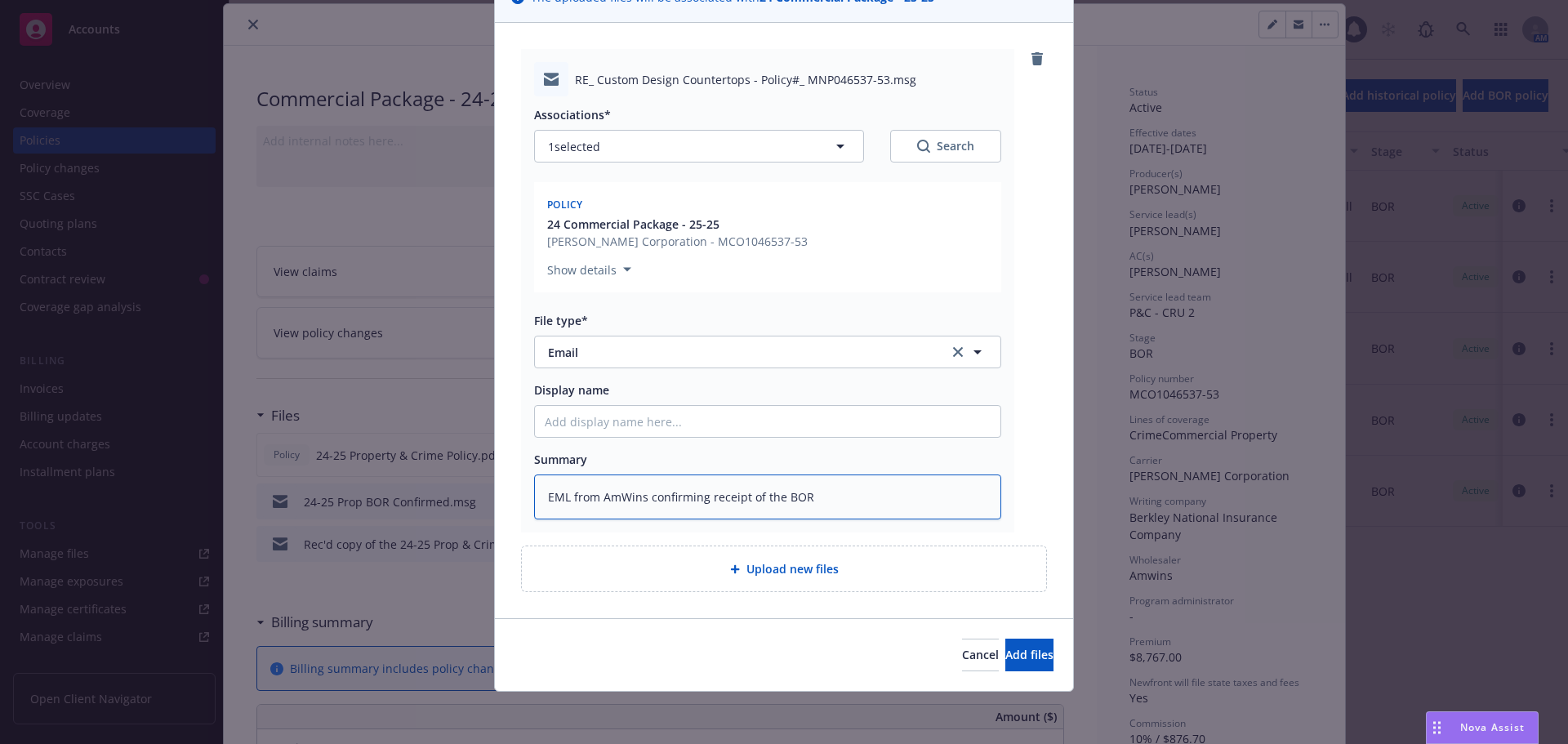
type textarea "EML from AmWins confirming receipt of the BOR"
click at [1006, 672] on div "Cancel Add files" at bounding box center [784, 655] width 578 height 73
click at [1005, 641] on button "Add files" at bounding box center [1029, 655] width 48 height 33
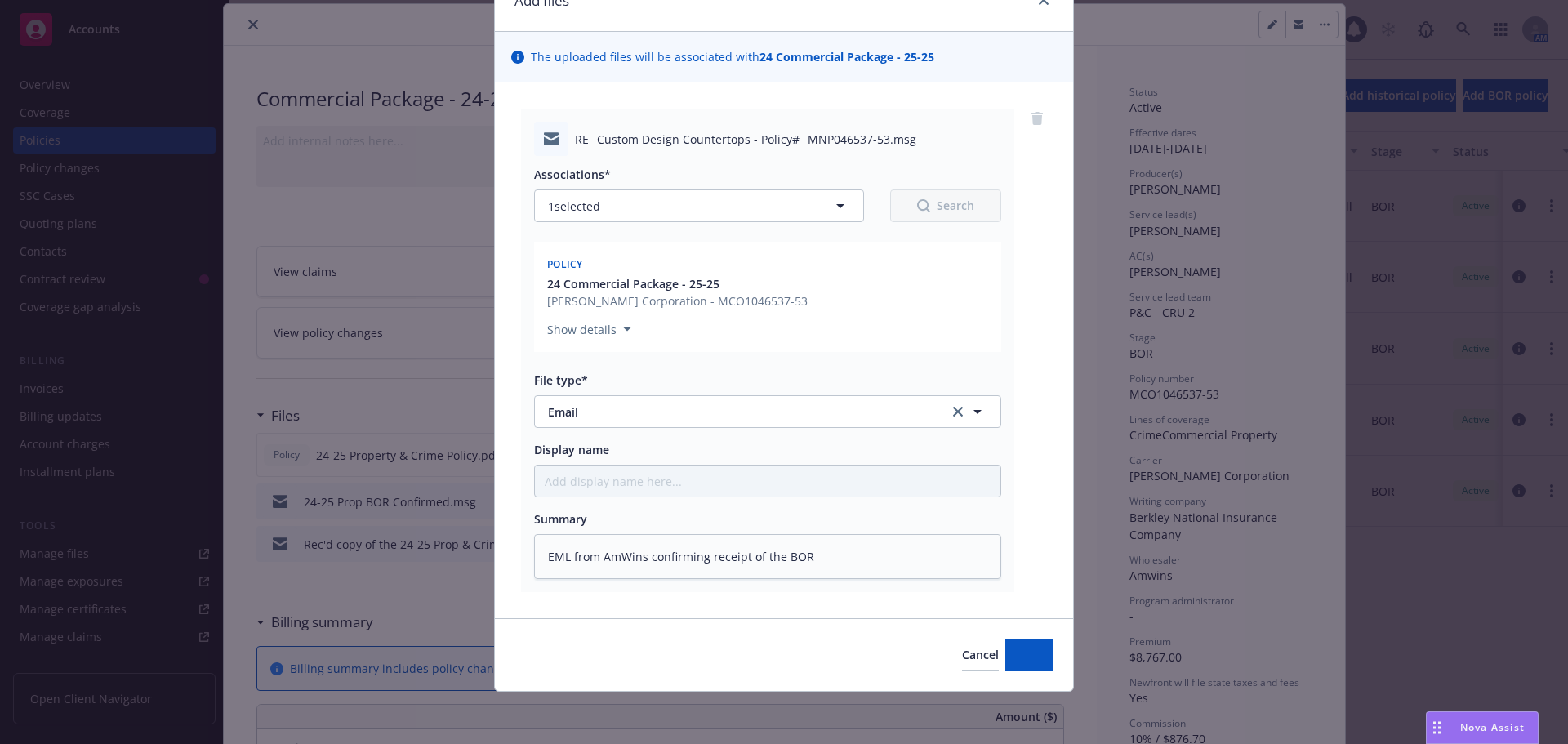
scroll to position [83, 0]
type textarea "x"
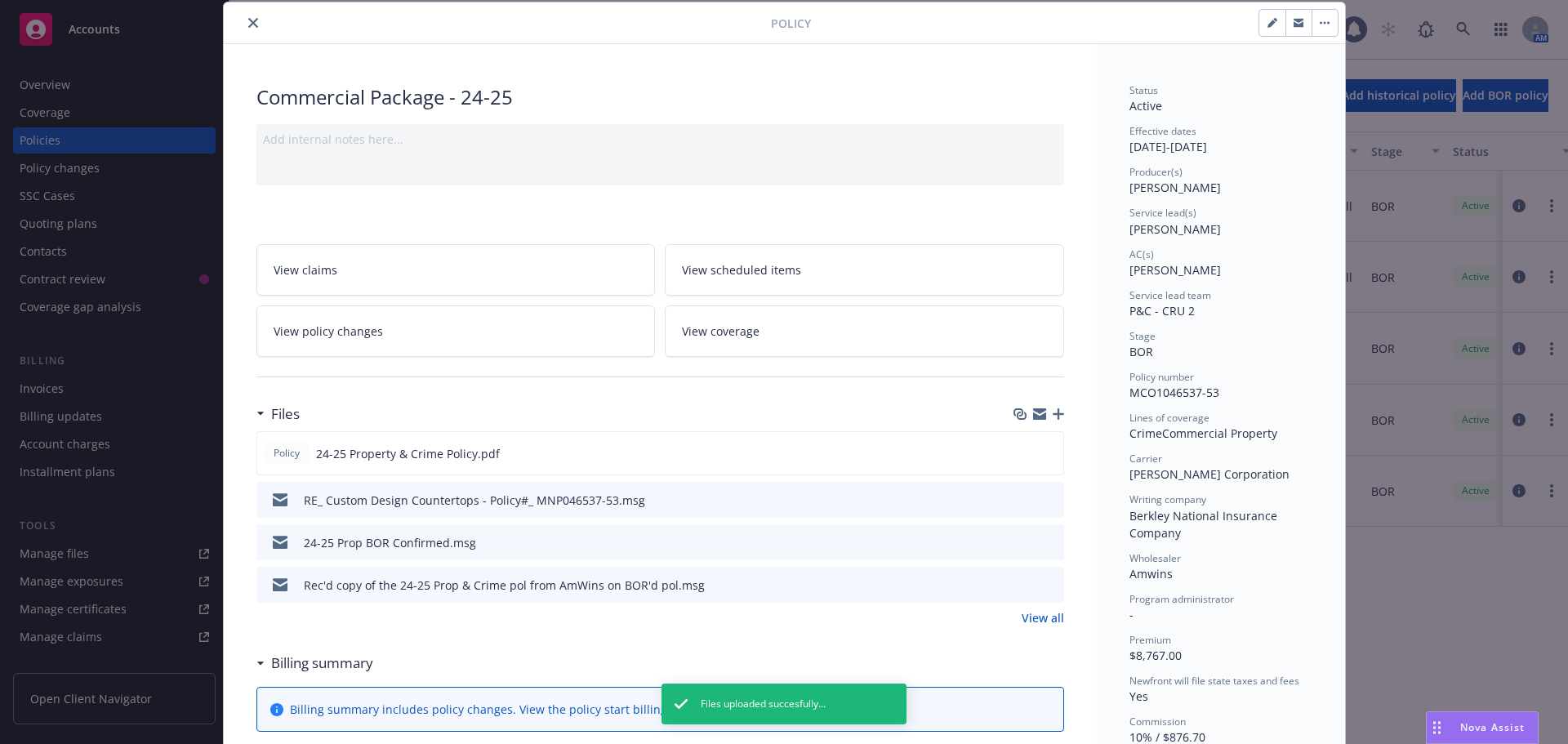
scroll to position [0, 0]
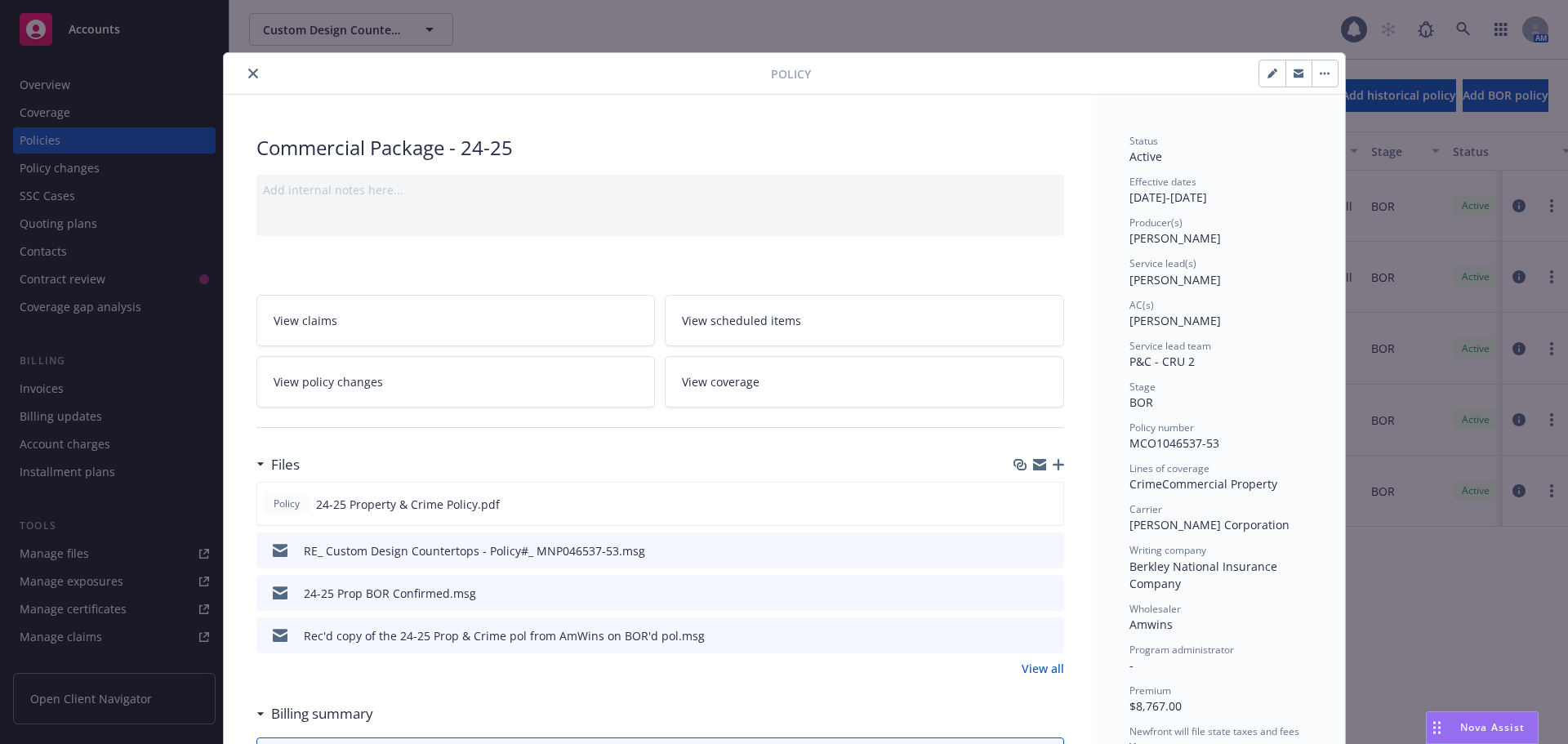
click at [251, 74] on icon "close" at bounding box center [253, 73] width 10 height 10
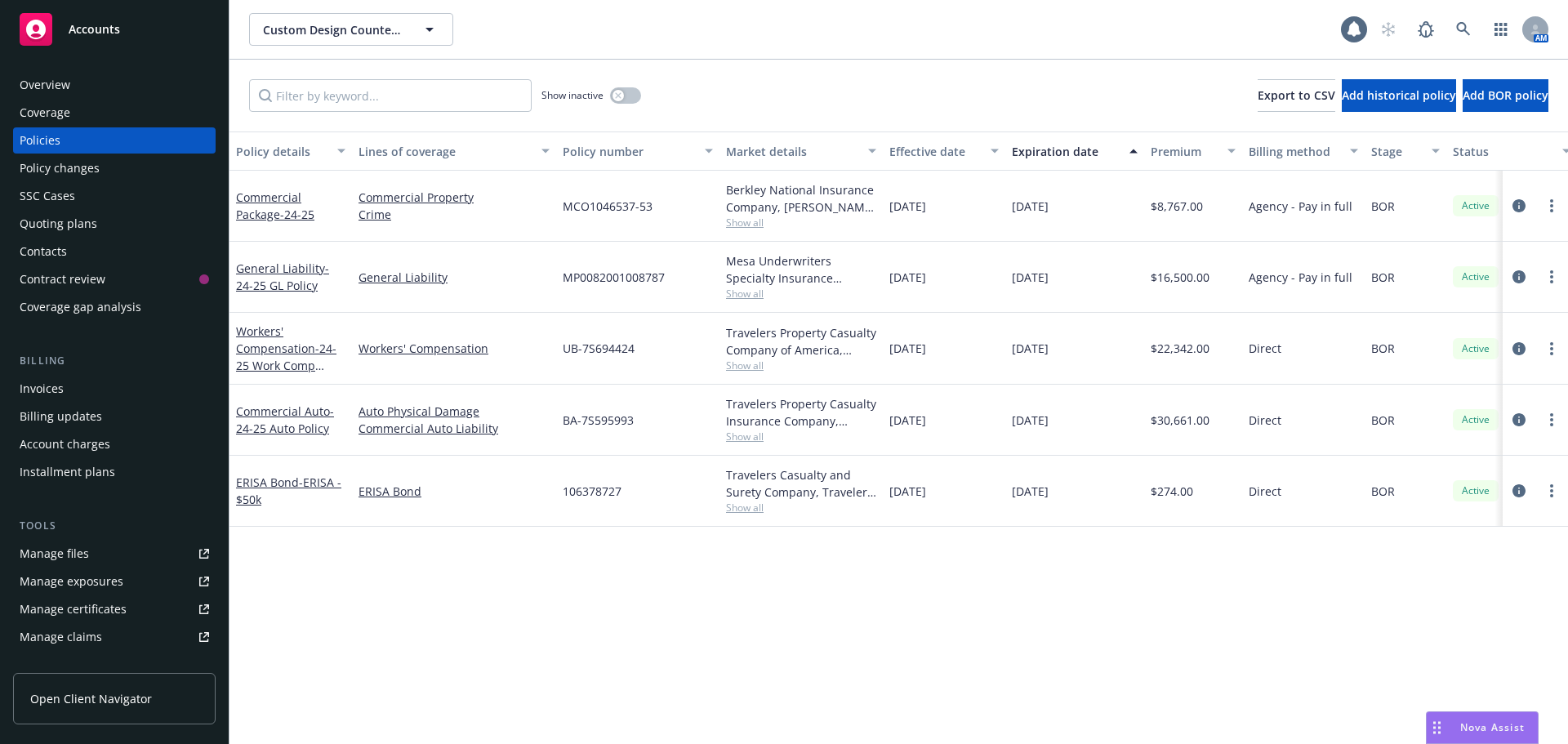
click at [303, 584] on div "Policy details Lines of coverage Policy number Market details Effective date Ex…" at bounding box center [899, 438] width 1338 height 612
click at [99, 33] on span "Accounts" at bounding box center [94, 29] width 52 height 13
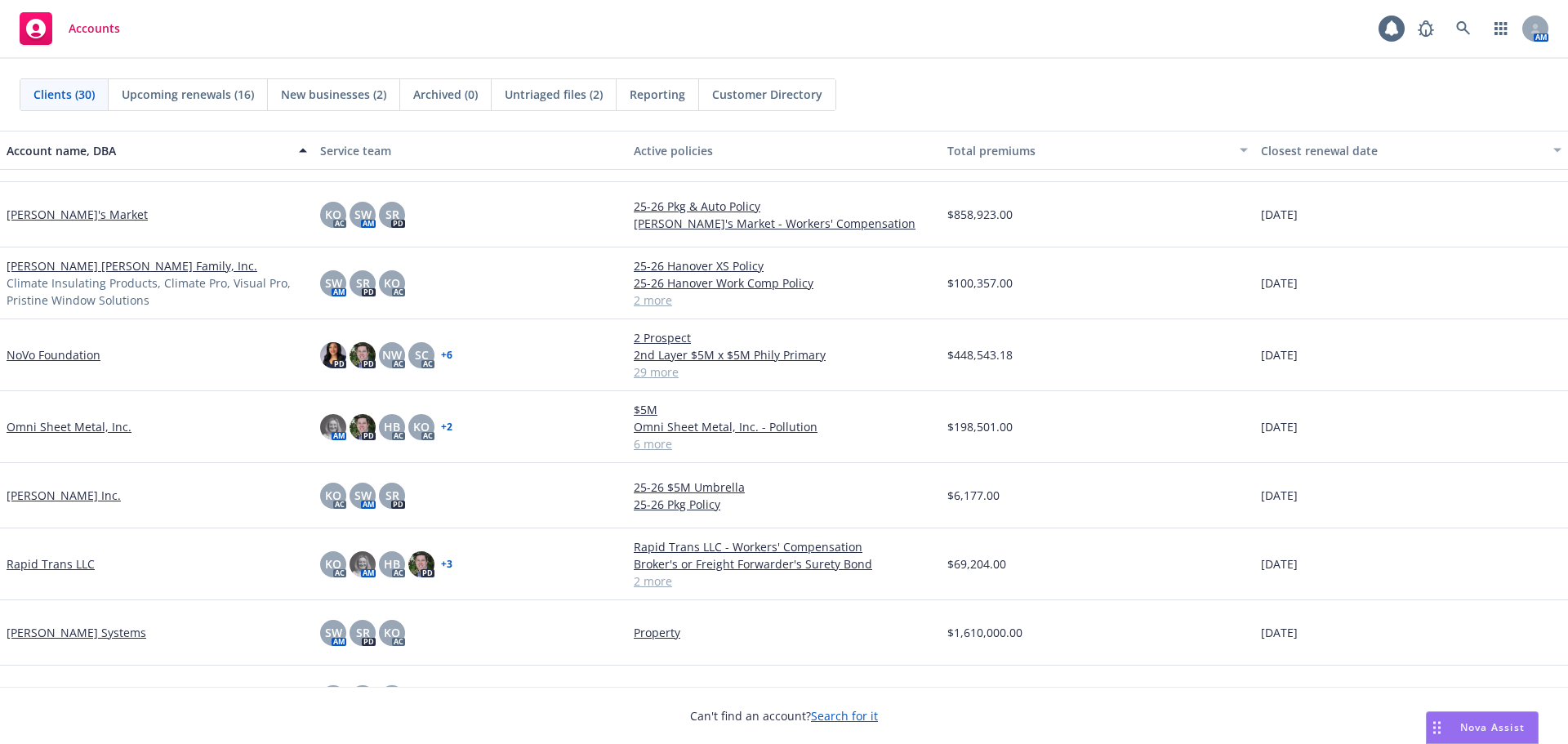
scroll to position [980, 0]
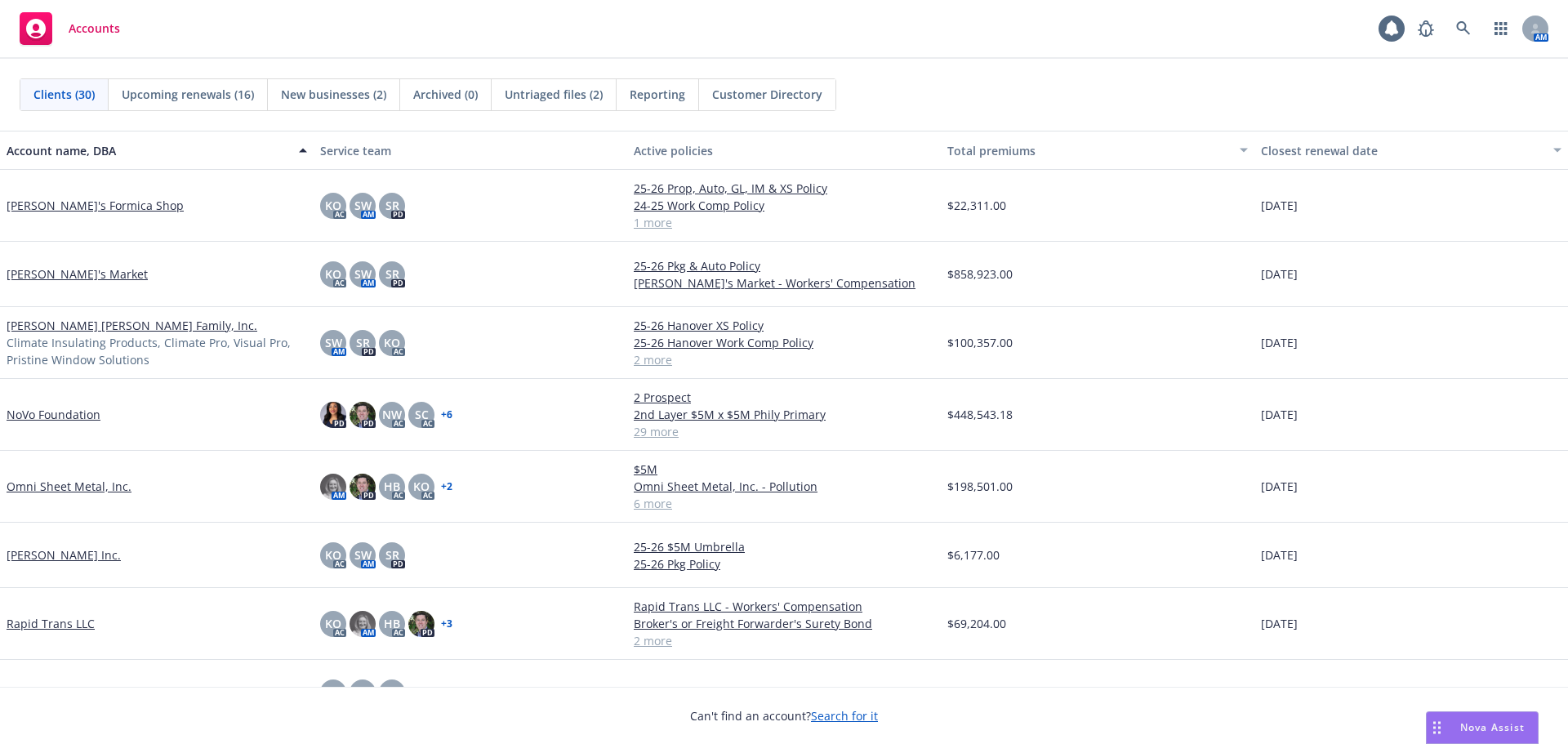
click at [23, 328] on link "[PERSON_NAME] [PERSON_NAME] Family, Inc." at bounding box center [132, 325] width 251 height 17
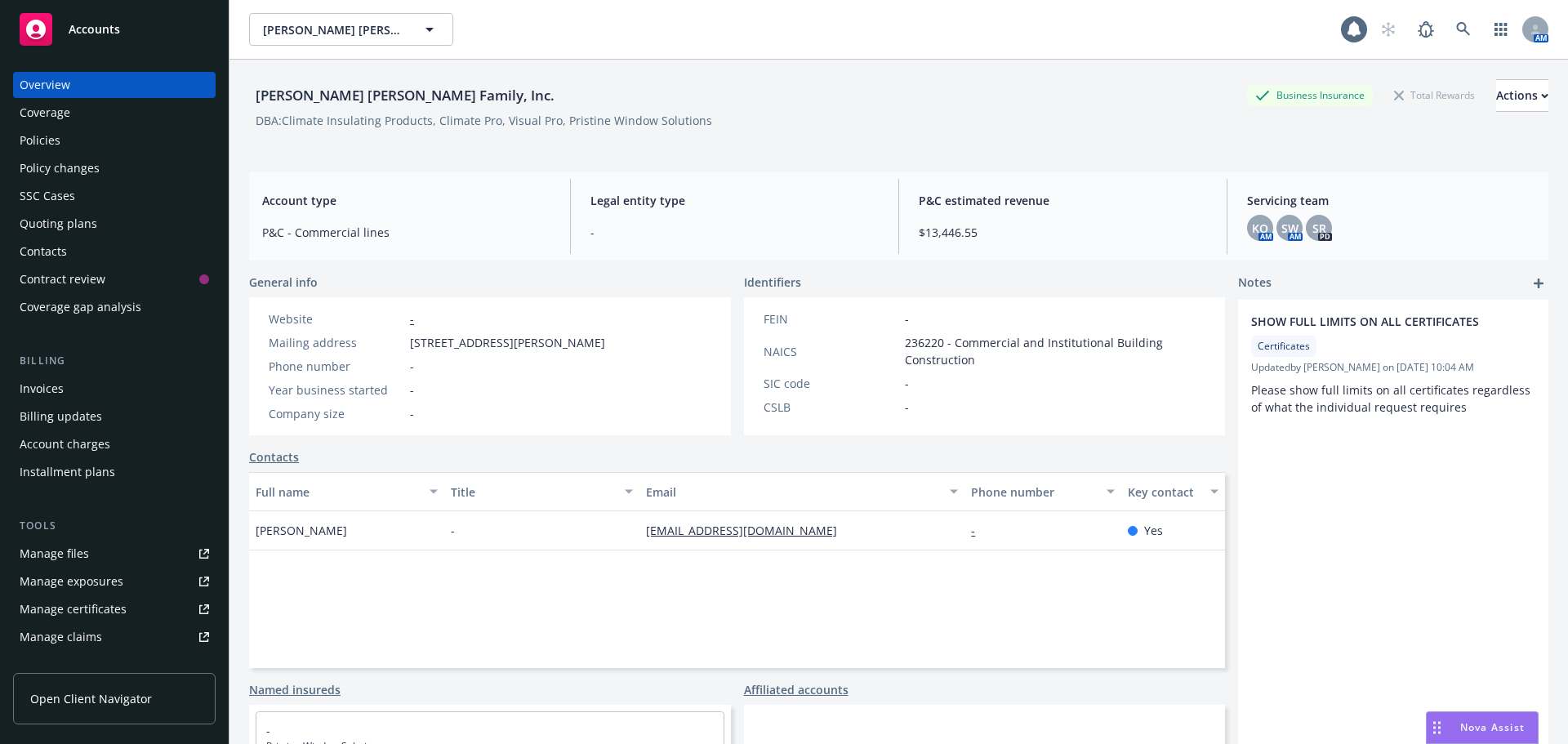
click at [54, 151] on div "Policies" at bounding box center [40, 140] width 41 height 26
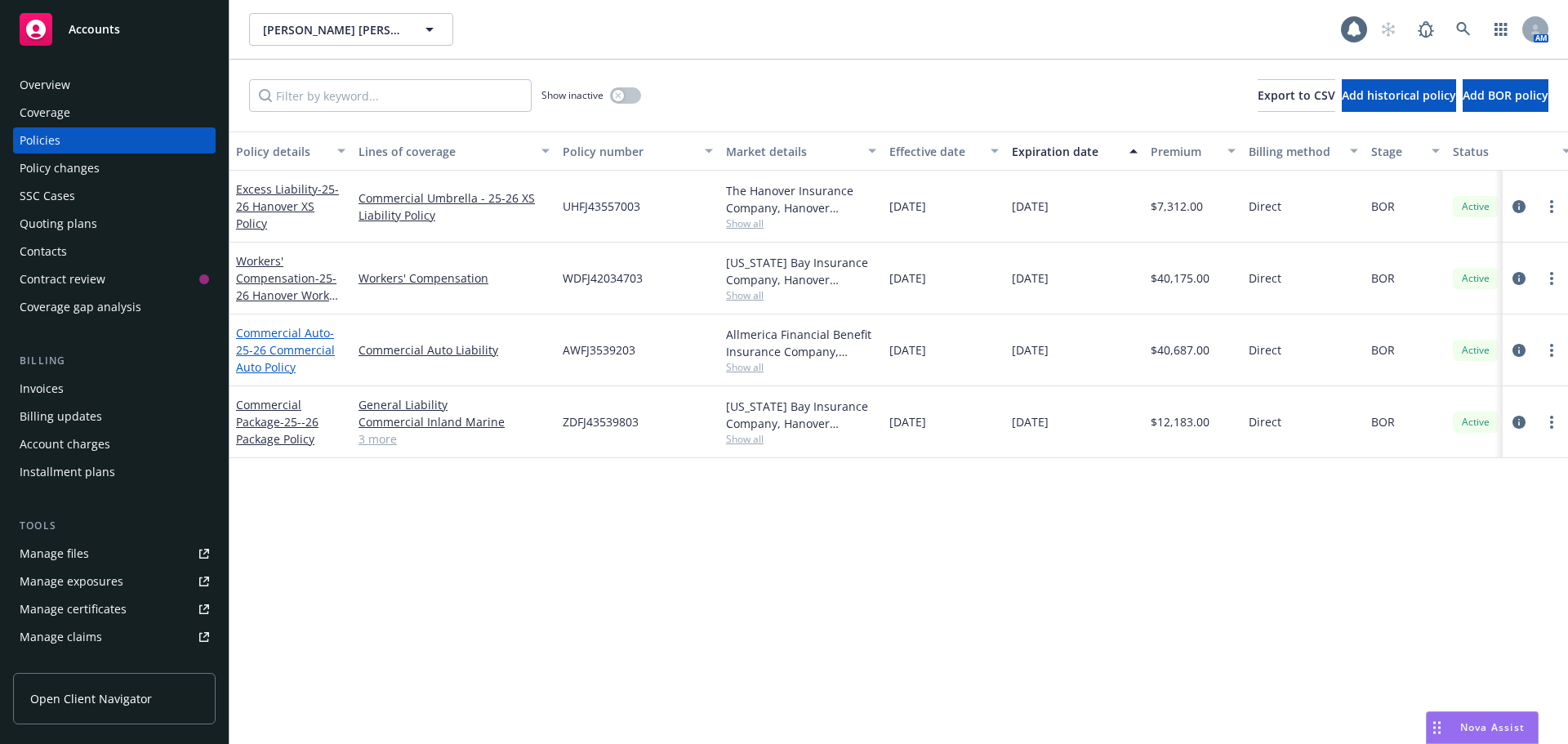
click at [287, 346] on span "- 25-26 Commercial Auto Policy" at bounding box center [285, 350] width 99 height 50
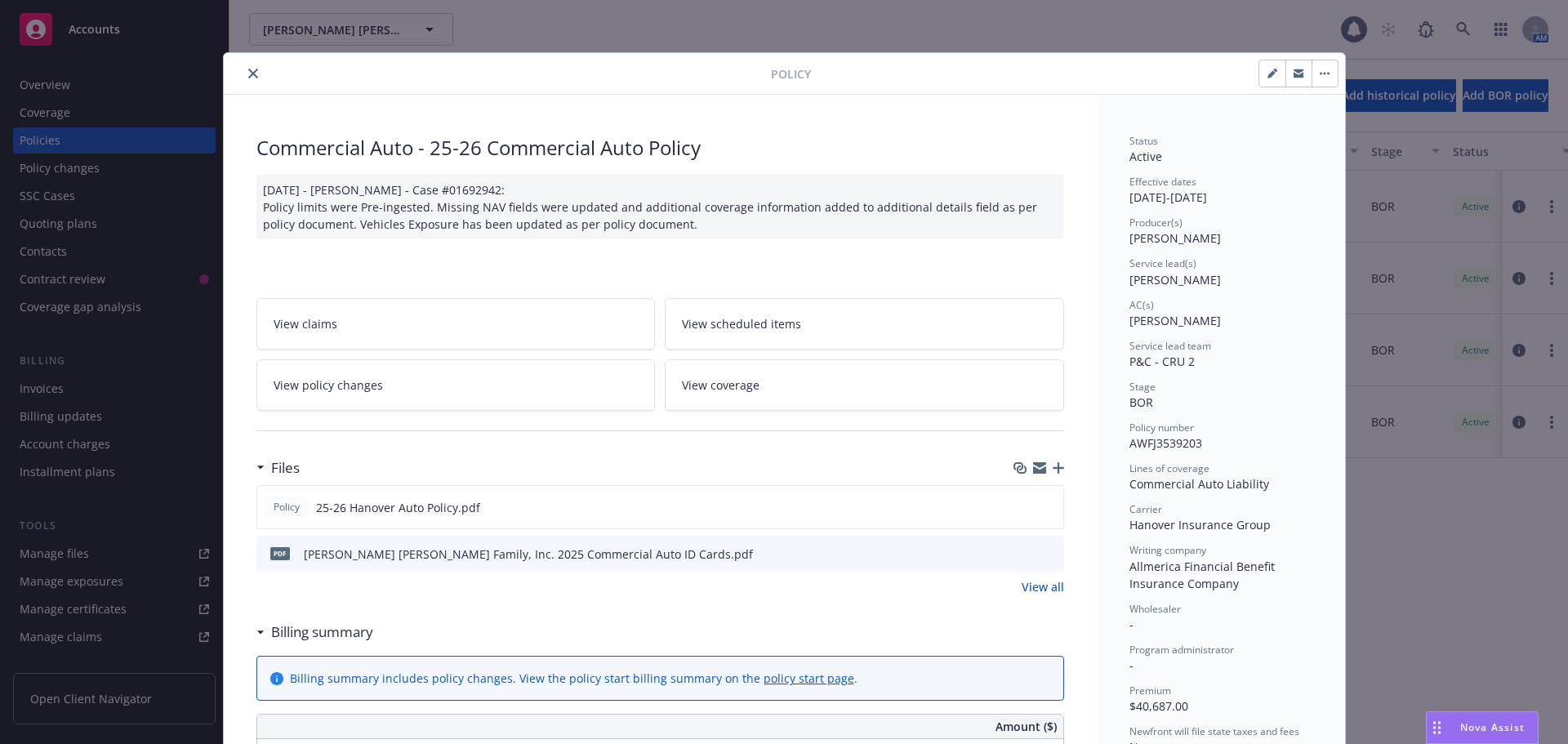
click at [1267, 71] on icon "button" at bounding box center [1272, 73] width 10 height 10
select select "BOR"
select select "12"
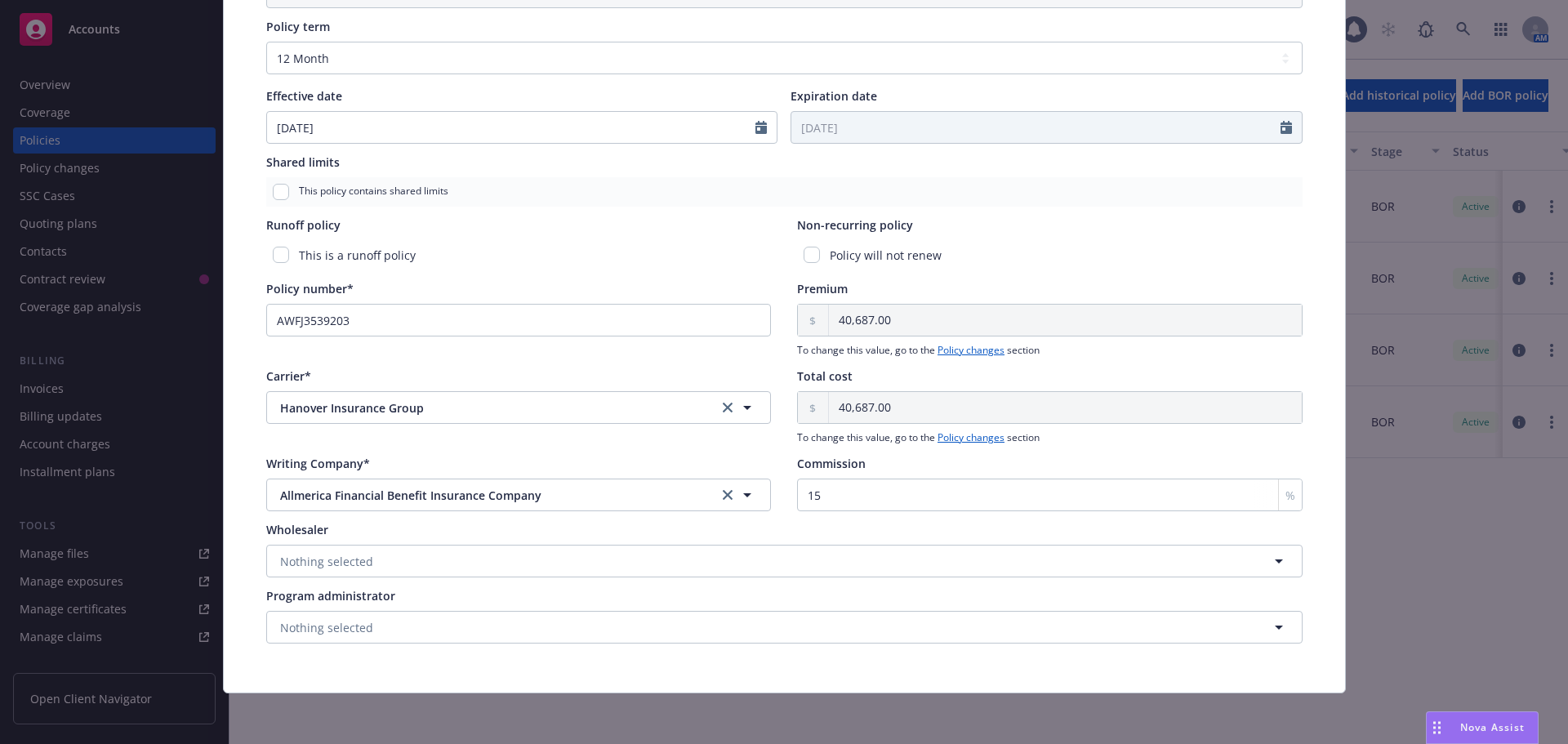
scroll to position [659, 0]
click at [419, 327] on input "AWFJ3539203" at bounding box center [519, 318] width 505 height 33
type input "AWFJ435392-03"
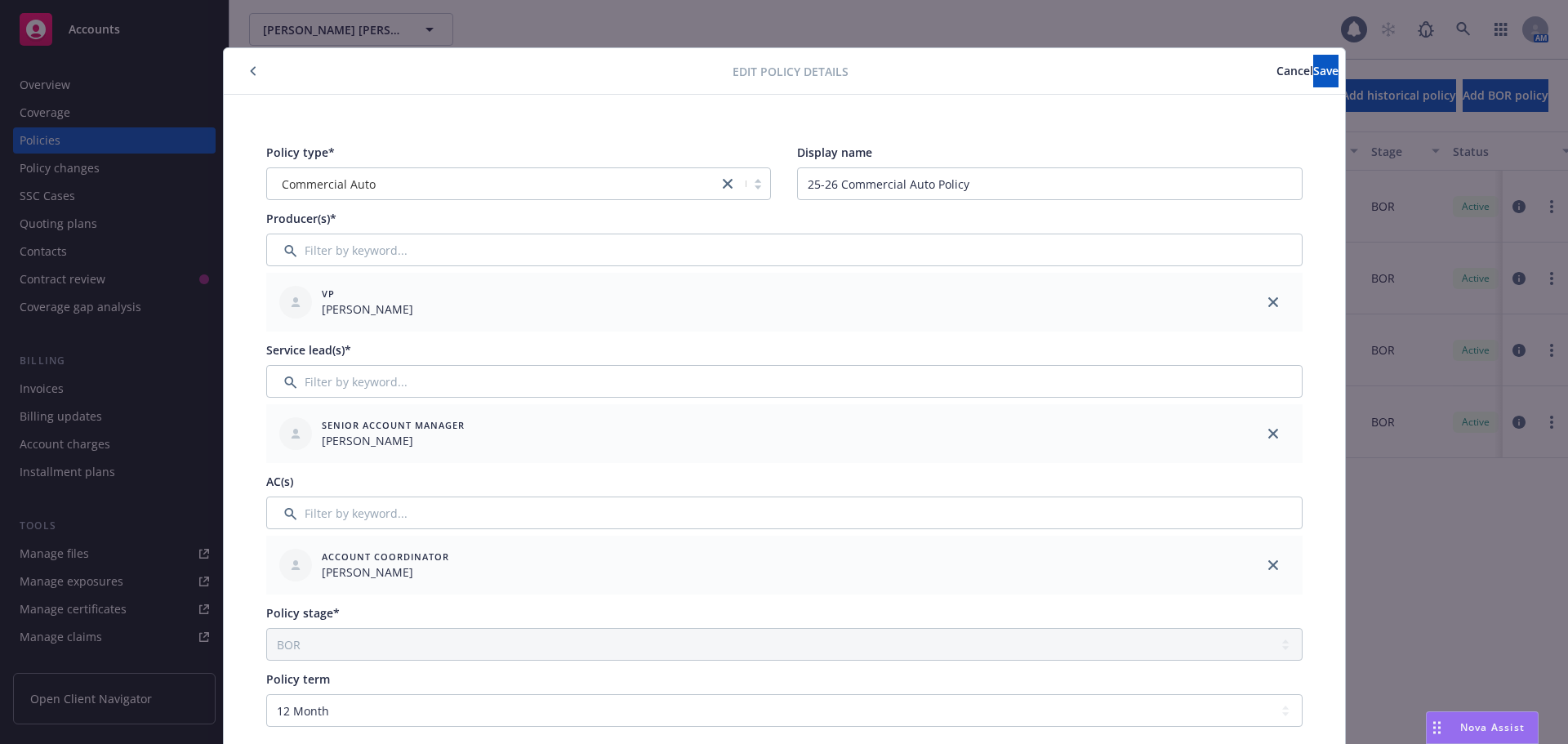
scroll to position [0, 0]
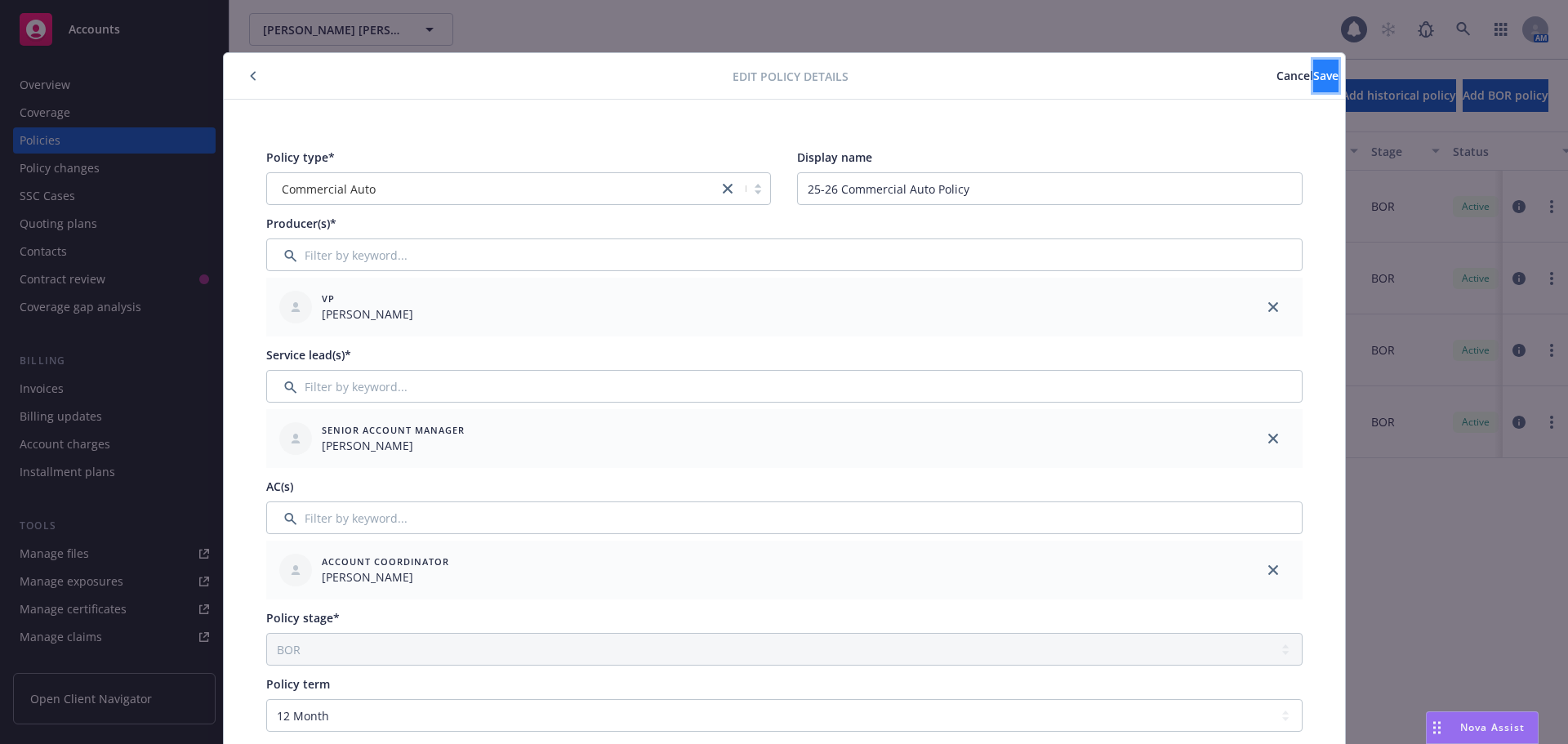
click at [1313, 88] on button "Save" at bounding box center [1325, 76] width 25 height 33
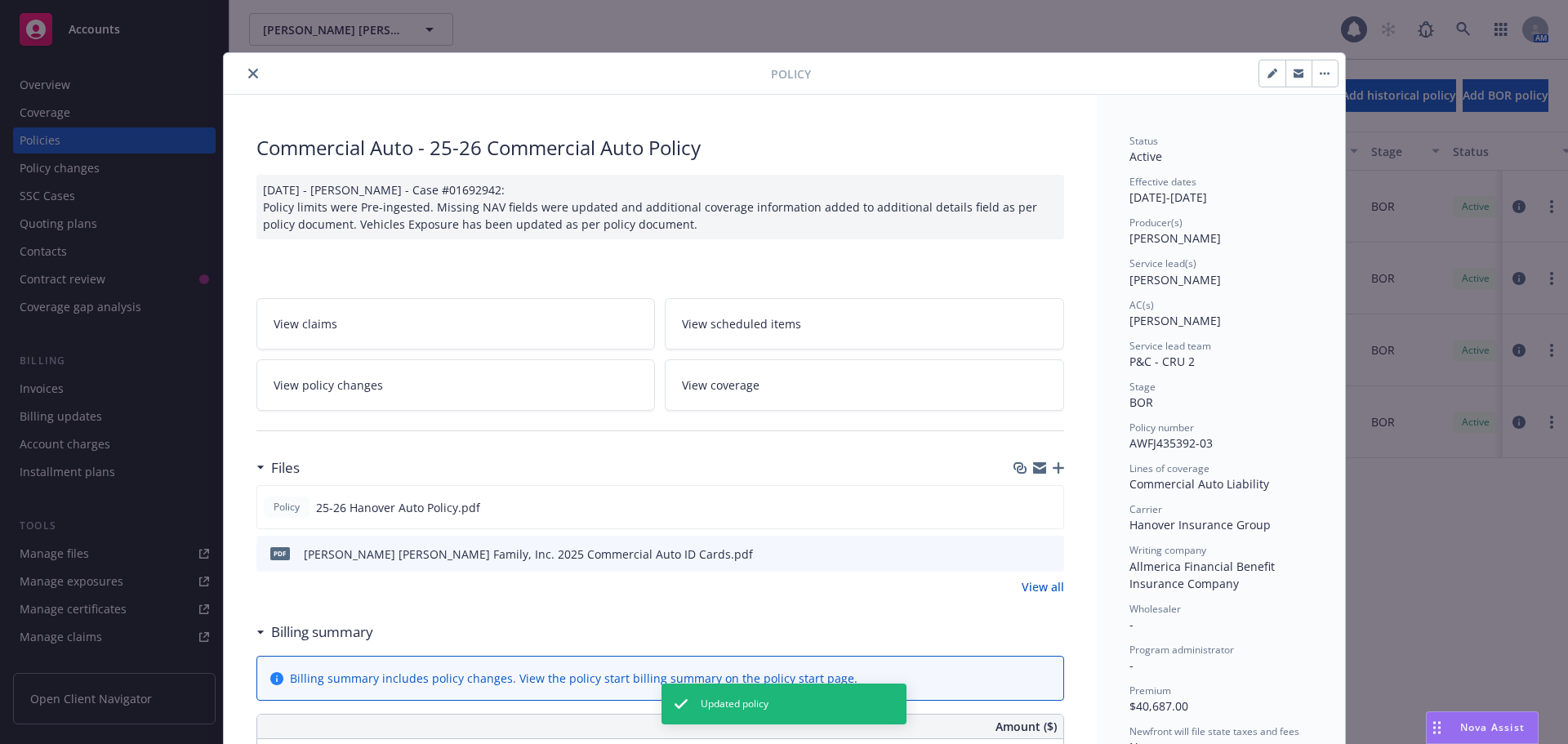
click at [1054, 473] on div at bounding box center [1039, 467] width 51 height 13
click at [1057, 472] on div "Commercial Auto - 25-26 Commercial Auto Policy [DATE] - [PERSON_NAME] - Case #0…" at bounding box center [659, 729] width 873 height 1269
click at [1053, 472] on icon "button" at bounding box center [1058, 467] width 12 height 12
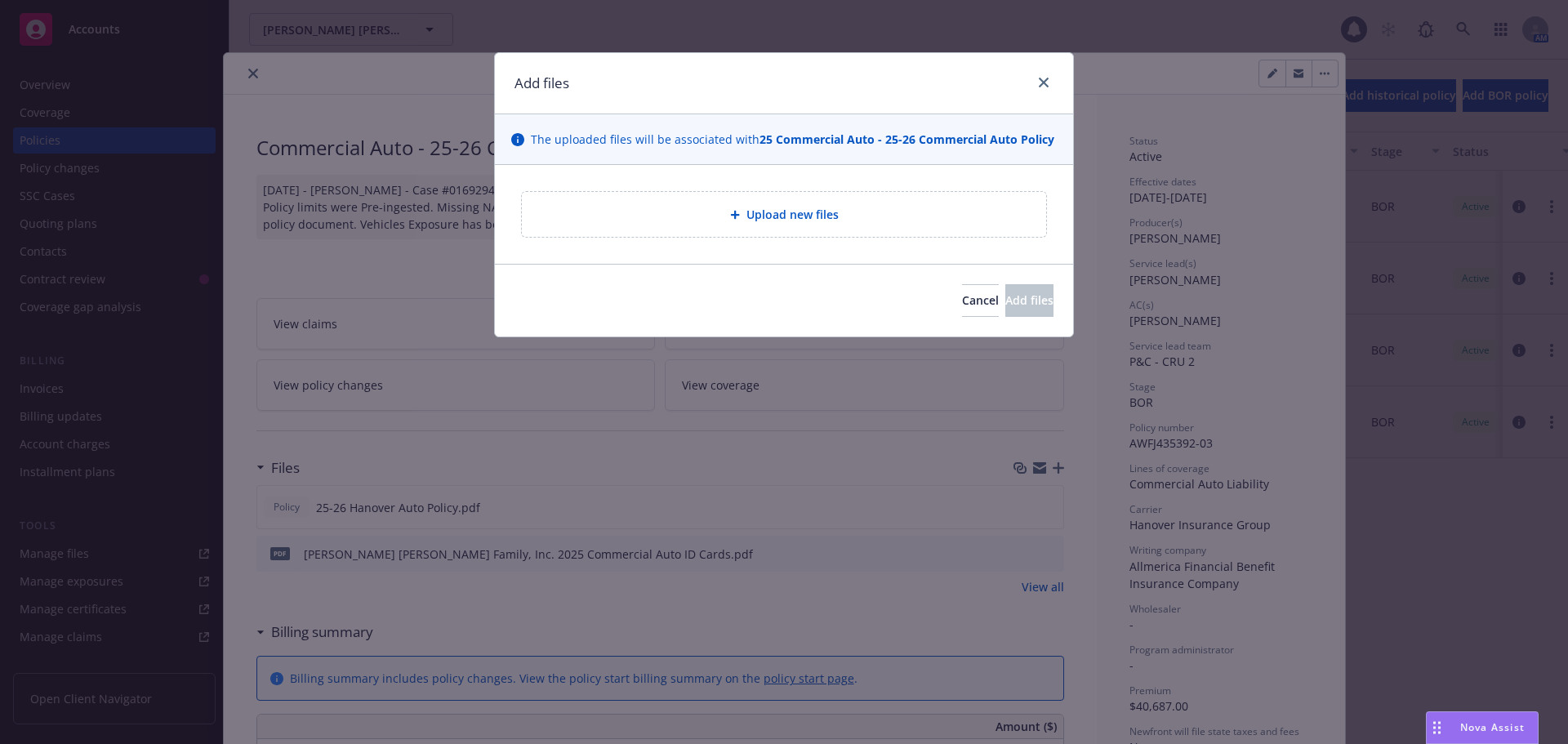
type textarea "x"
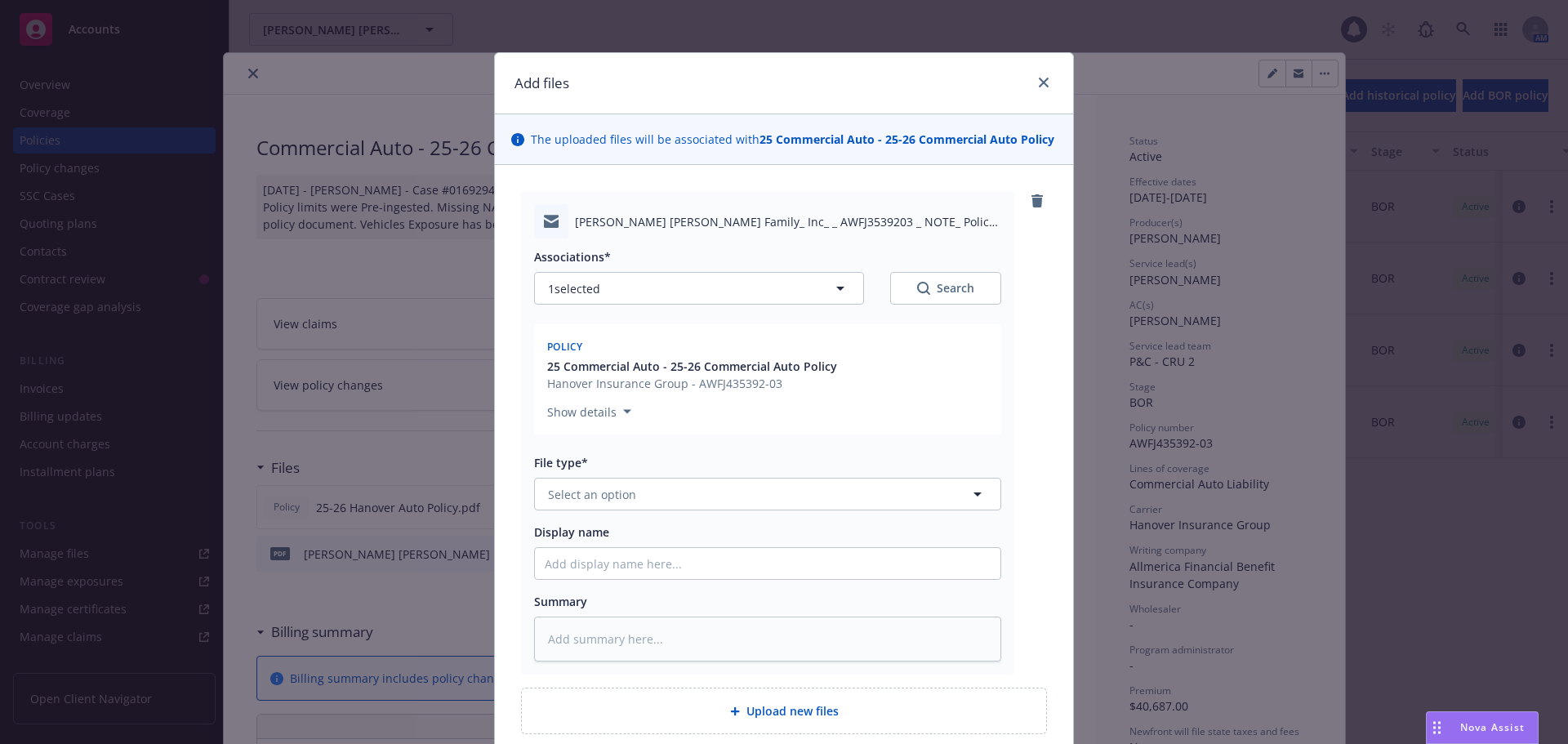
click at [604, 513] on div "Associations* 1 selected Search Policy 25 Commercial Auto - 25-26 Commercial Au…" at bounding box center [767, 449] width 467 height 423
drag, startPoint x: 604, startPoint y: 510, endPoint x: 601, endPoint y: 487, distance: 23.2
click at [604, 494] on button "Select an option" at bounding box center [767, 494] width 467 height 33
type input "email"
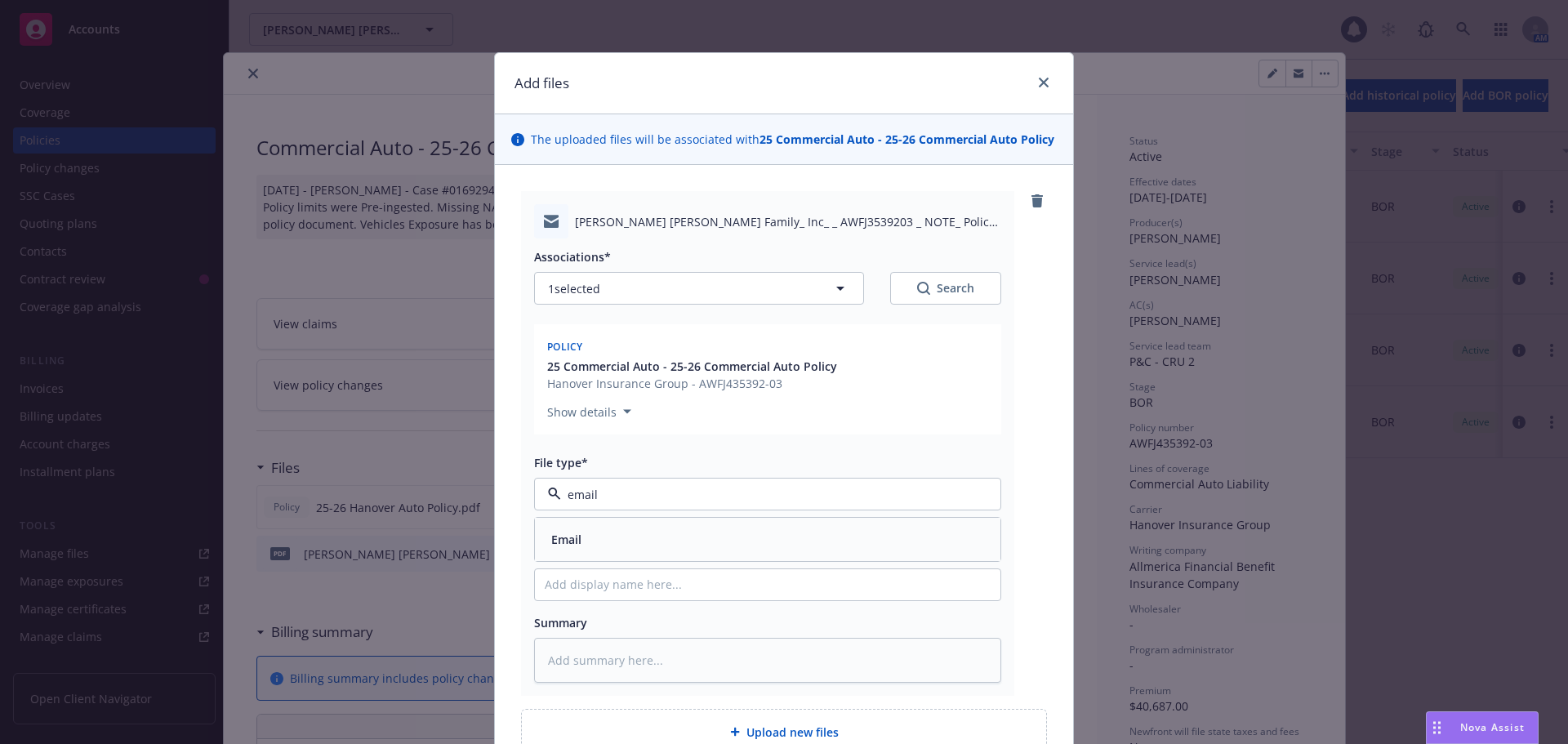
click at [550, 526] on div "Email" at bounding box center [767, 539] width 465 height 44
click at [578, 569] on input "Display name" at bounding box center [767, 563] width 465 height 31
type textarea "x"
type input "R"
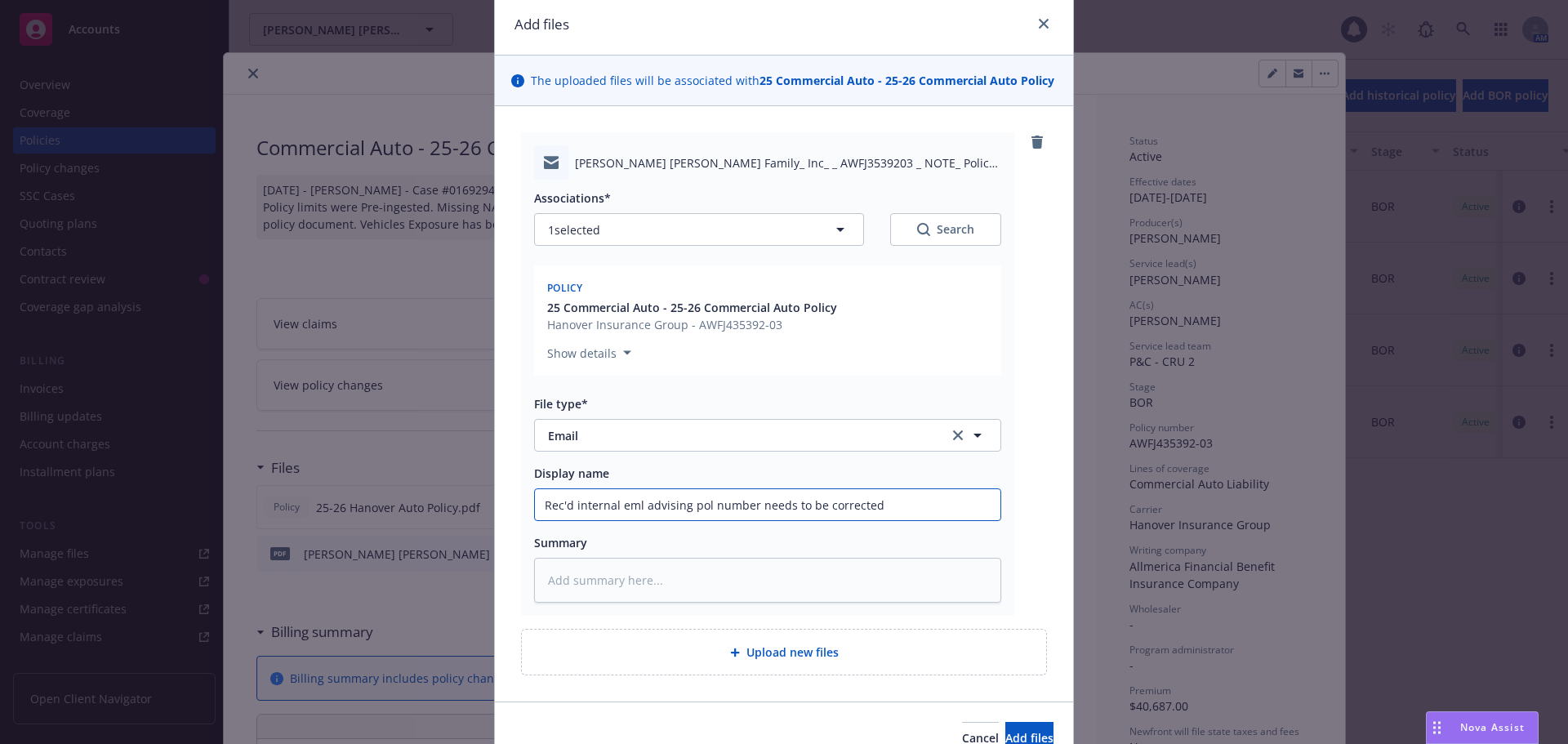
scroll to position [142, 0]
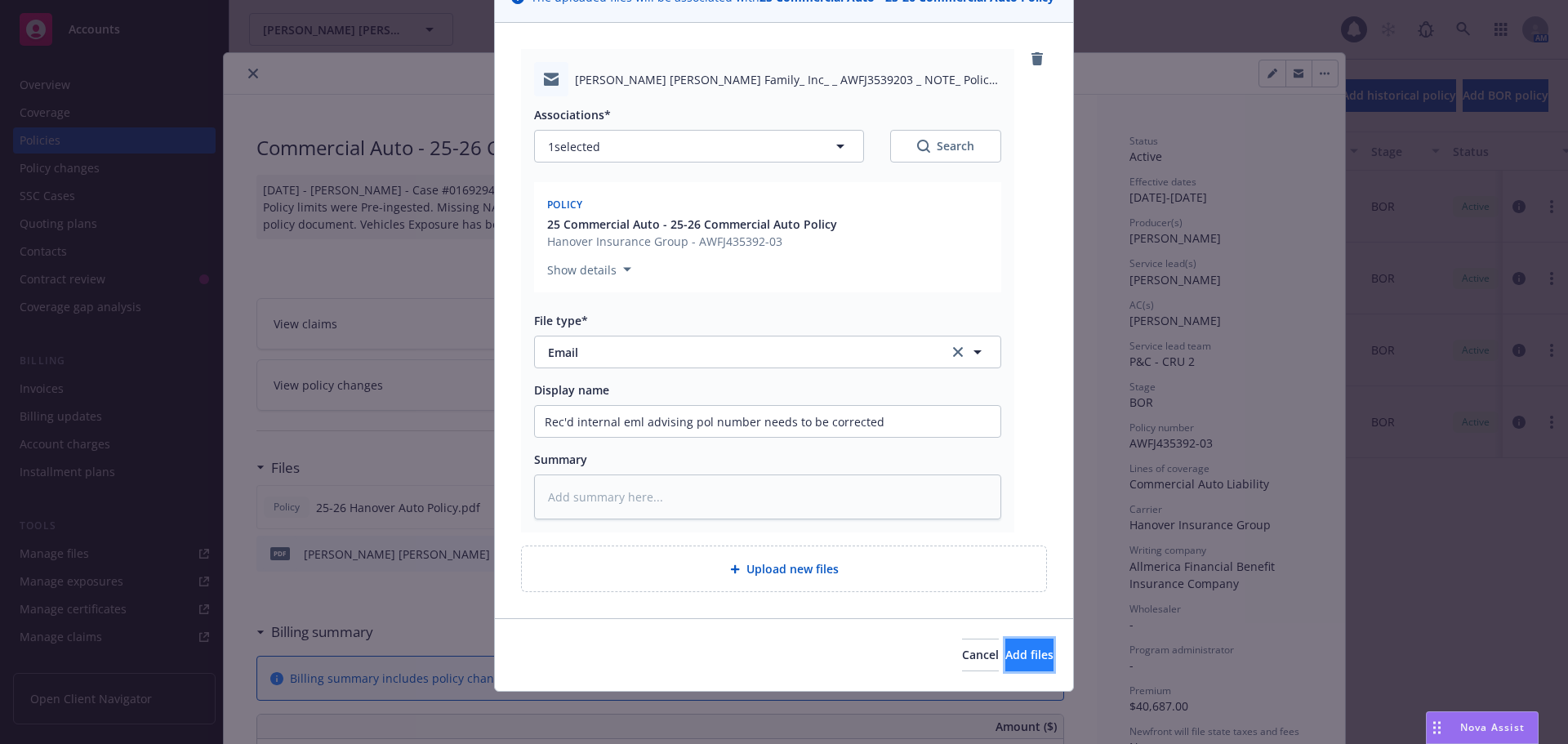
click at [1005, 654] on span "Add files" at bounding box center [1029, 654] width 48 height 15
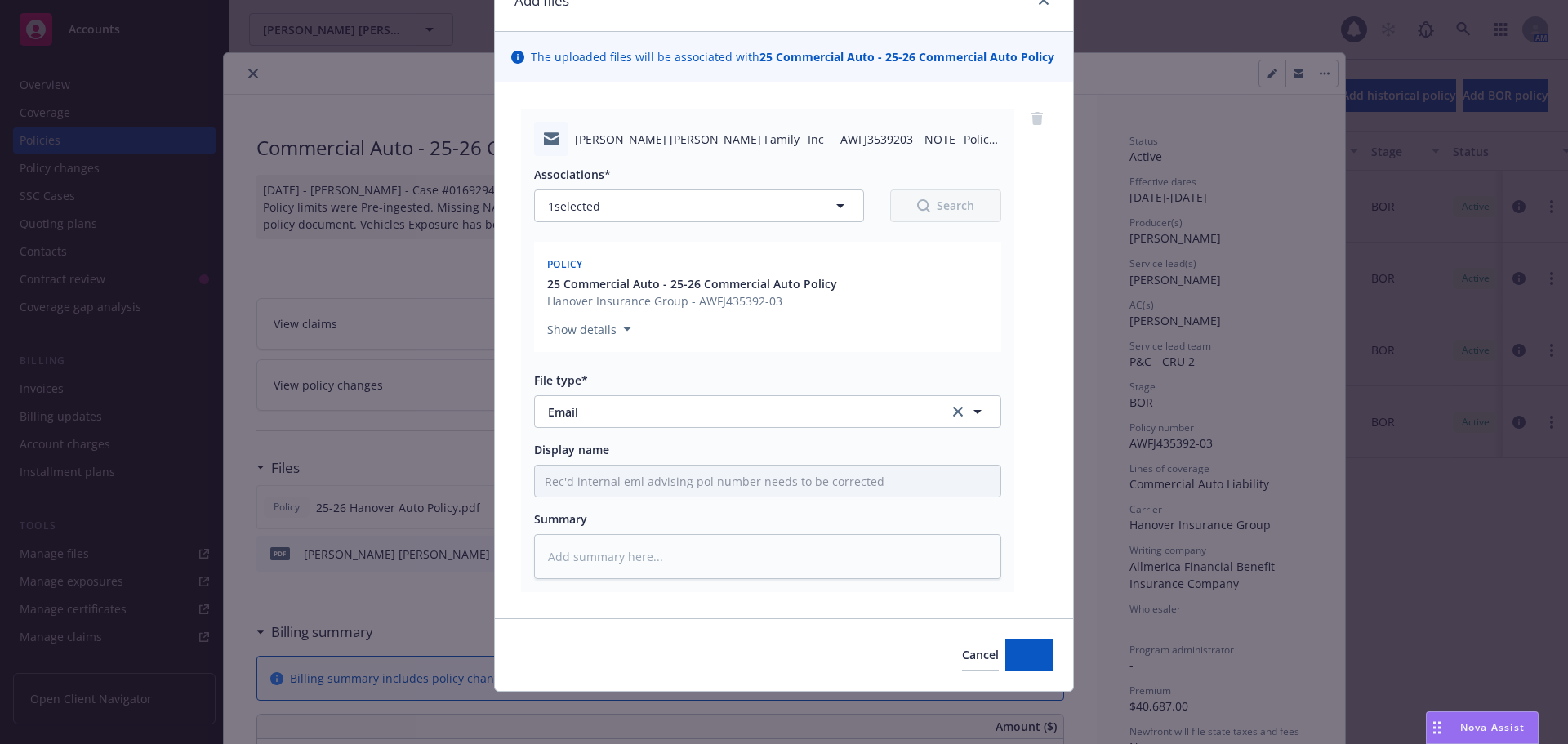
scroll to position [83, 0]
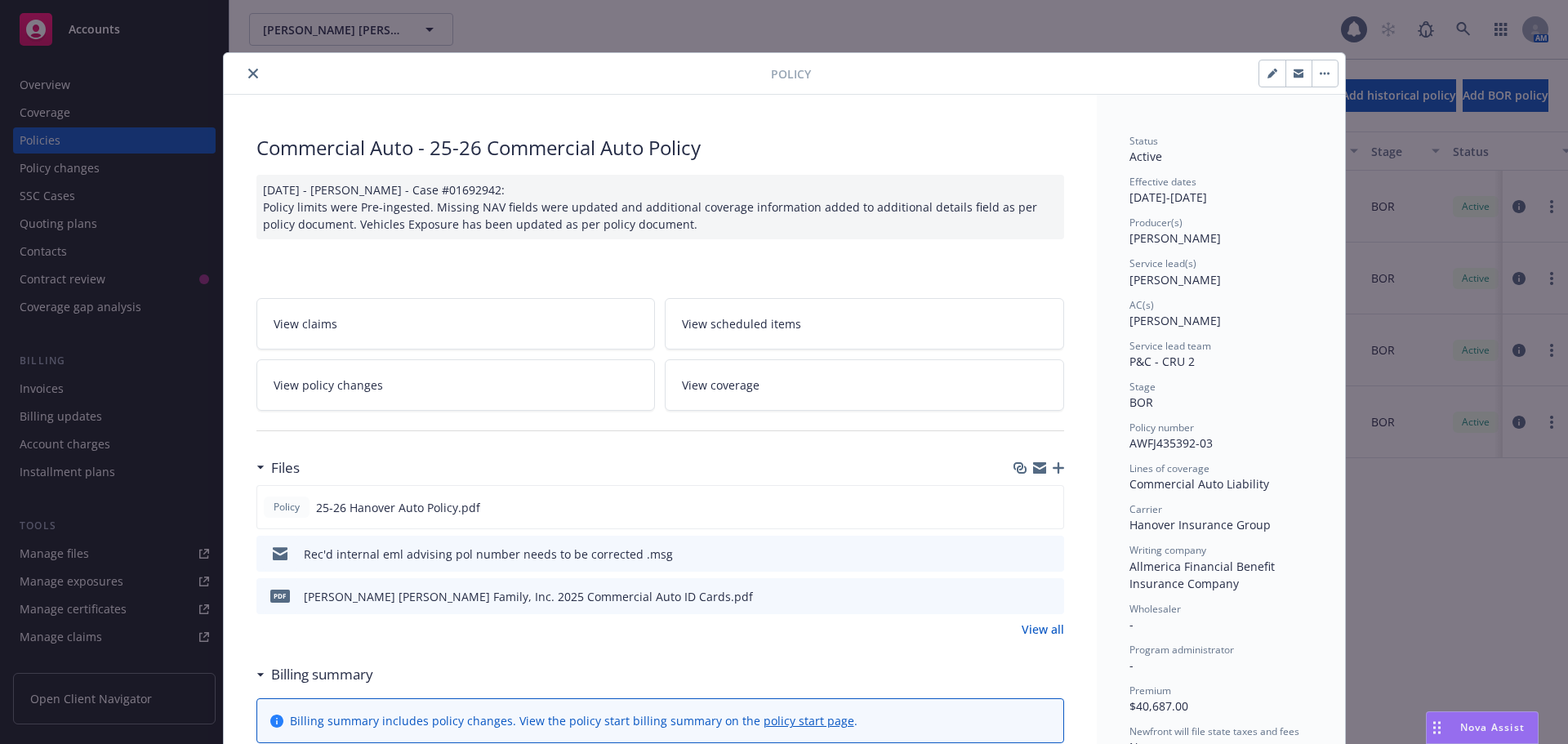
click at [392, 265] on div "Commercial Auto - 25-26 Commercial Auto Policy [DATE] - [PERSON_NAME] - Case #0…" at bounding box center [659, 750] width 873 height 1312
click at [248, 73] on icon "close" at bounding box center [253, 73] width 10 height 10
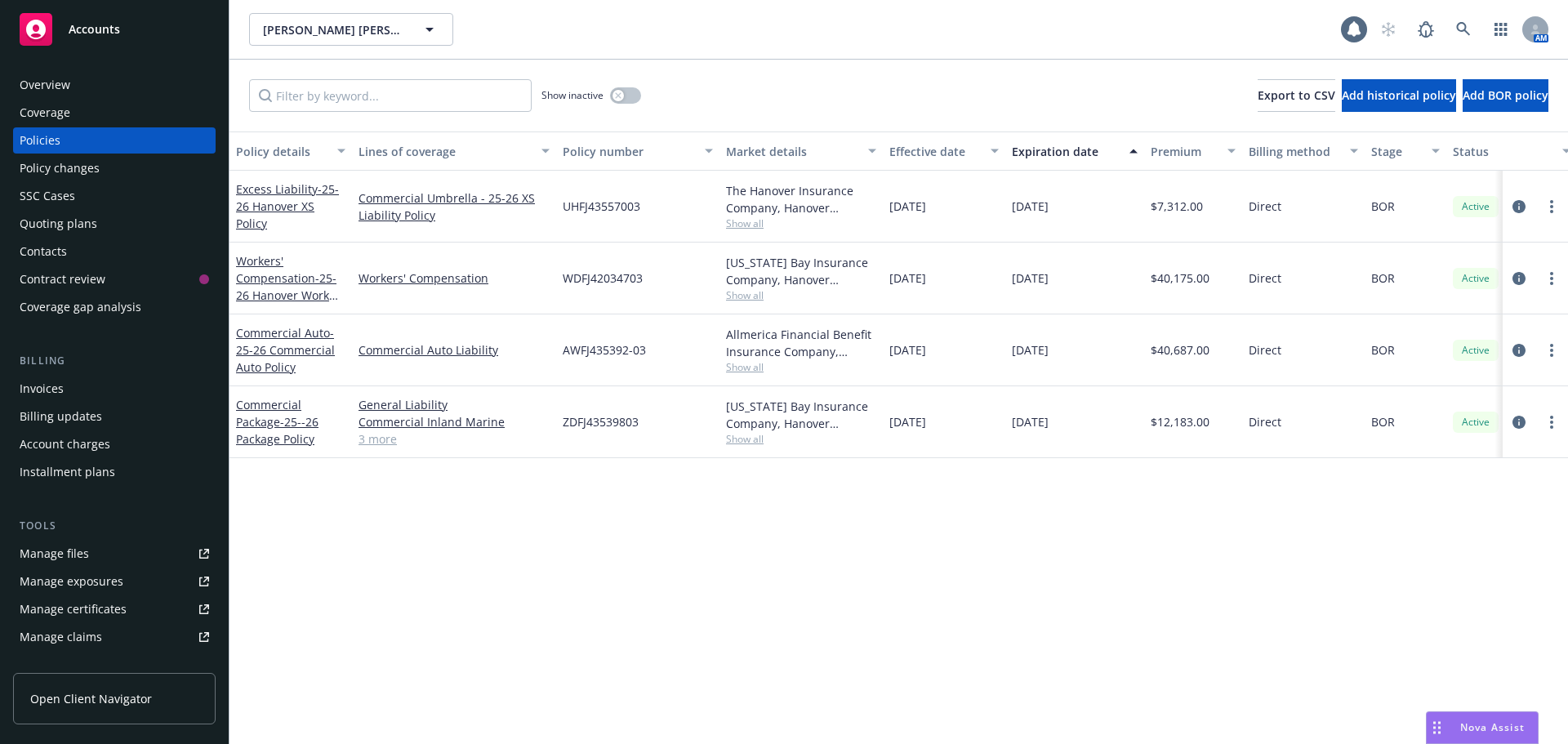
click at [138, 23] on div "Accounts" at bounding box center [114, 29] width 190 height 33
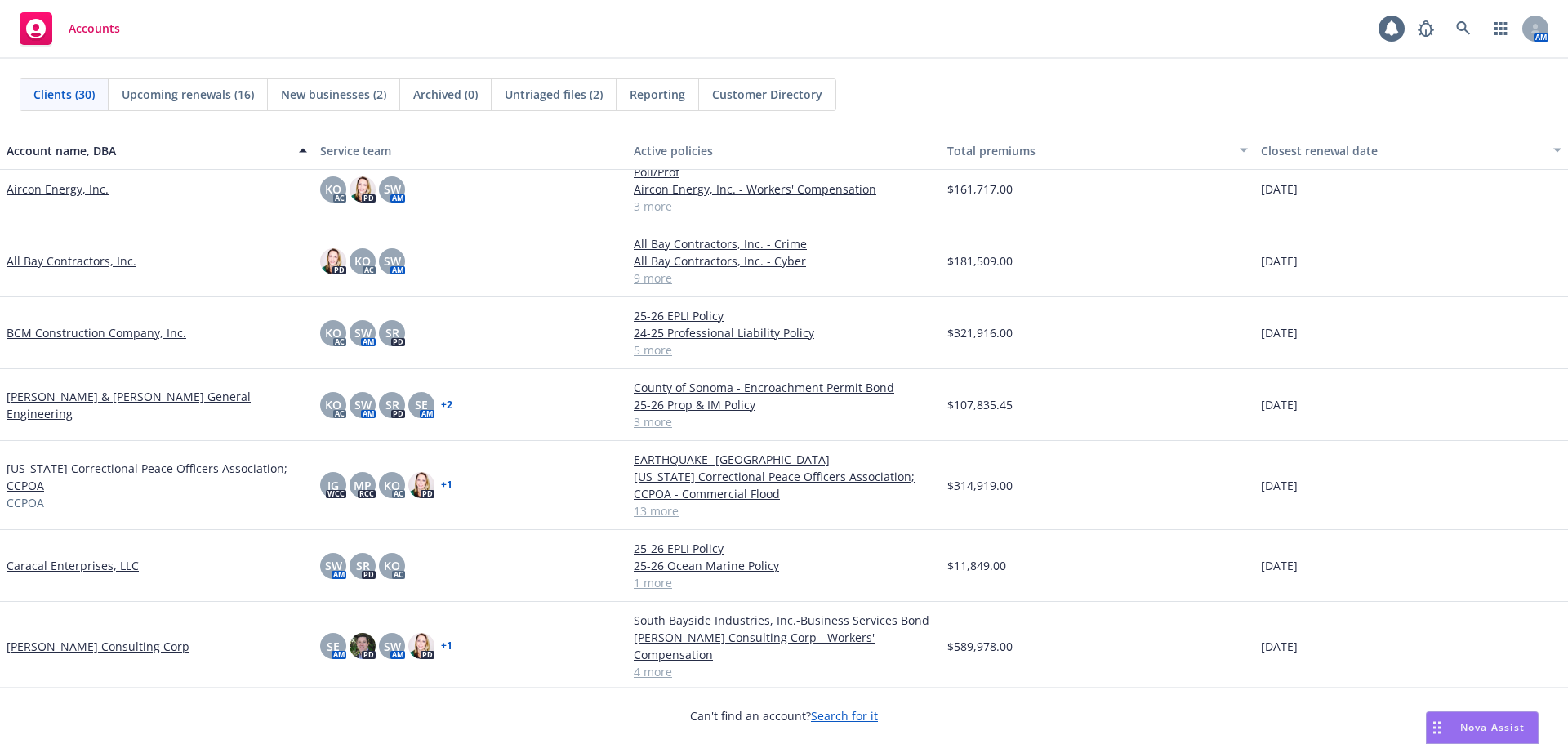
scroll to position [327, 0]
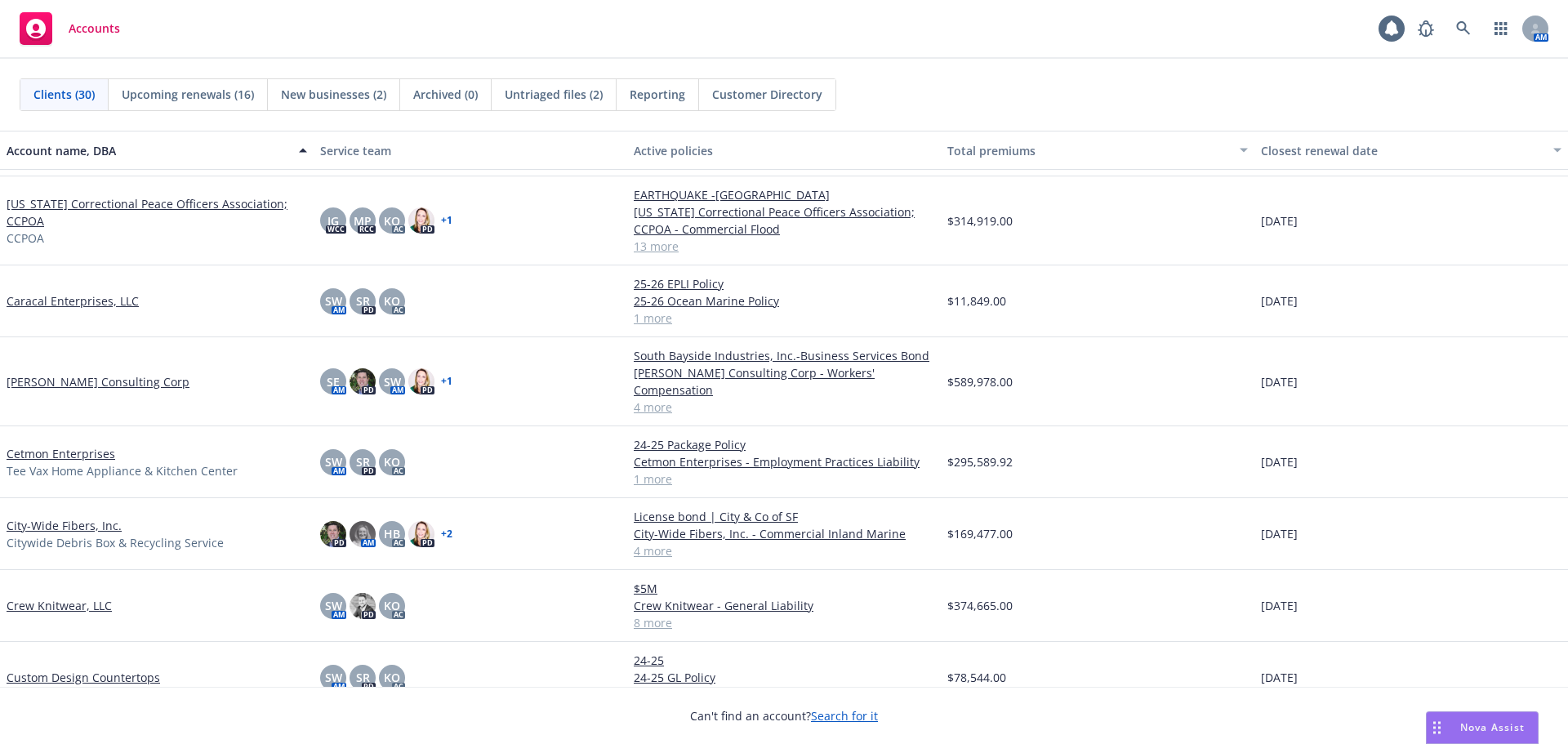
click at [70, 445] on link "Cetmon Enterprises" at bounding box center [61, 453] width 109 height 17
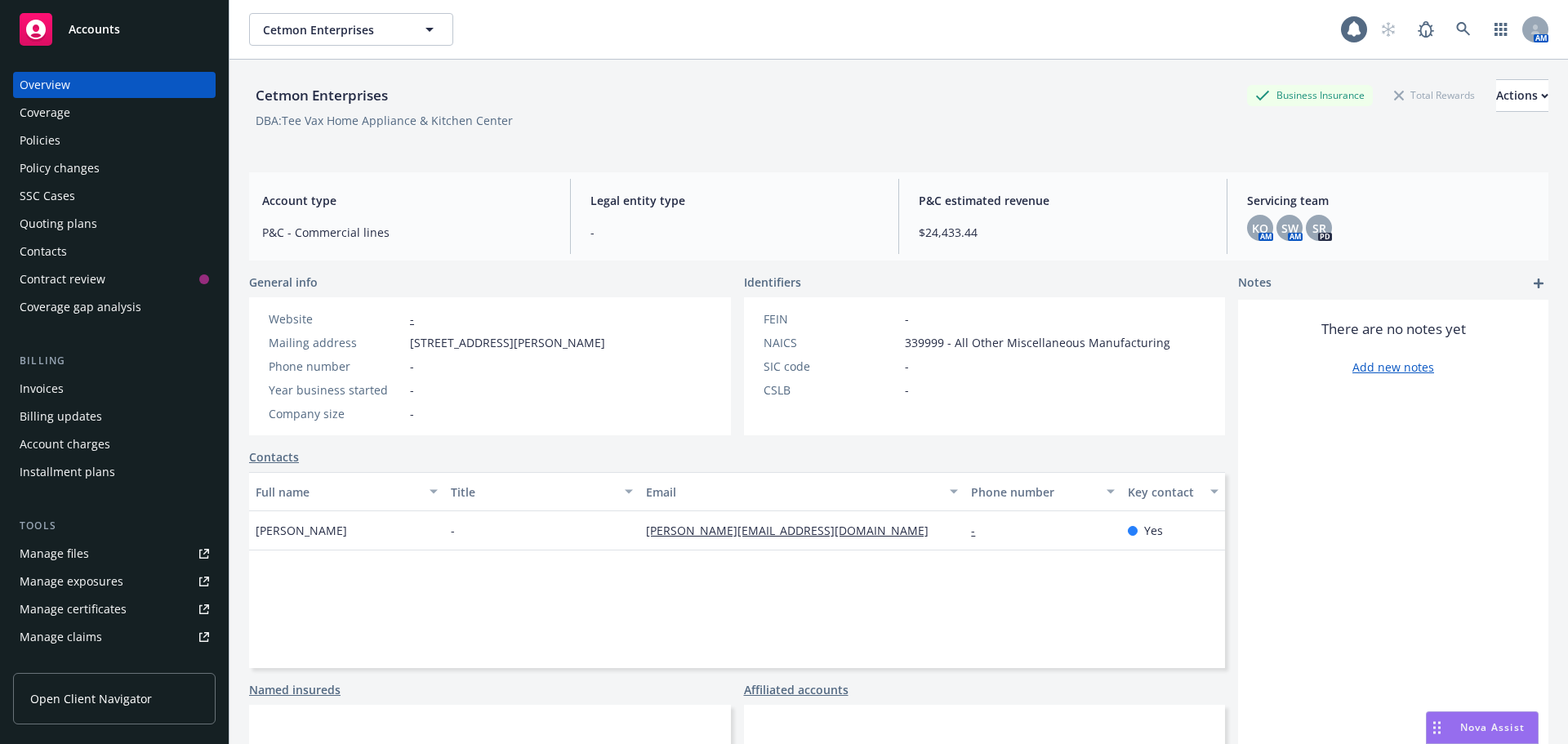
click at [62, 133] on div "Policies" at bounding box center [114, 140] width 190 height 26
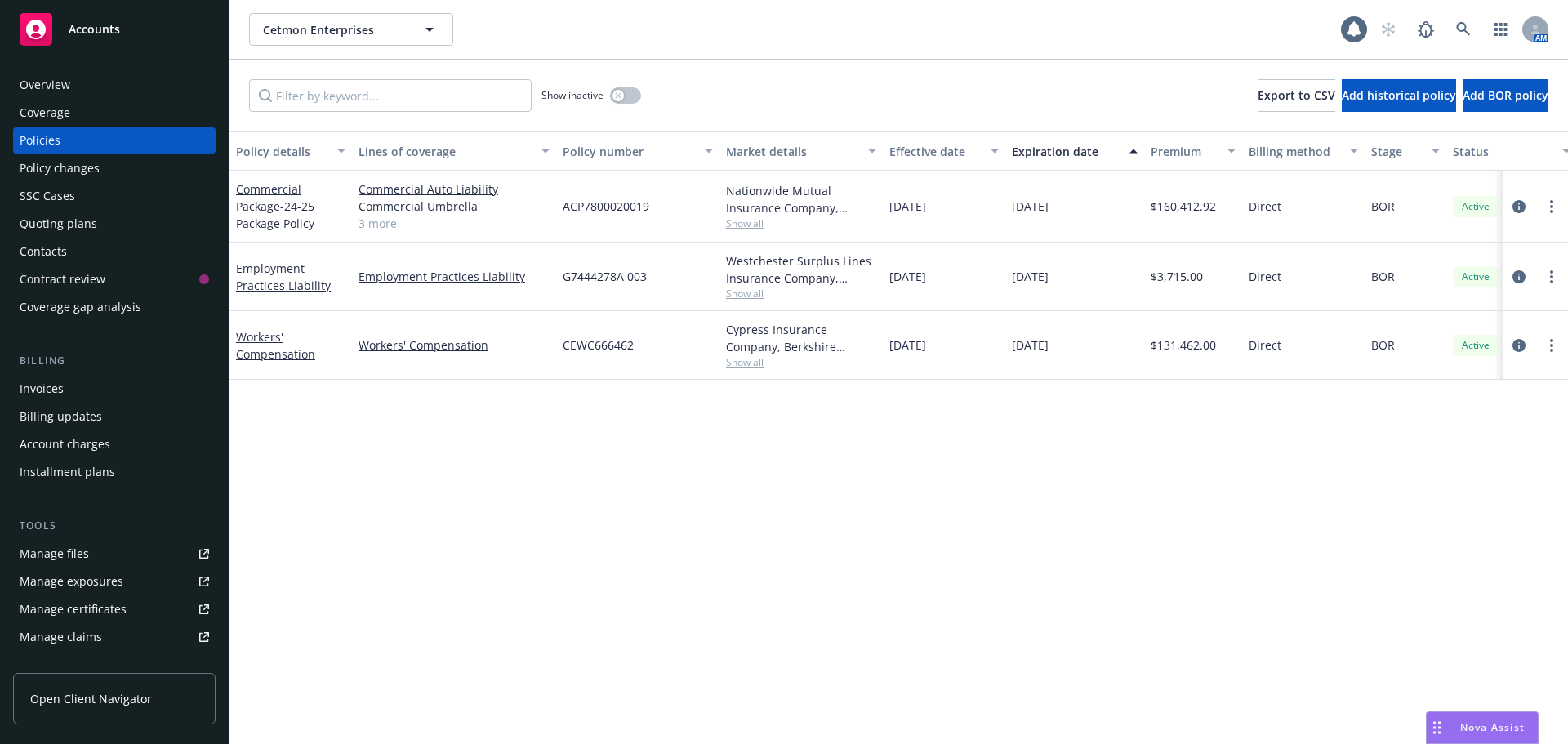
click at [68, 225] on div "Quoting plans" at bounding box center [58, 223] width 77 height 26
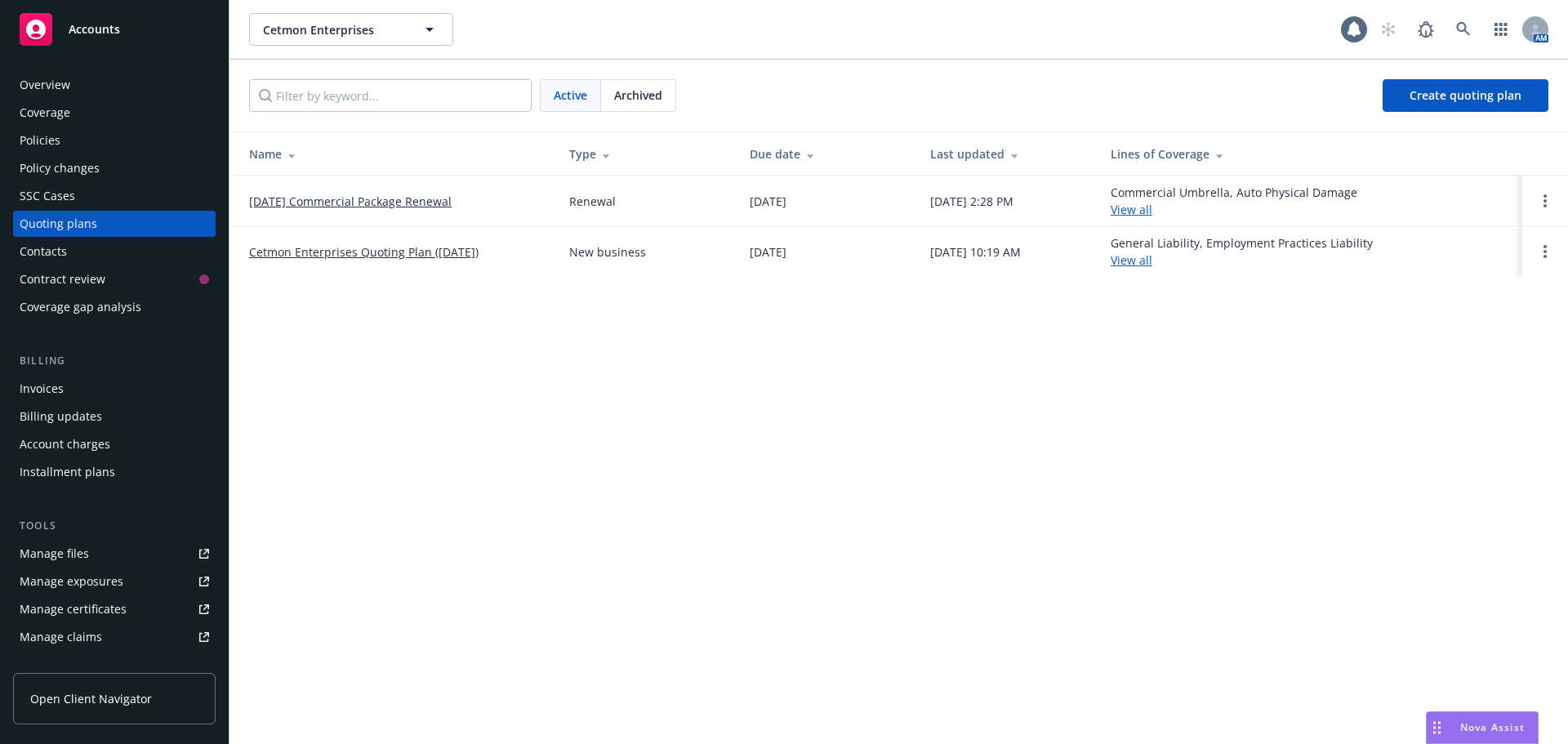
click at [347, 196] on link "[DATE] Commercial Package Renewal" at bounding box center [351, 201] width 203 height 17
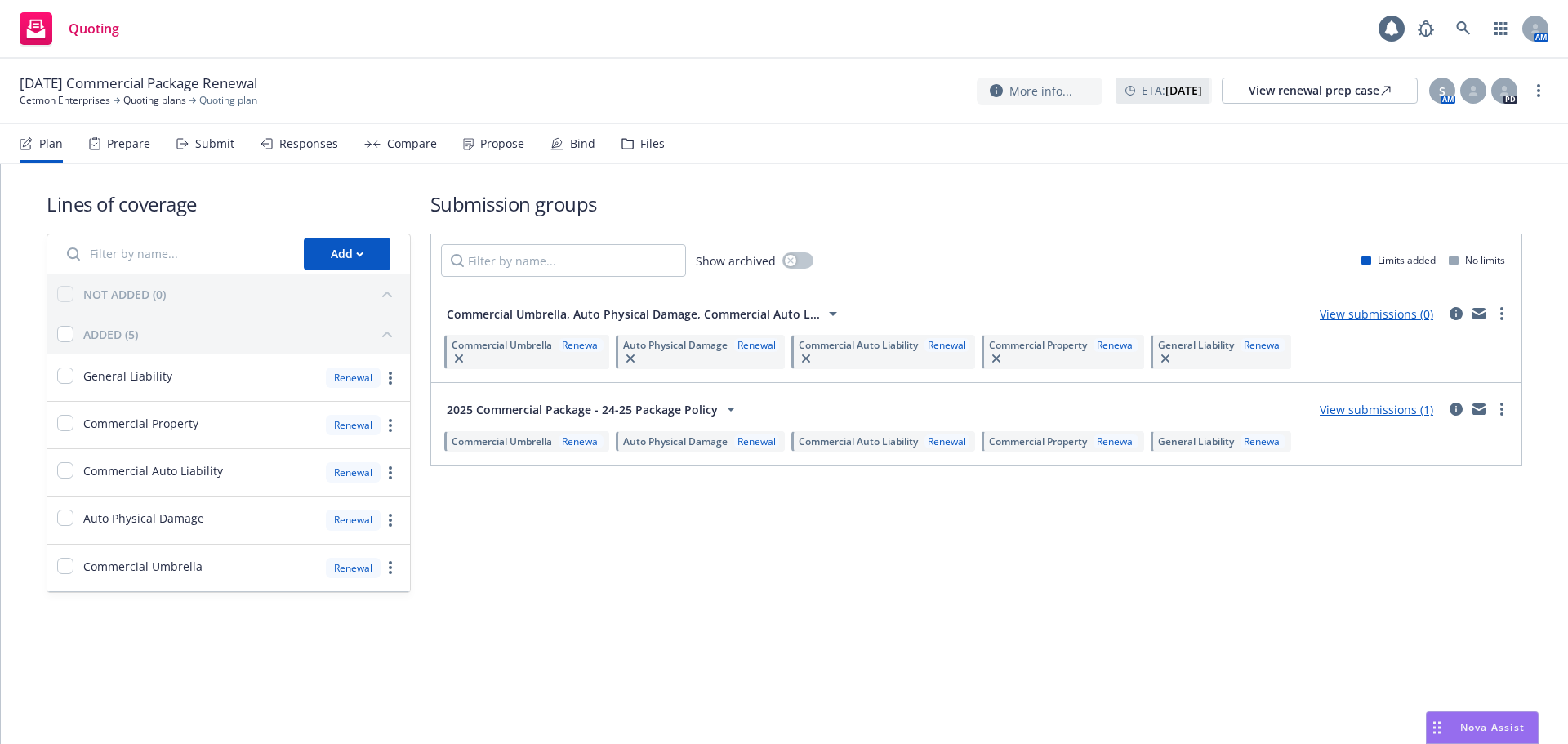
click at [311, 140] on div "Responses" at bounding box center [309, 143] width 59 height 13
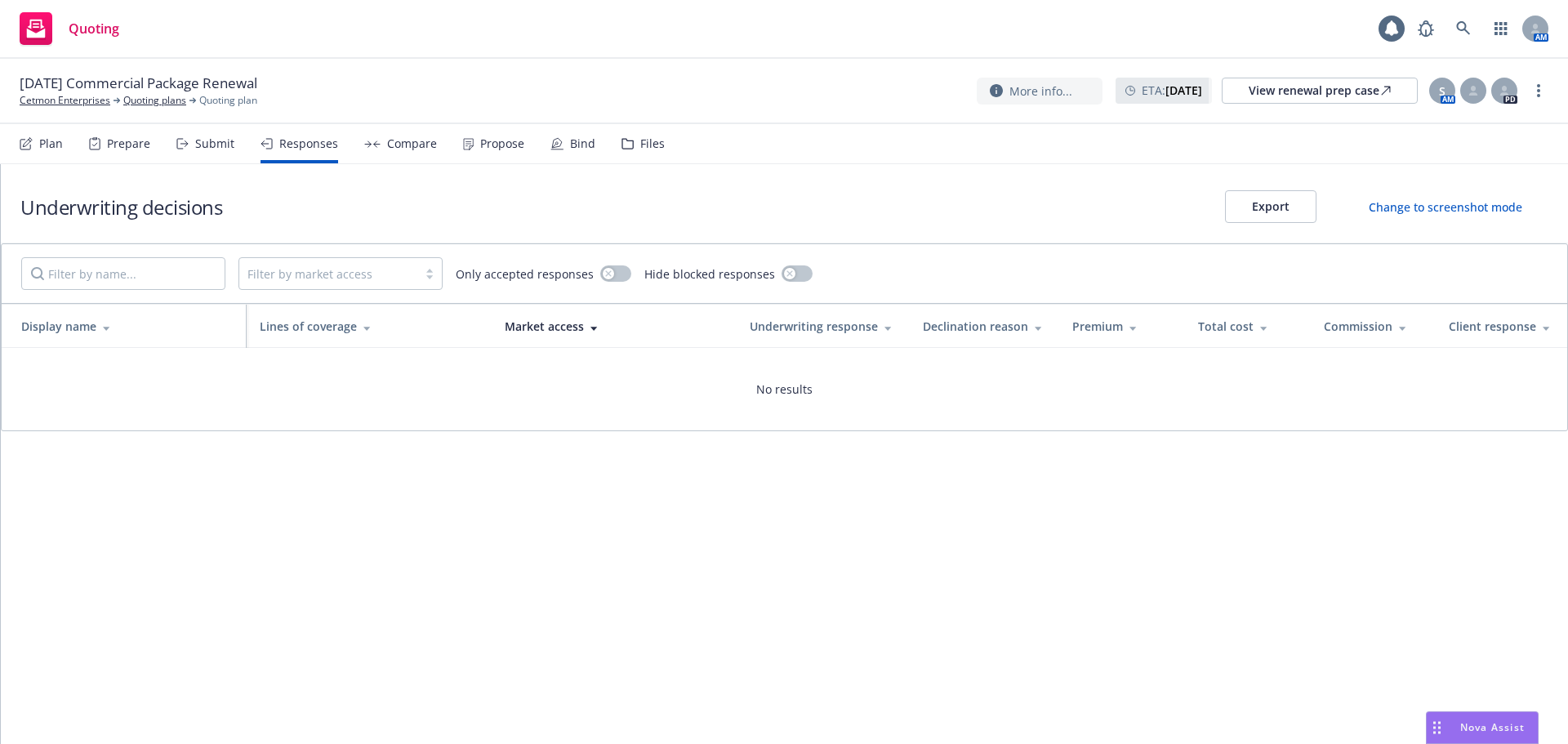
click at [214, 148] on div "Submit" at bounding box center [214, 143] width 39 height 13
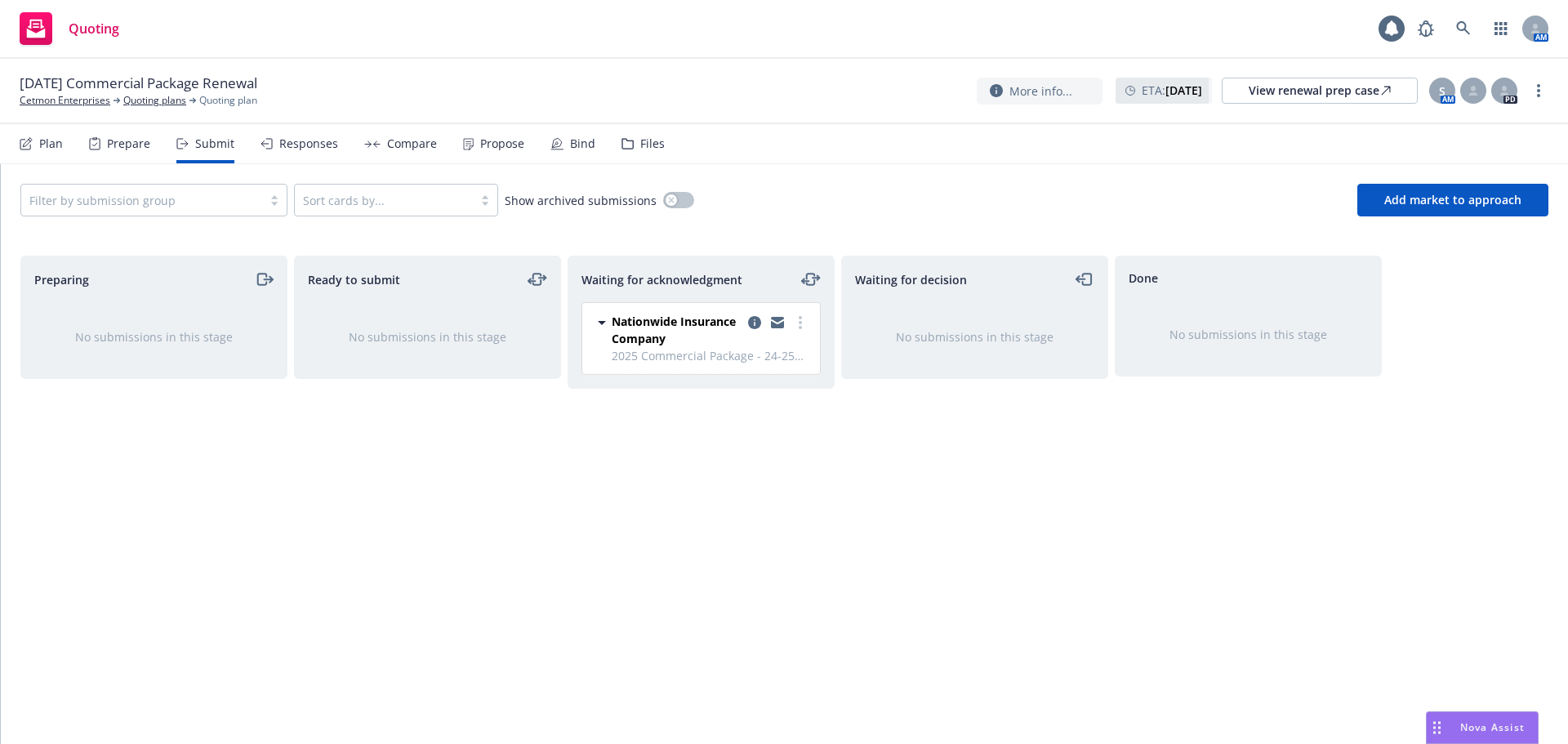
click at [797, 276] on div "Waiting for acknowledgment" at bounding box center [700, 279] width 239 height 20
click at [803, 276] on icon "moveLeftRight" at bounding box center [811, 279] width 20 height 20
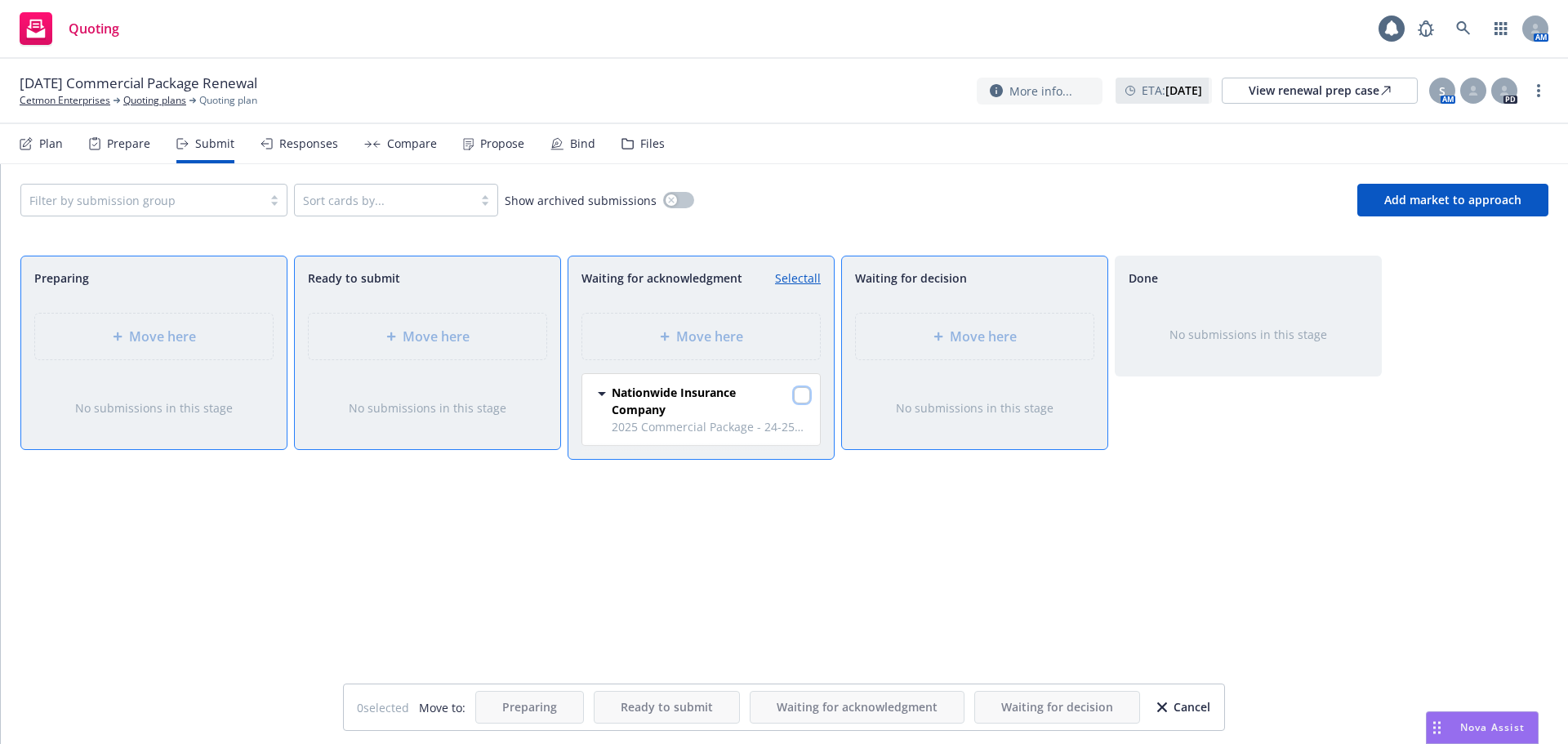
click at [807, 403] on div at bounding box center [802, 397] width 16 height 20
click at [804, 394] on input "checkbox" at bounding box center [802, 395] width 16 height 16
checkbox input "true"
click at [915, 333] on div "Move here" at bounding box center [974, 336] width 212 height 20
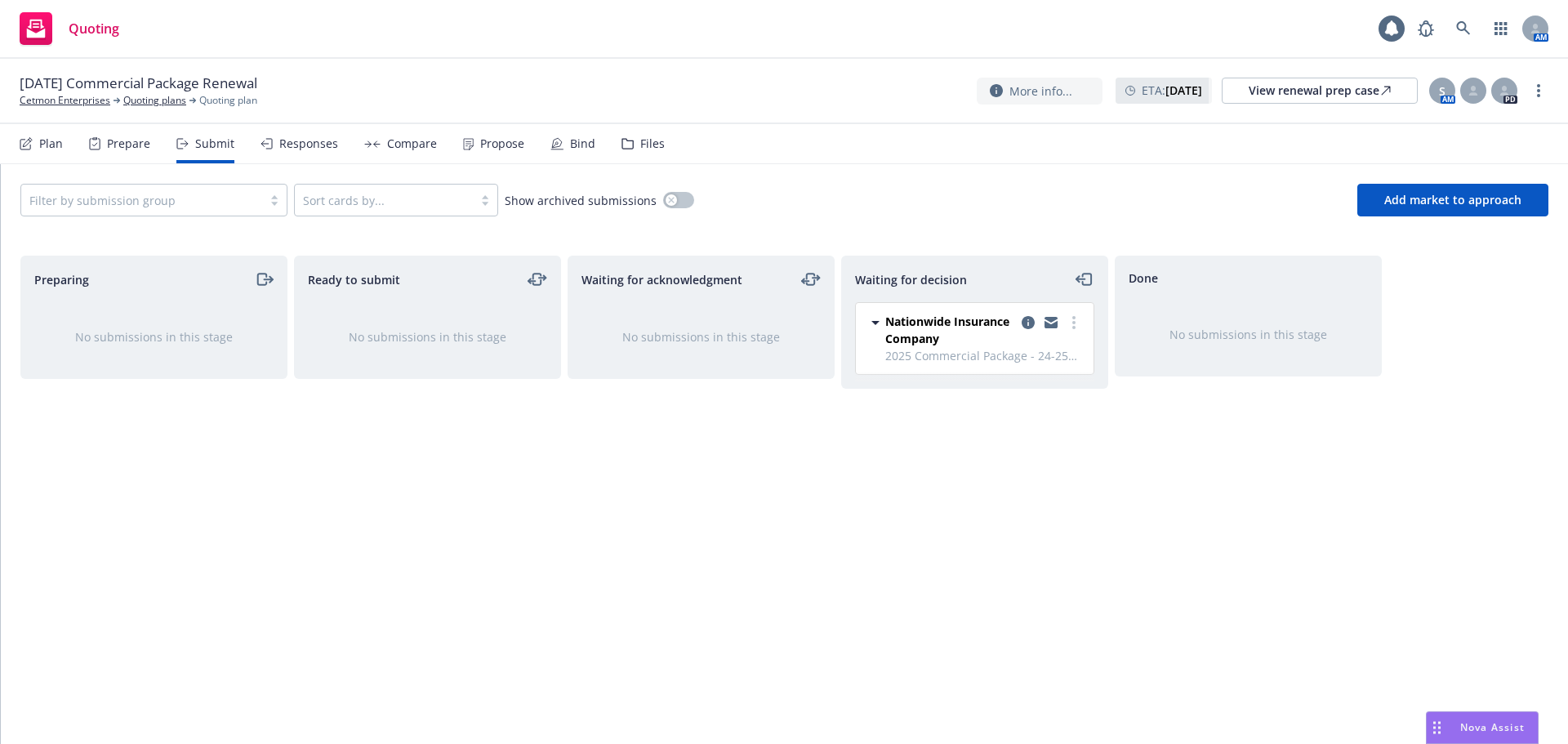
click at [627, 138] on icon at bounding box center [627, 143] width 12 height 12
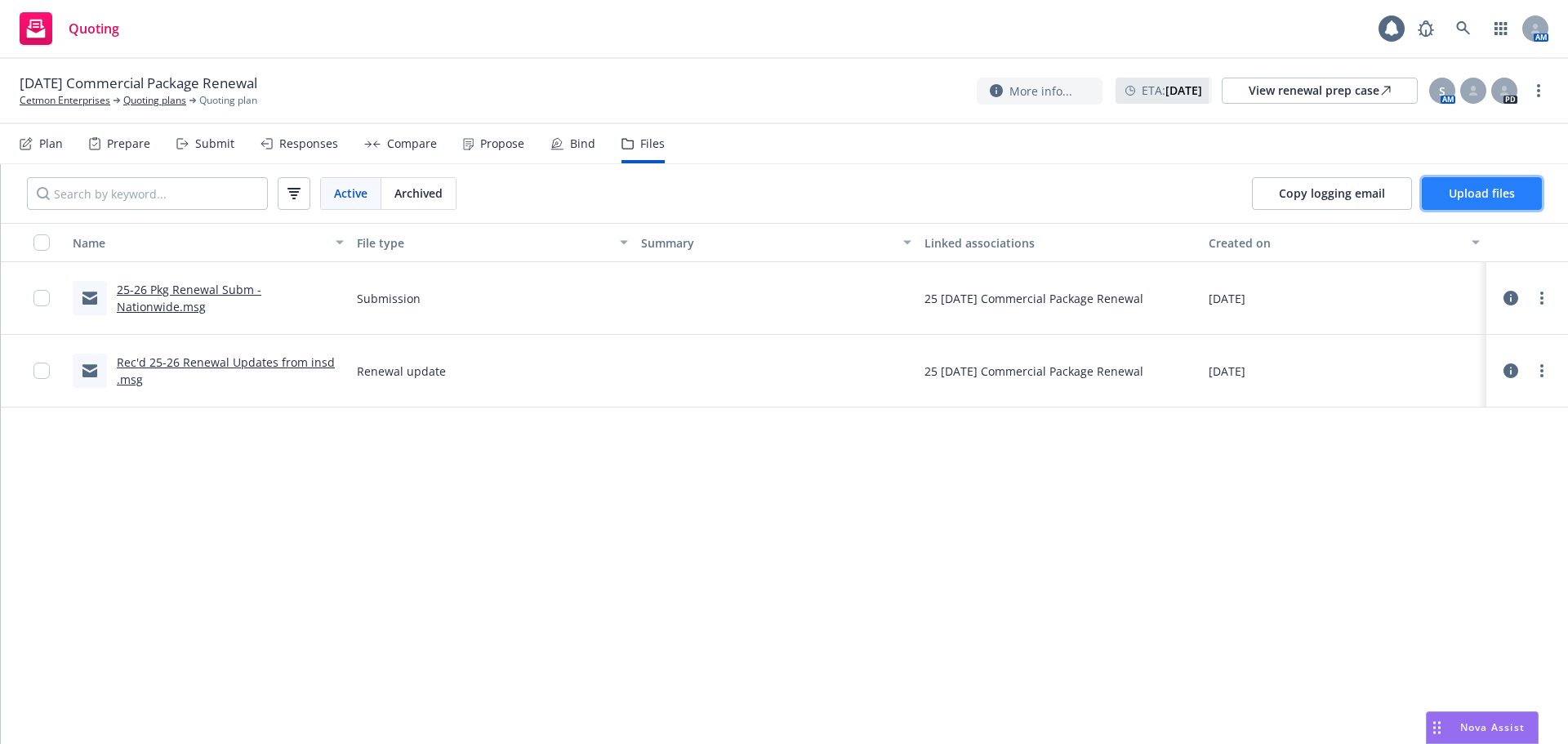
click at [1457, 190] on span "Upload files" at bounding box center [1482, 192] width 66 height 15
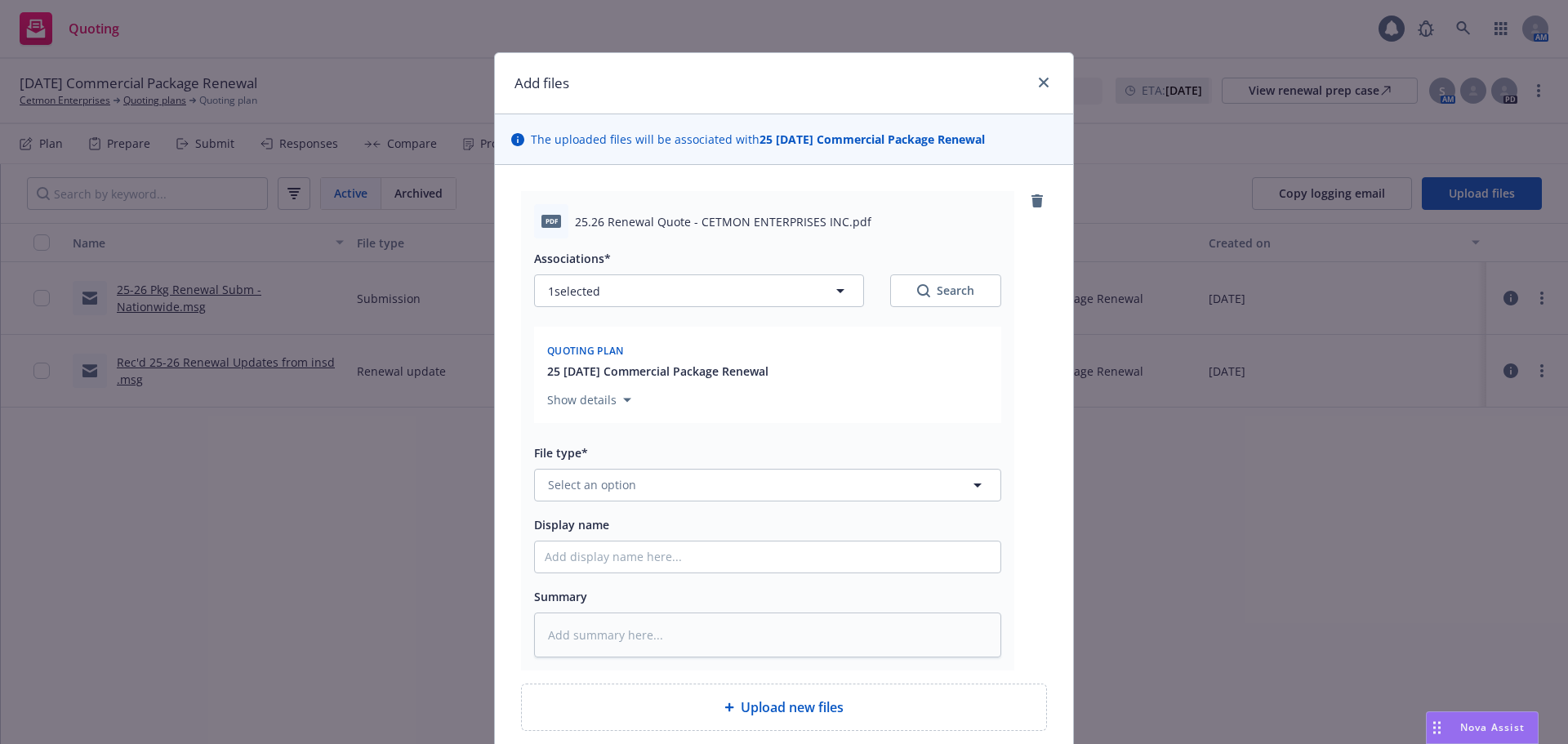
drag, startPoint x: 613, startPoint y: 502, endPoint x: 617, endPoint y: 490, distance: 12.6
click at [613, 501] on div "Associations* 1 selected Search Quoting plan 25 08/15/25 Commercial Package Ren…" at bounding box center [767, 448] width 467 height 419
click at [617, 490] on span "Select an option" at bounding box center [592, 484] width 88 height 17
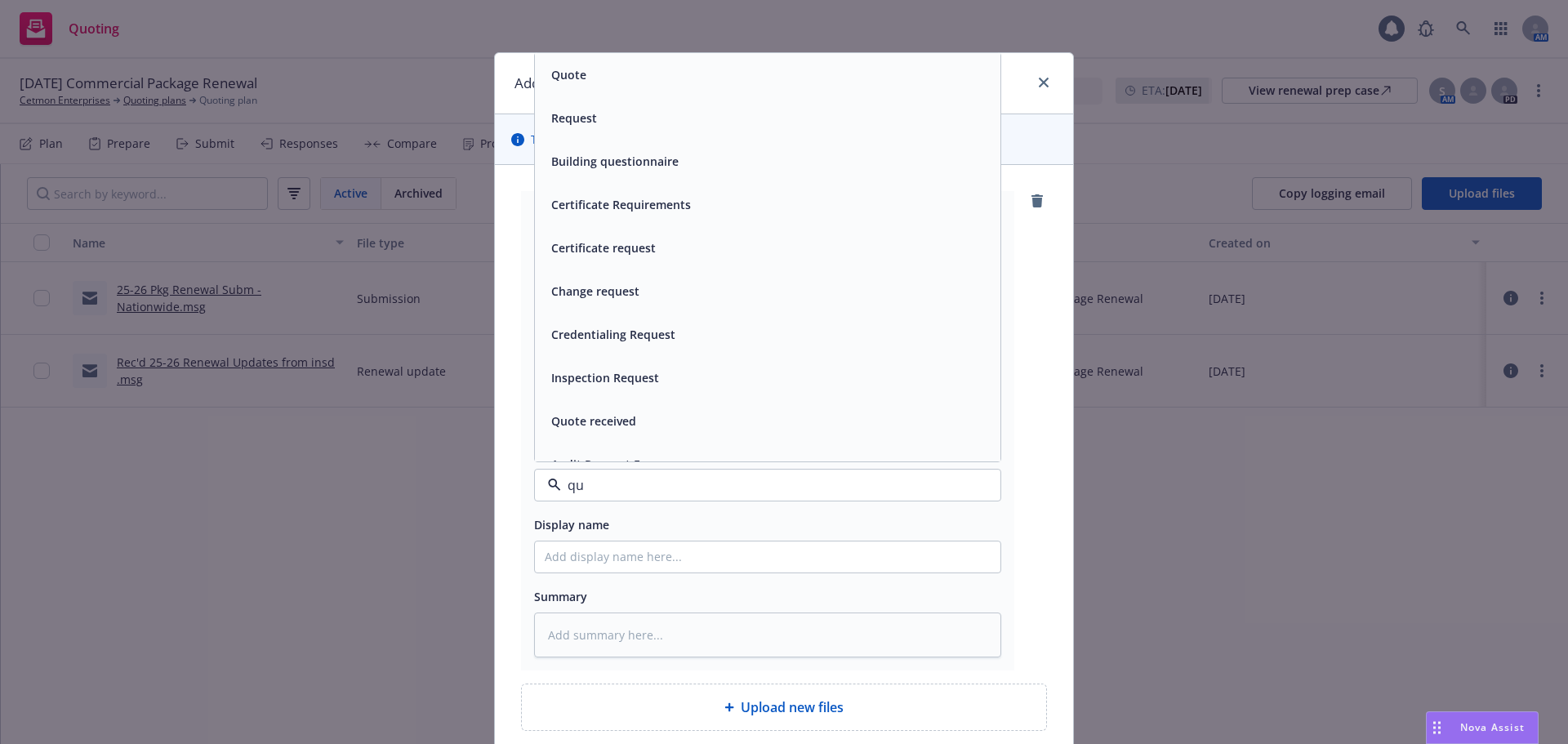
type input "quo"
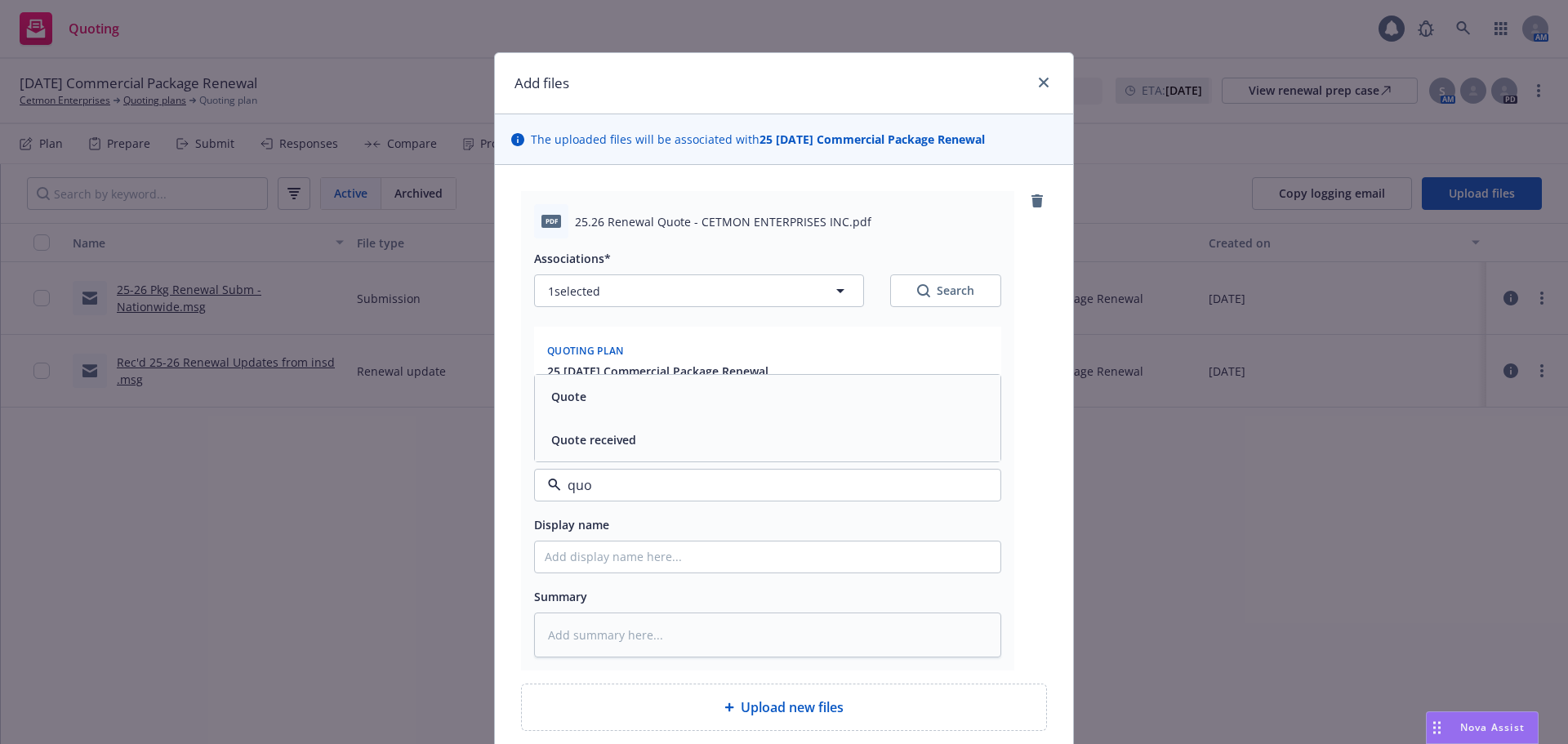
click at [575, 389] on span "Quote" at bounding box center [568, 396] width 35 height 17
click at [593, 550] on input "Display name" at bounding box center [767, 556] width 465 height 31
type textarea "x"
type input "2"
type textarea "x"
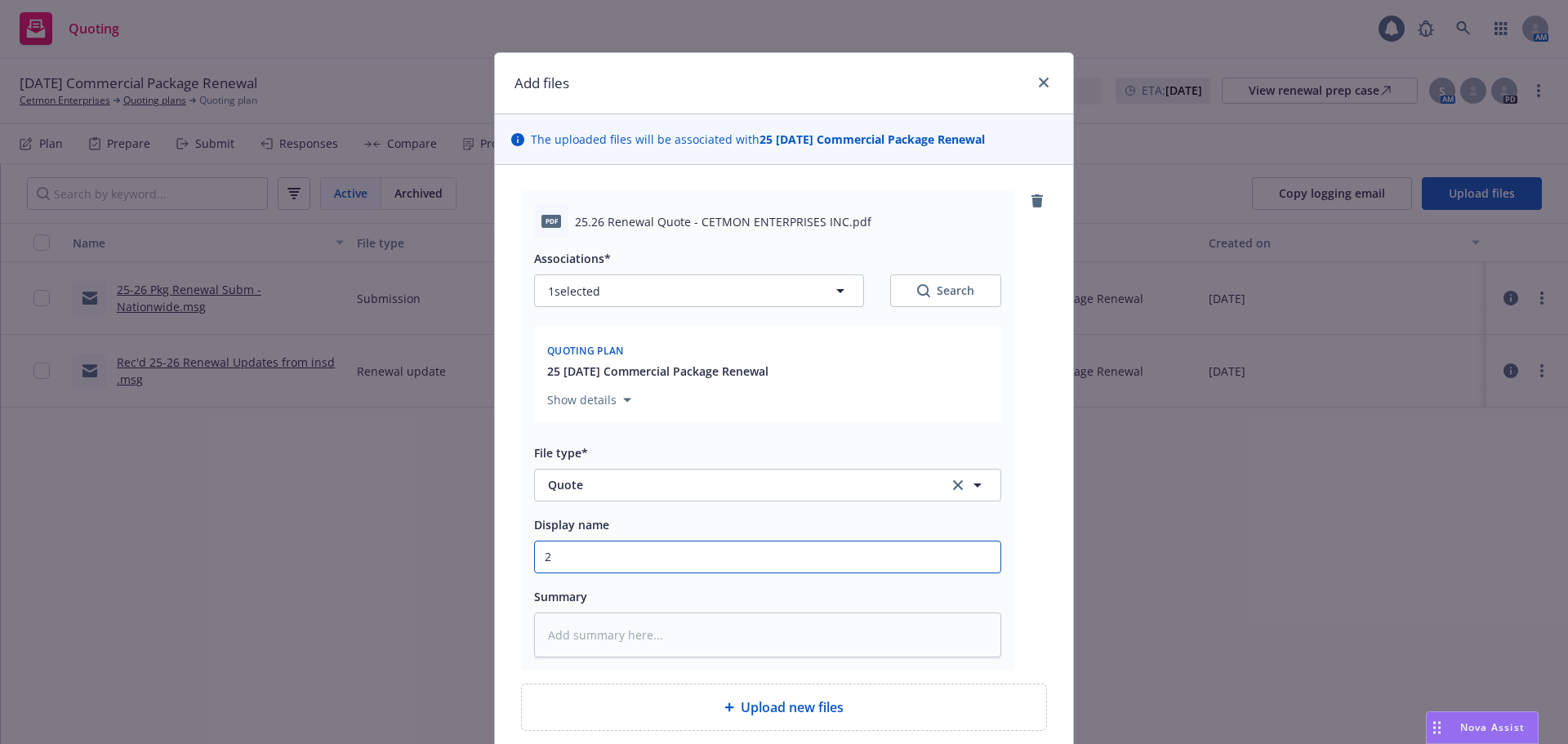
type input "25"
type textarea "x"
type input "25-2"
type textarea "x"
type input "25-26"
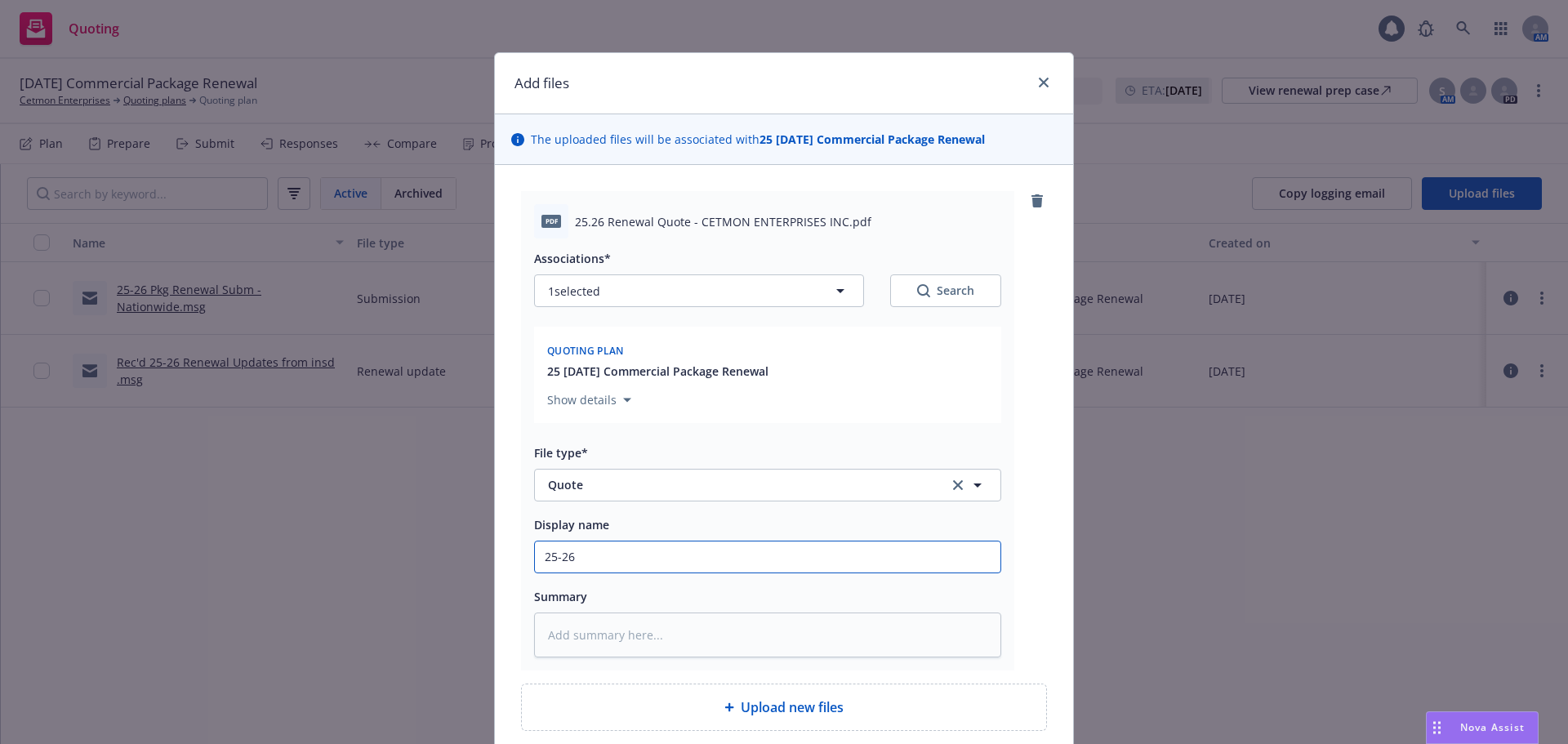
type textarea "x"
type input "25-26"
type textarea "x"
type input "25-26 Q"
type textarea "x"
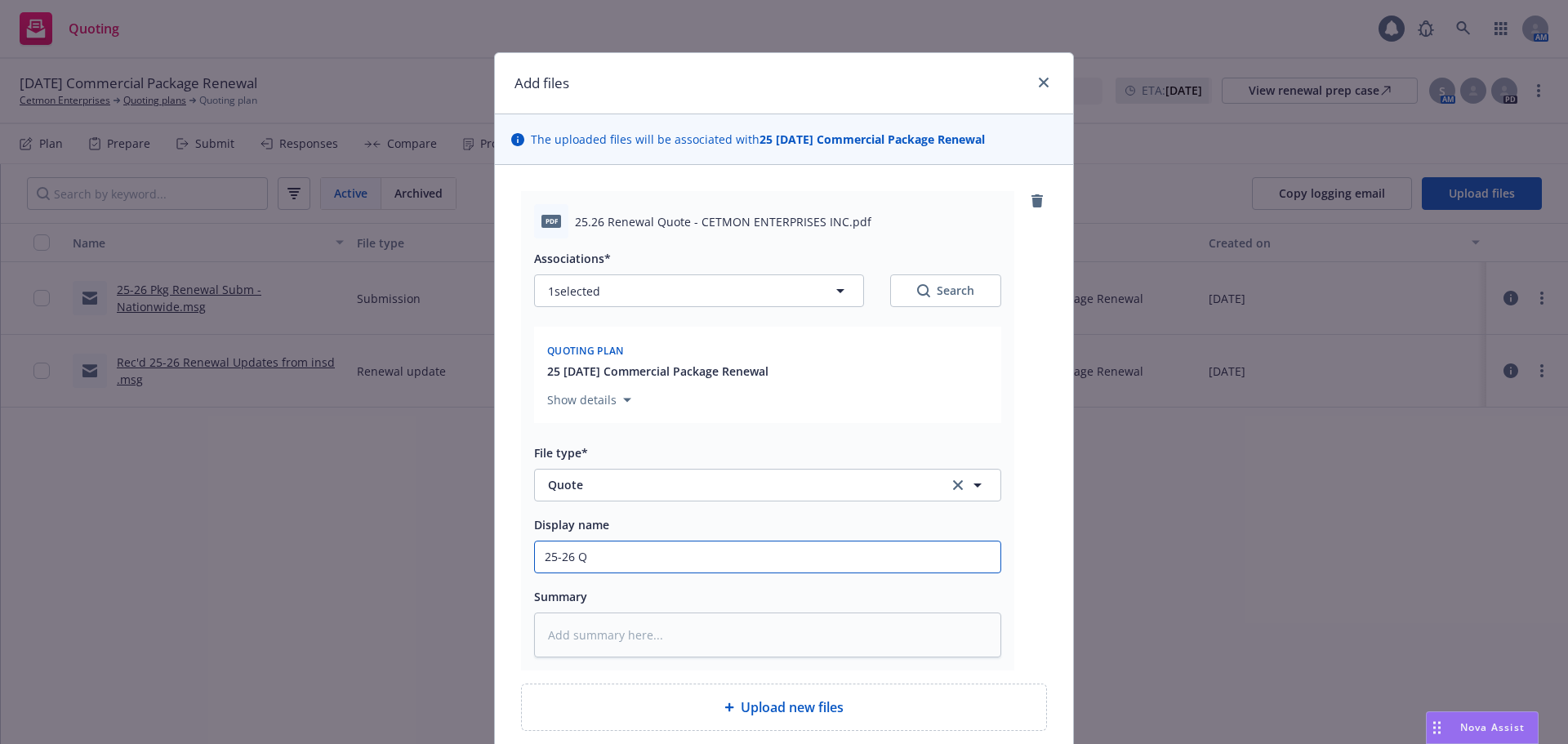
type input "25-26 Qh"
type textarea "x"
type input "25-26 Qho"
type textarea "x"
type input "25-26 Qhot"
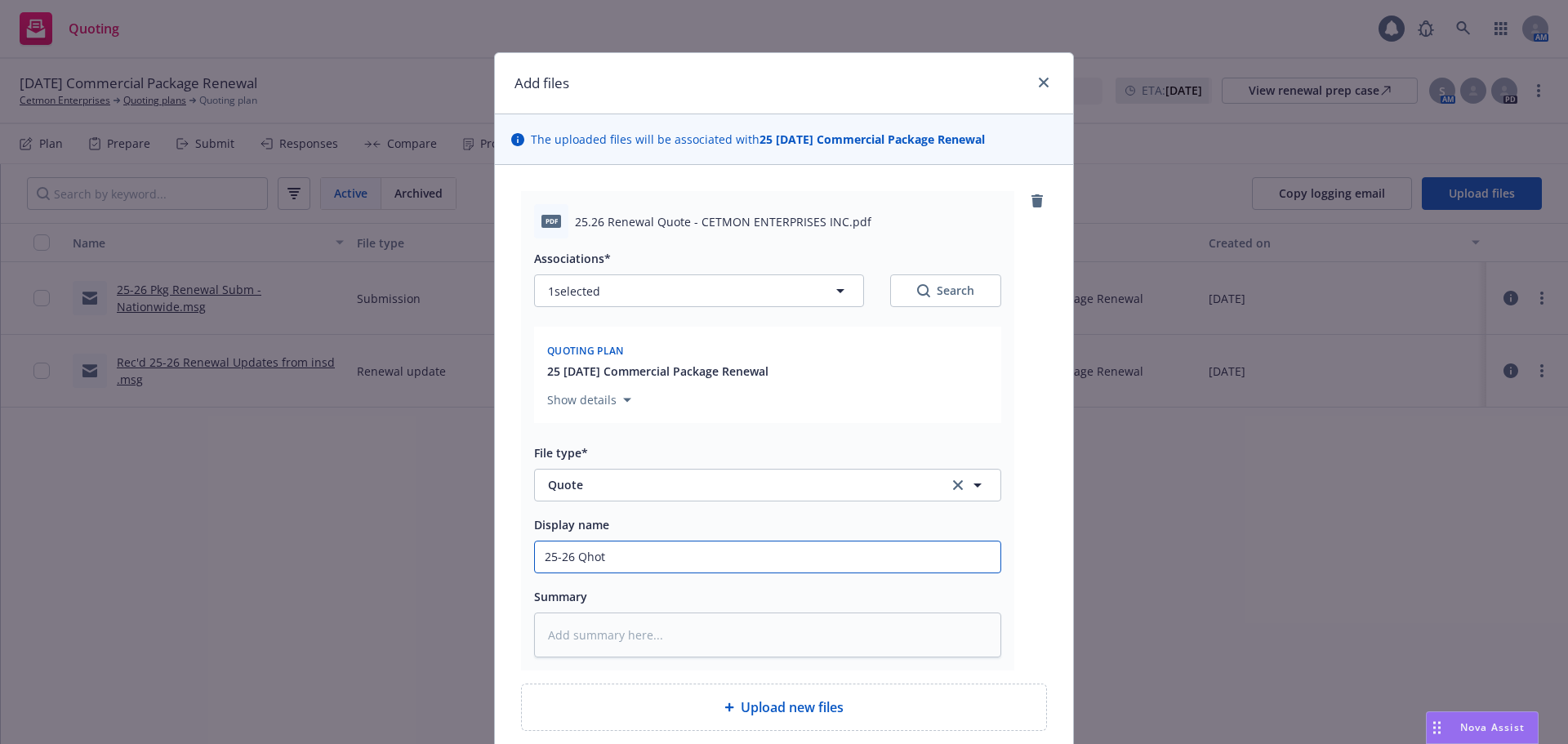
type textarea "x"
type input "25-26 Qhote"
type textarea "x"
type input "25-26 Qhot"
type textarea "x"
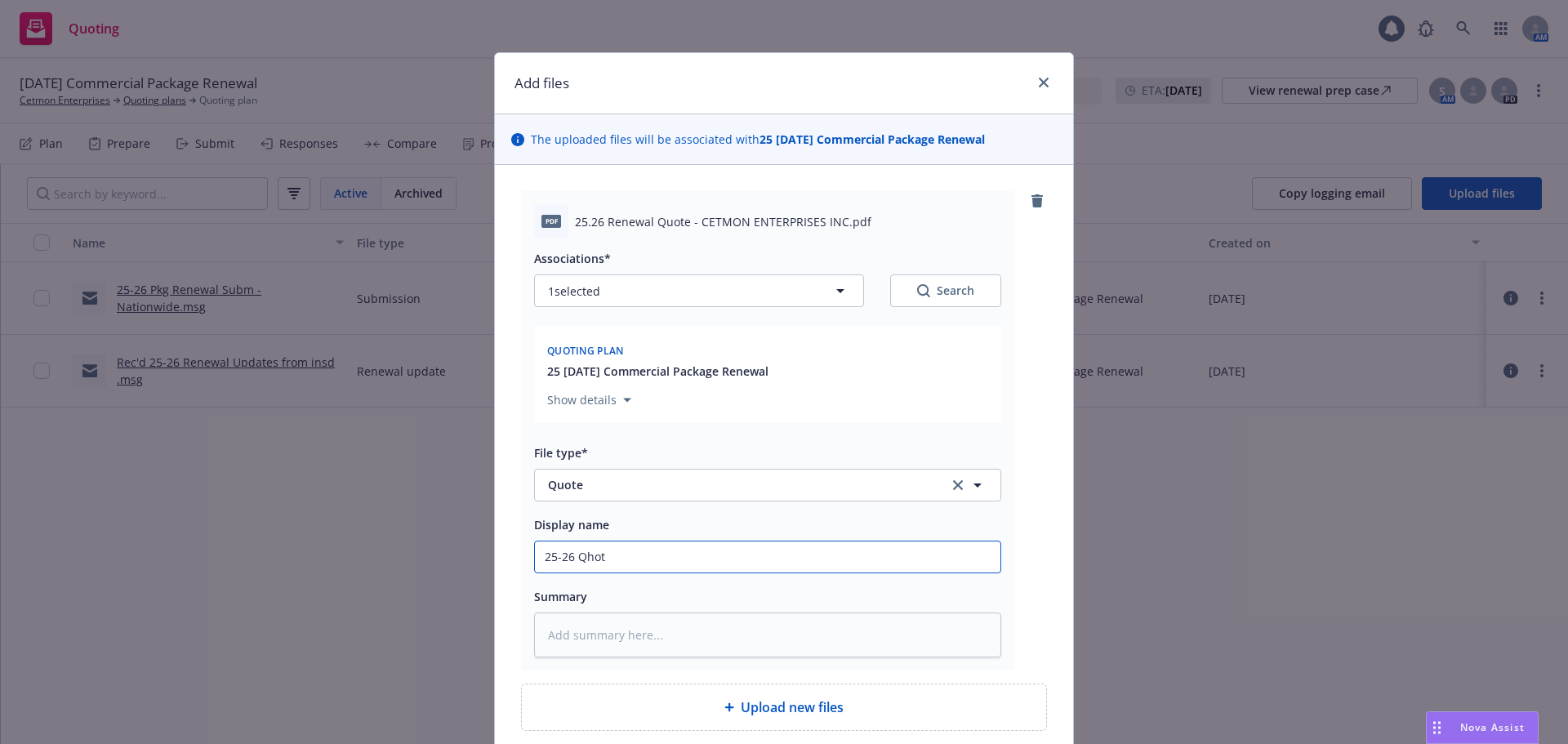
type input "25-26 Qho"
type textarea "x"
type input "25-26 Qh"
type textarea "x"
type input "25-26 Q"
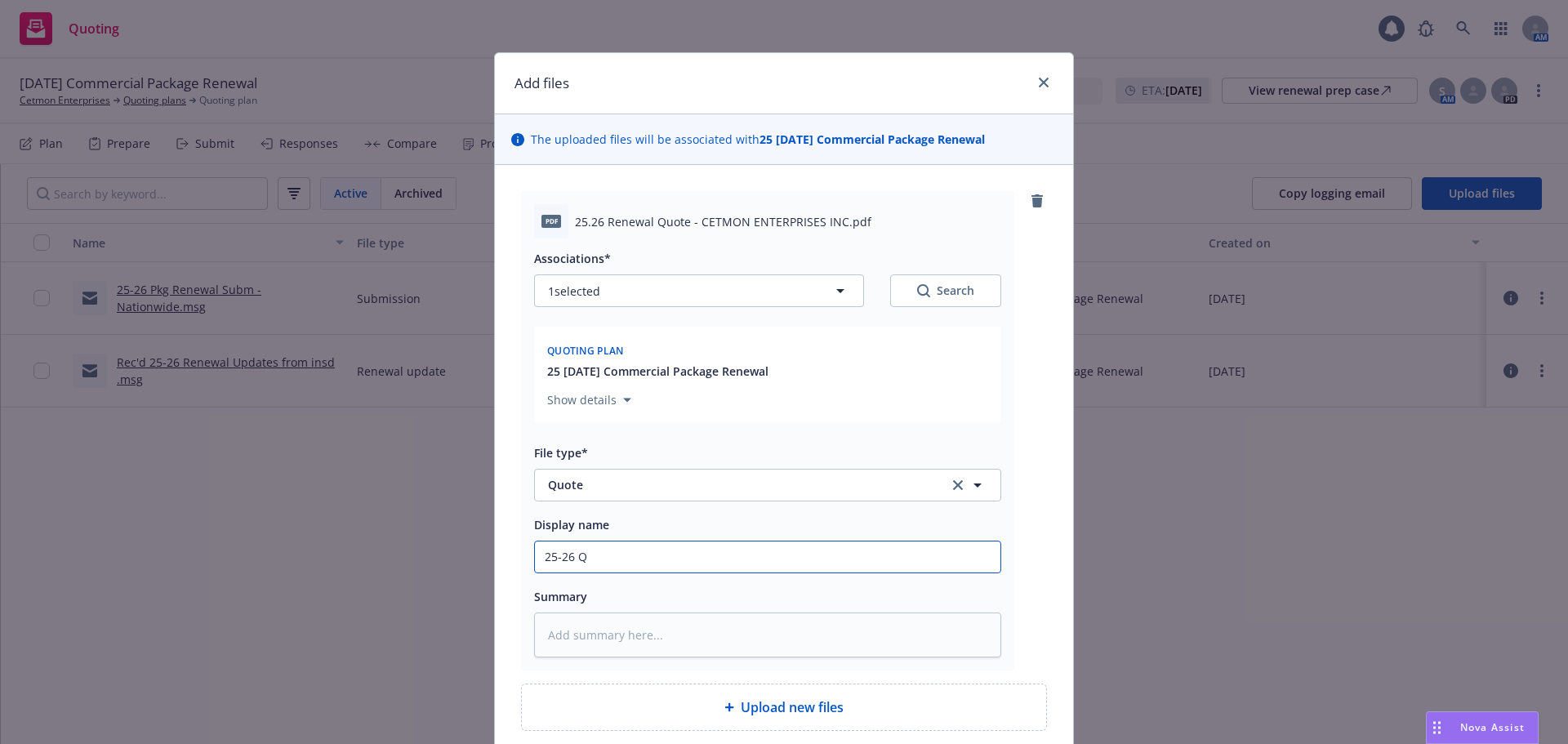
type textarea "x"
type input "25-26 Qu"
type textarea "x"
type input "25-26 Quo"
type textarea "x"
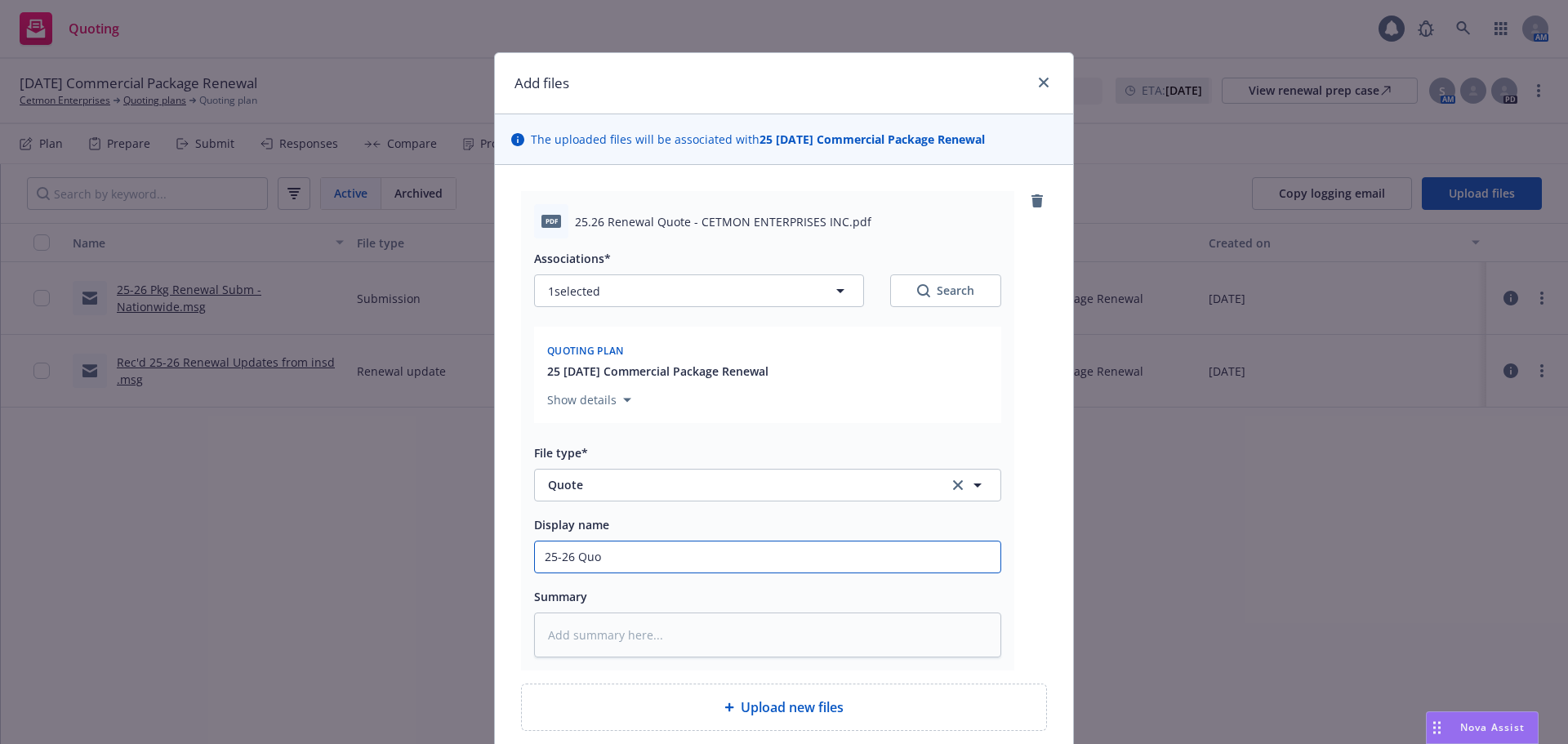
type input "25-26 Quot"
type textarea "x"
type input "25-26 Quote"
type textarea "x"
type input "25-26 Quoten"
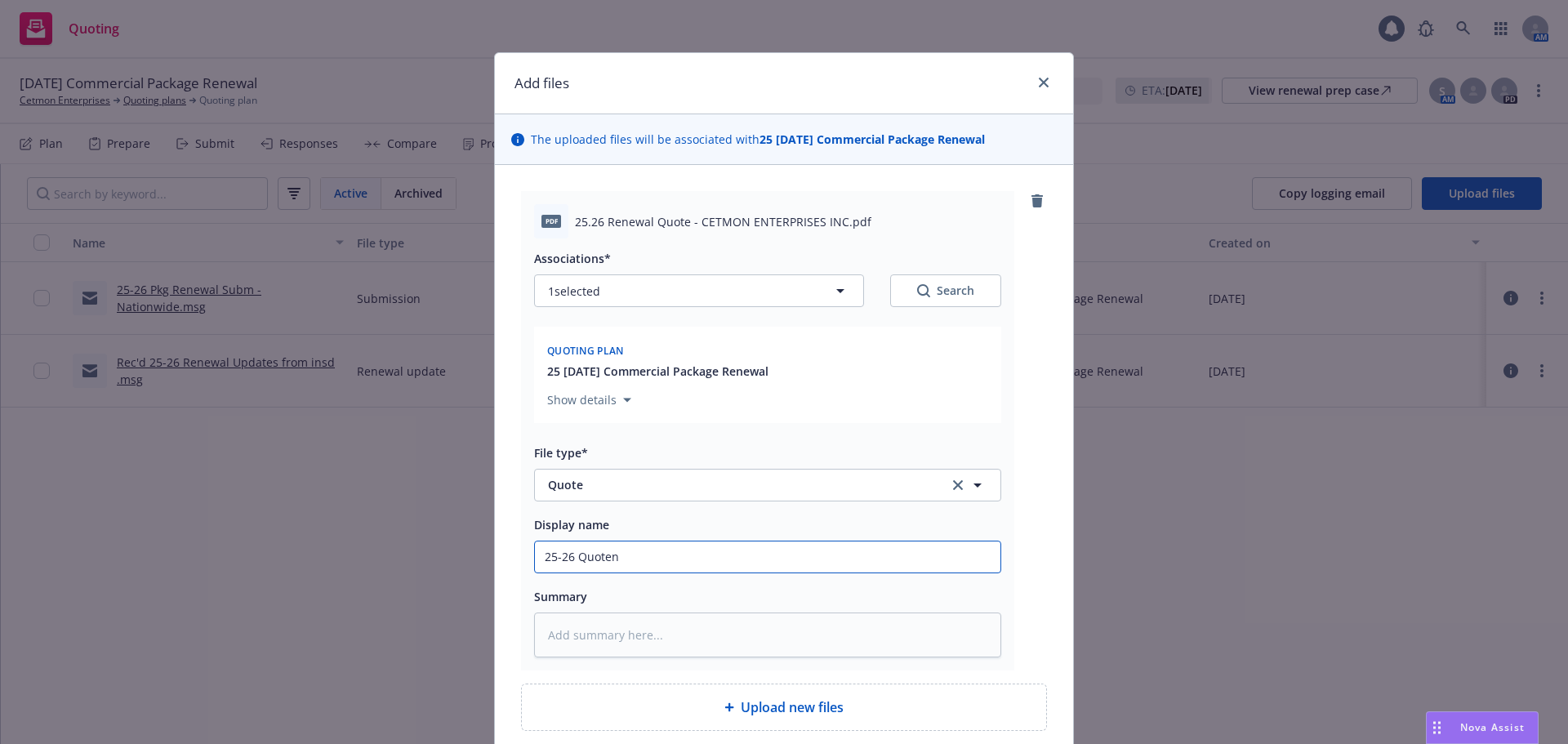
type textarea "x"
type input "25-26 Quote"
type textarea "x"
type input "25-26 Quote"
type textarea "x"
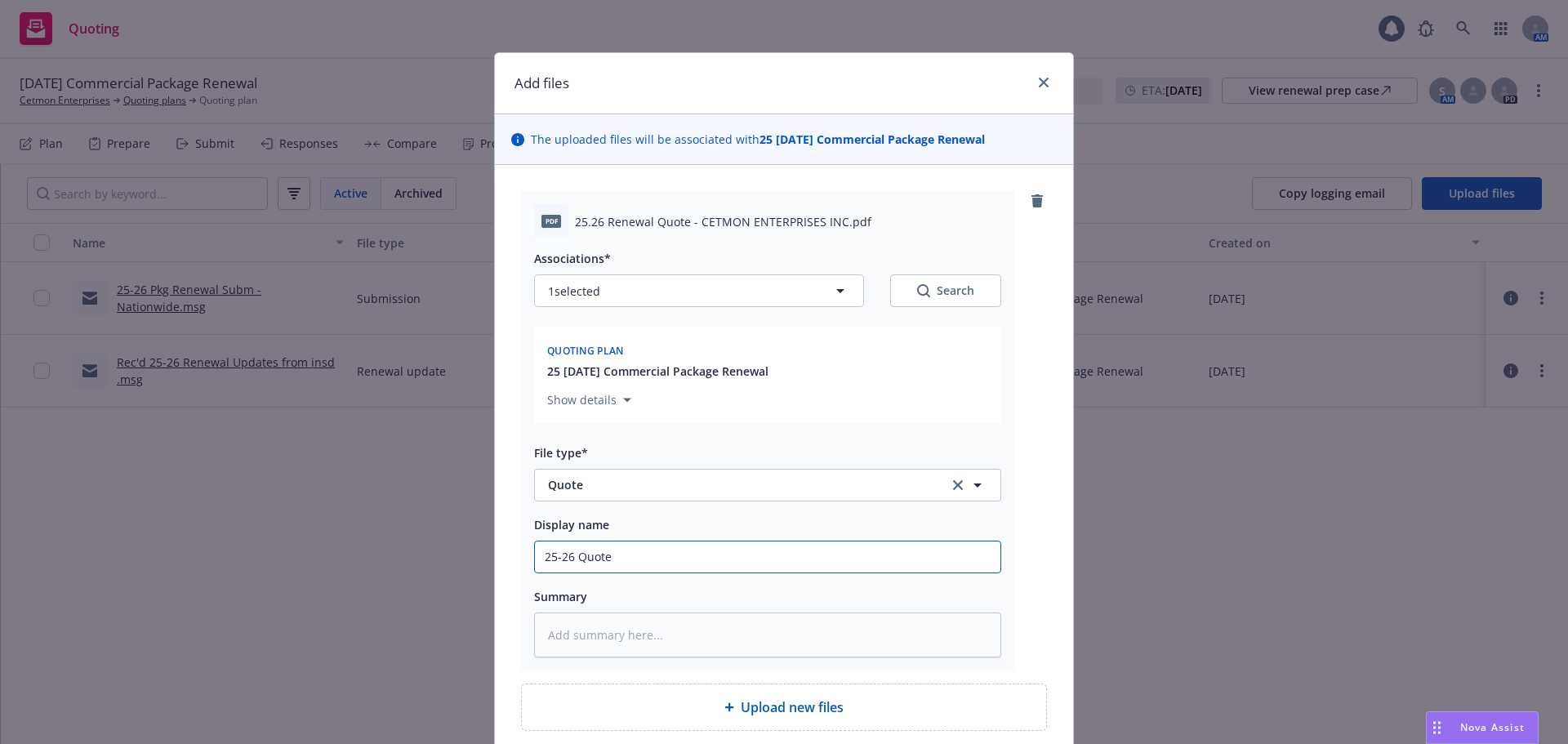
type input "25-26 Quote N"
type textarea "x"
type input "25-26 Quote Na"
type textarea "x"
type input "25-26 Quote Nat"
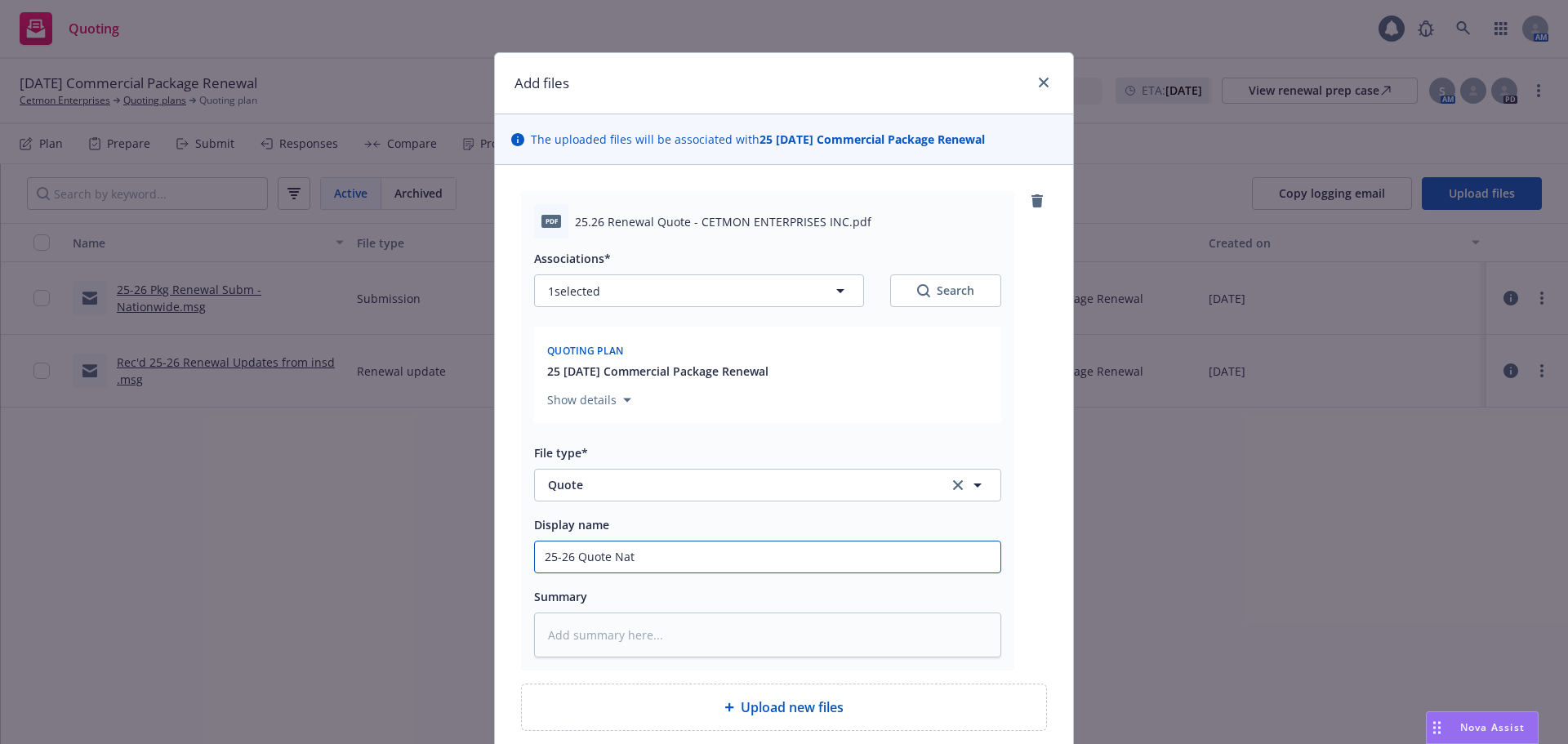
type textarea "x"
type input "25-26 Quote Nati"
type textarea "x"
type input "25-26 Quote Natio"
type textarea "x"
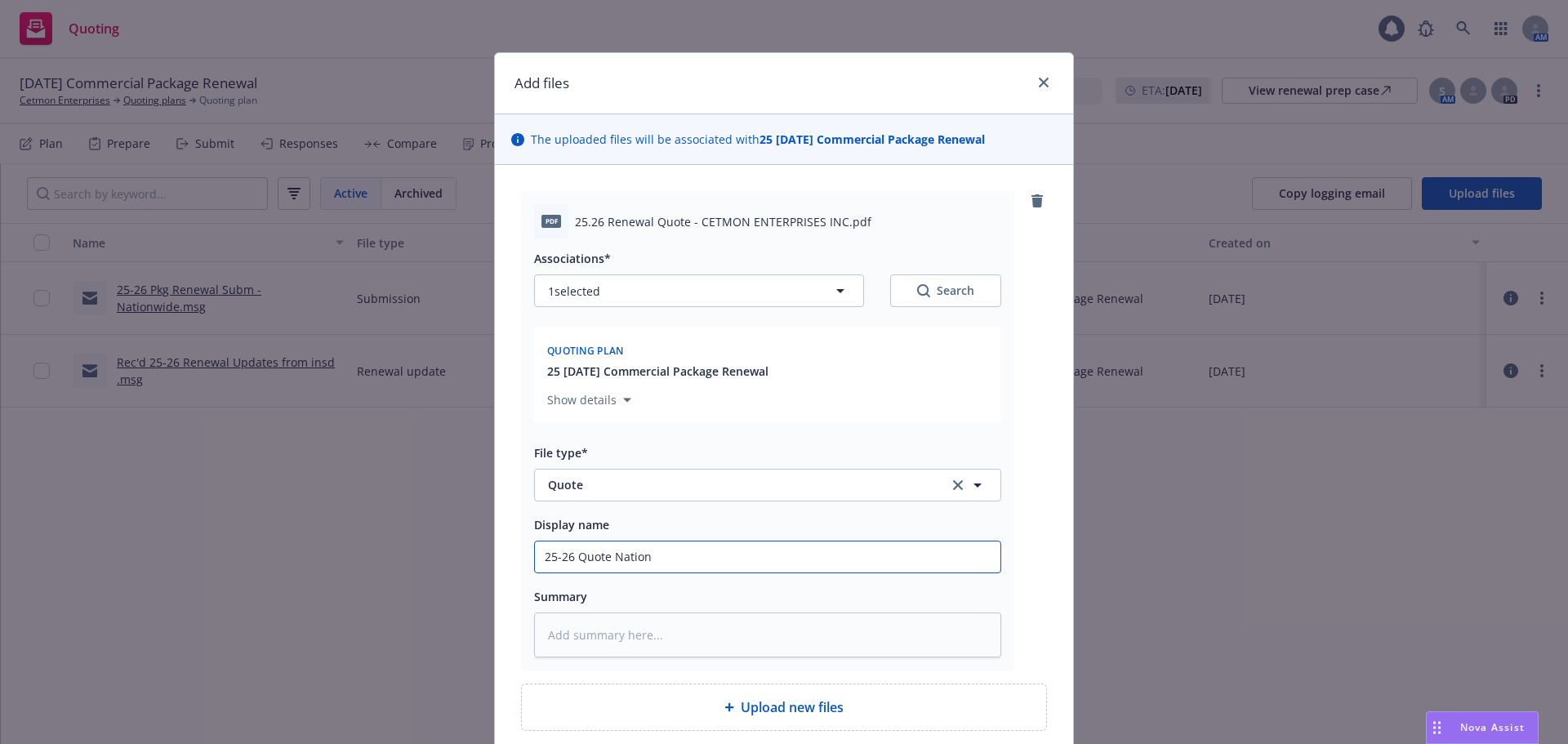
type input "25-26 Quote Nationw"
type textarea "x"
type input "25-26 Quote Nationwc"
type textarea "x"
type input "25-26 Quote Nationwcd"
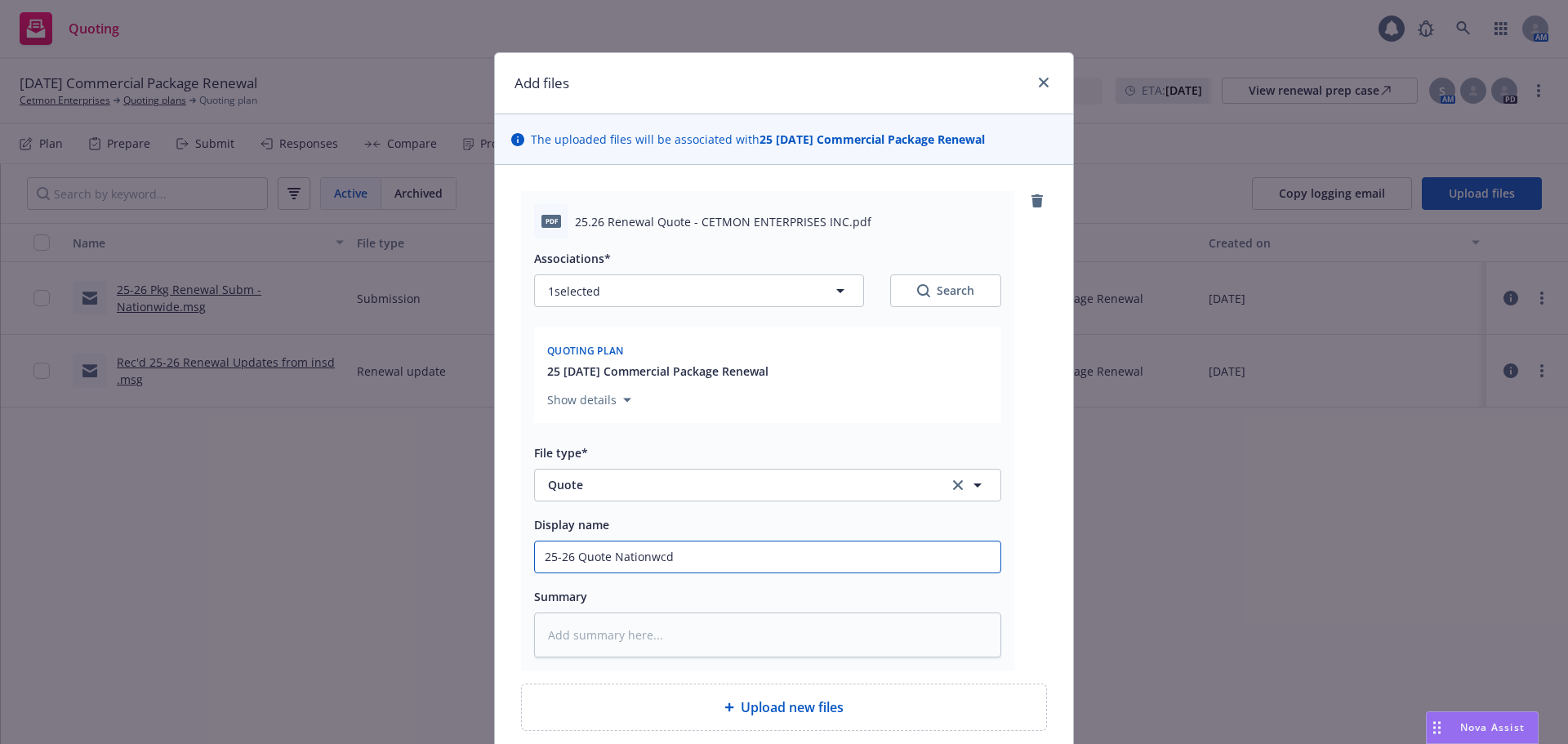
type textarea "x"
type input "25-26 Quote Nationwc"
type textarea "x"
type input "25-26 Quote Nationw"
type textarea "x"
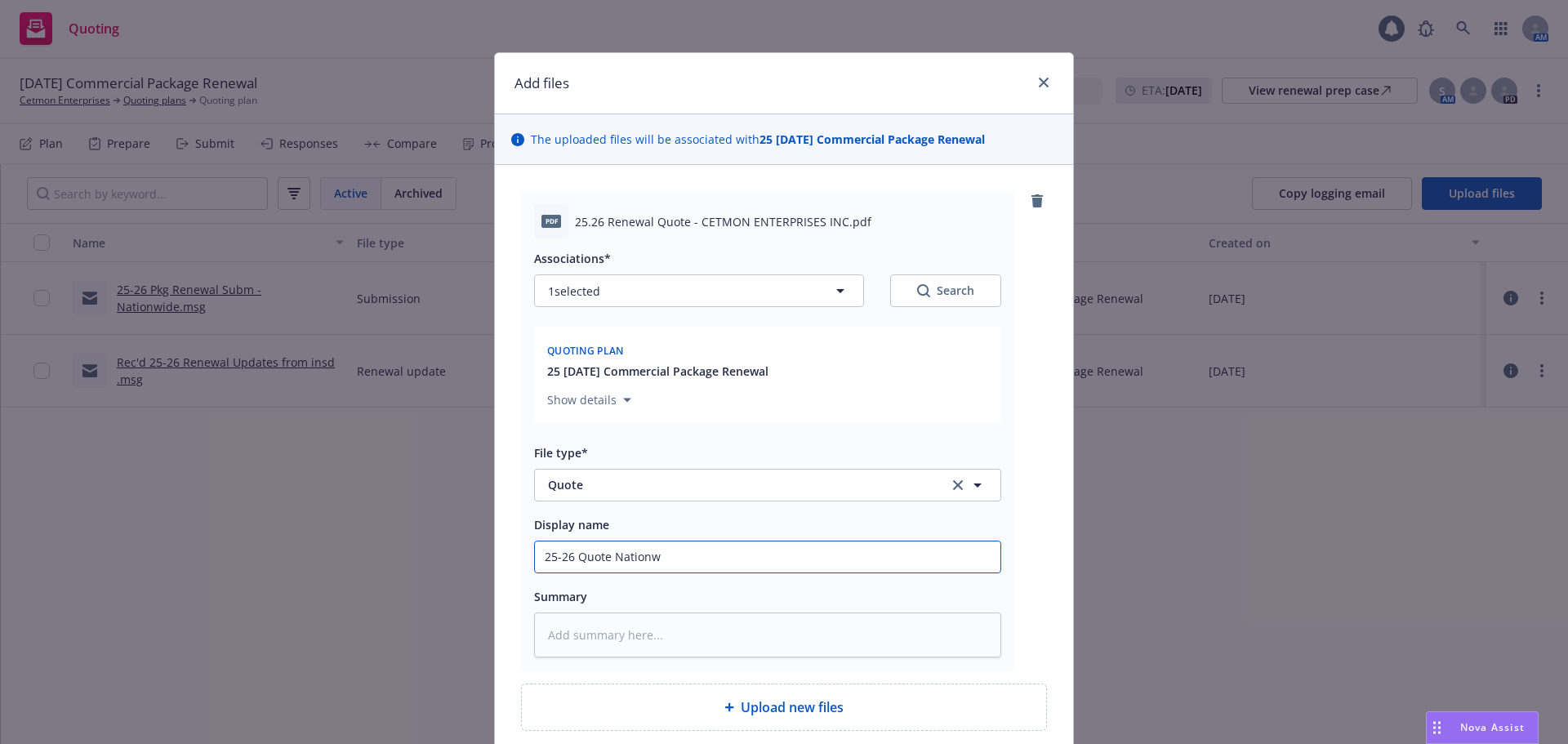
type input "25-26 Quote Nationwi"
type textarea "x"
type input "25-26 Quote Nationwid"
type textarea "x"
type input "25-26 Quote Nationwide"
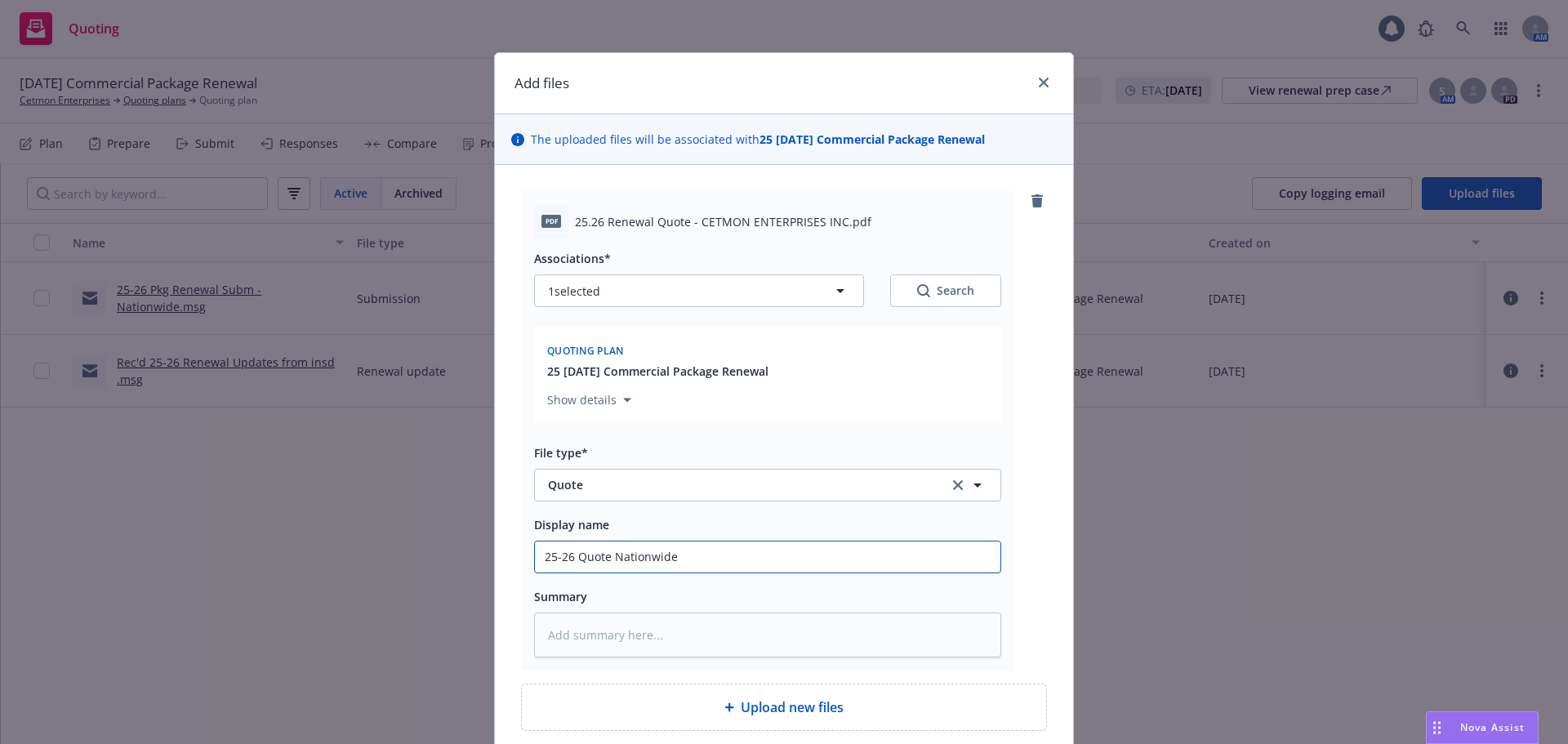
type textarea "x"
type input "25-26 Quote Nationwide"
type textarea "x"
type input "25-26 Quote Nationwide P"
type textarea "x"
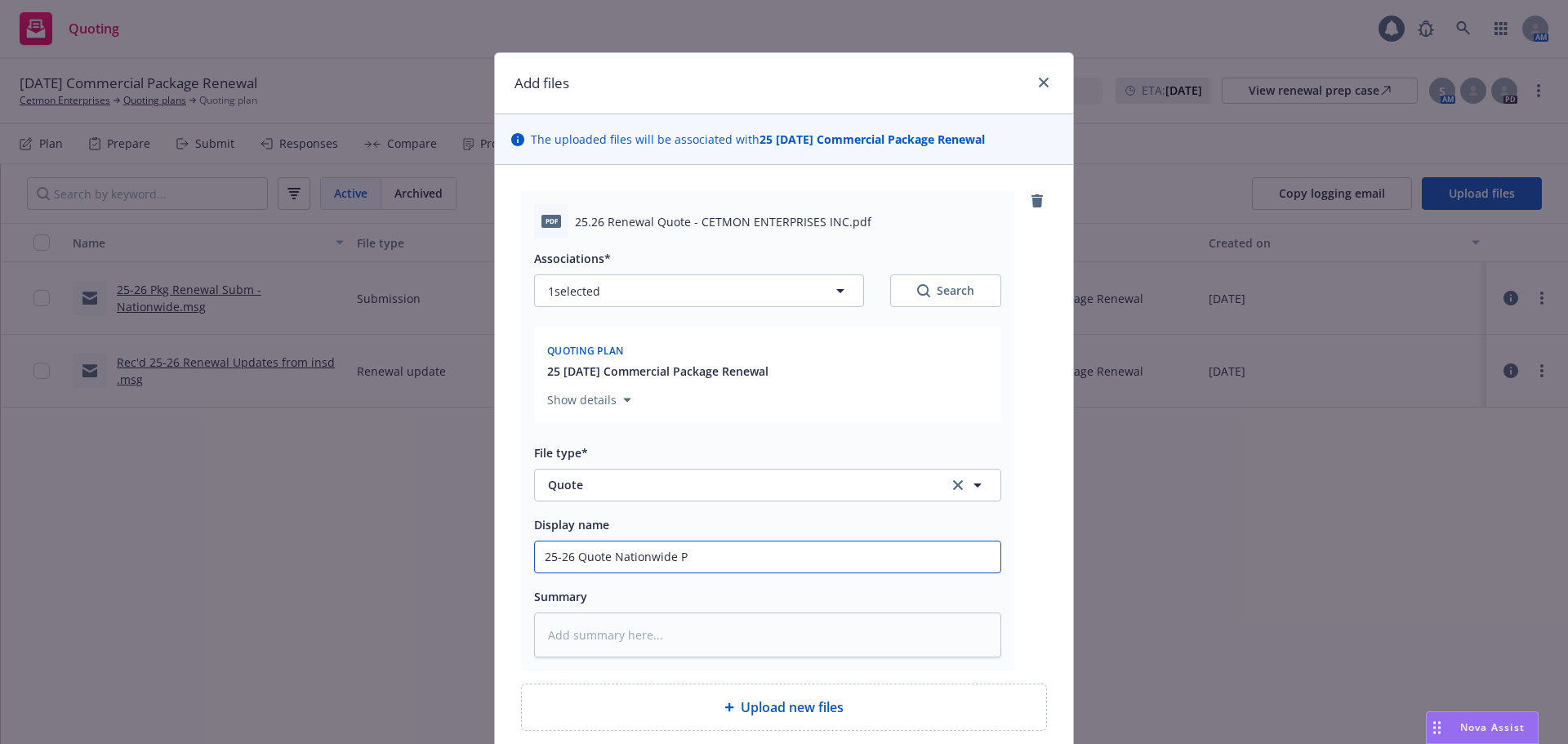
type input "25-26 Quote Nationwide Pk"
type textarea "x"
type input "25-26 Quote Nationwide Pkg"
type textarea "x"
type input "25-26 Quote Nationwide Pkg,"
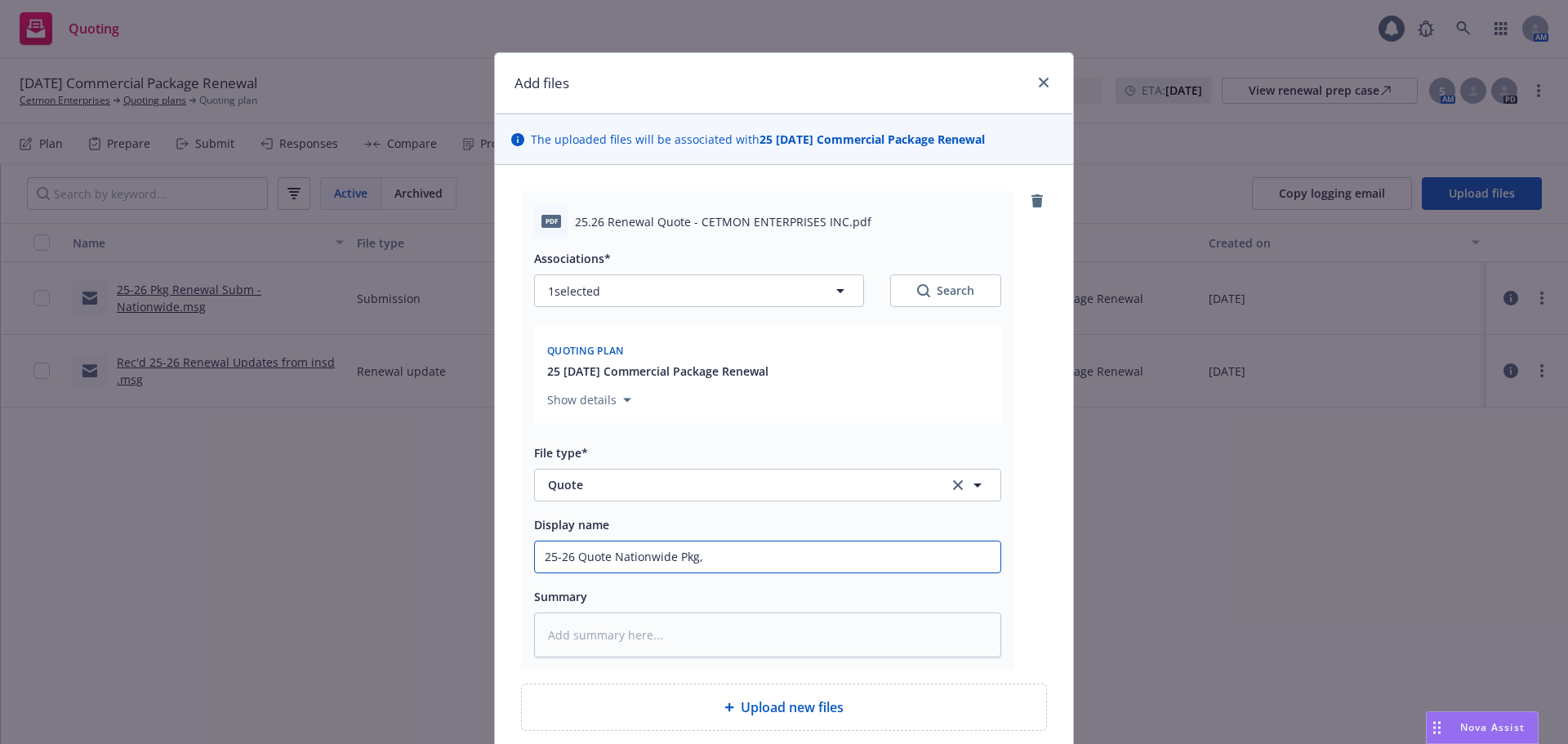
type textarea "x"
type input "25-26 Quote Nationwide Pkg,"
type textarea "x"
type input "25-26 Quote Nationwide Pkg, A"
type textarea "x"
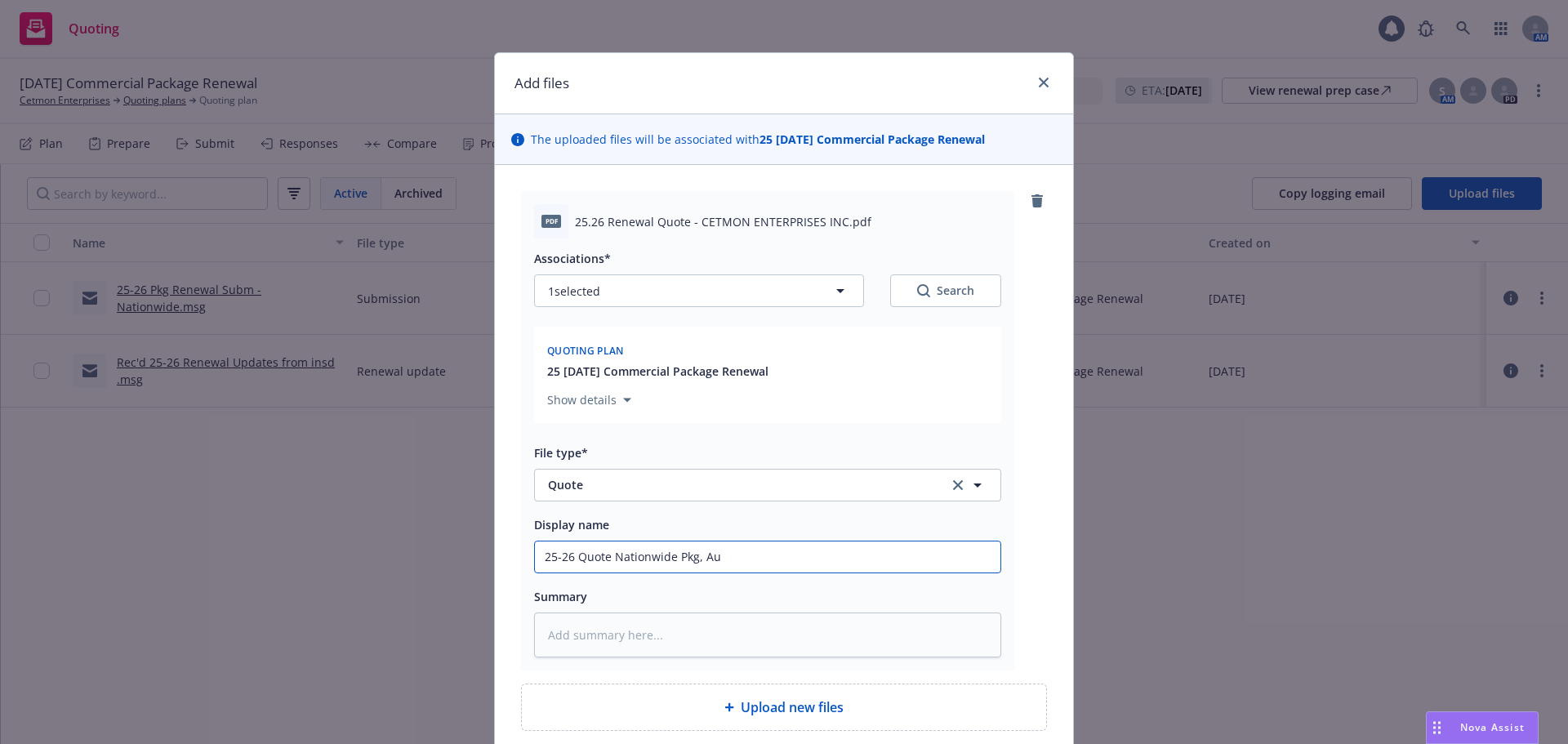
type input "25-26 Quote Nationwide Pkg, Aut"
type textarea "x"
type input "25-26 Quote Nationwide Pkg, Auto"
type textarea "x"
type input "25-26 Quote Nationwide Pkg, Auto"
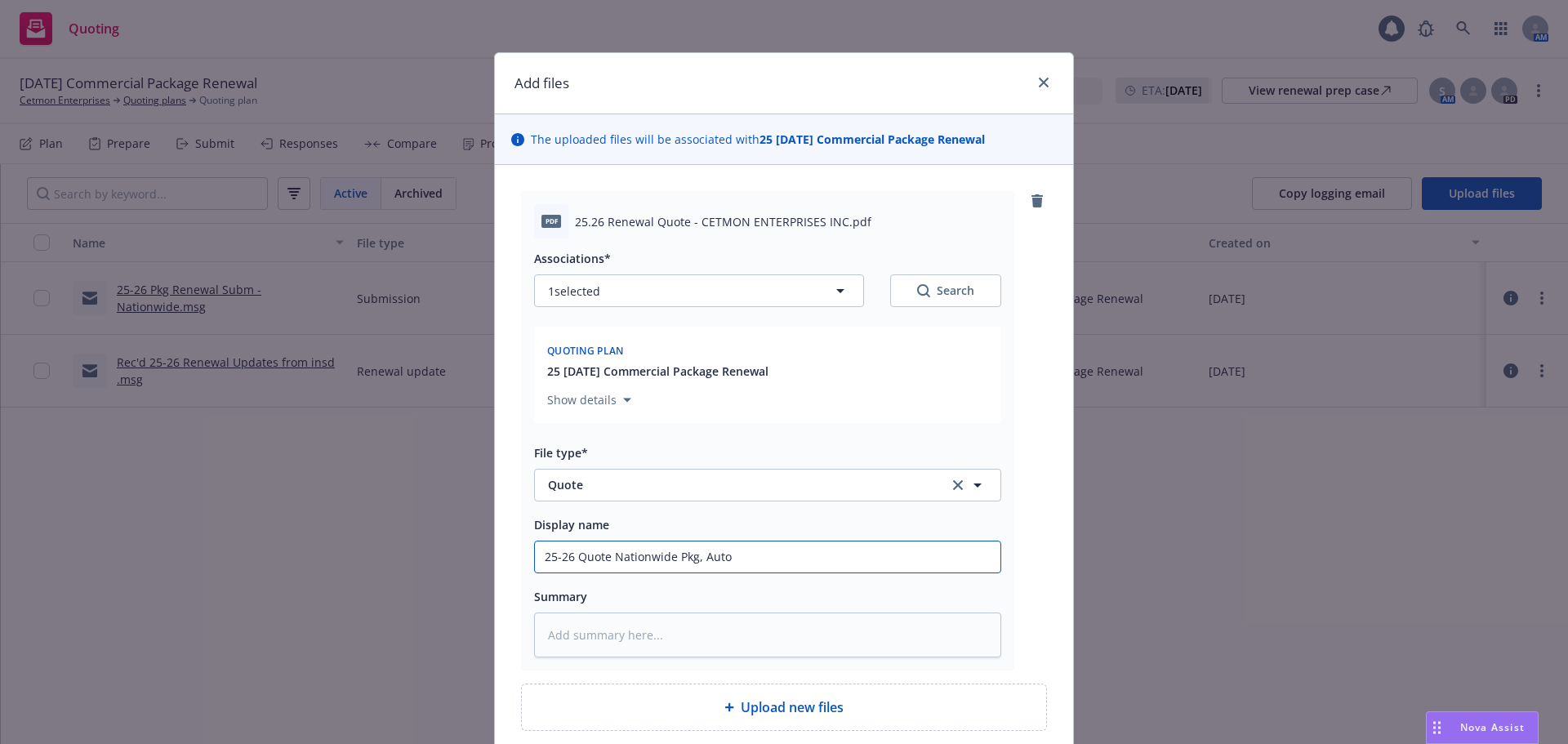
type textarea "x"
type input "25-26 Quote Nationwide Pkg, Auto &"
type textarea "x"
type input "25-26 Quote Nationwide Pkg, Auto &"
type textarea "x"
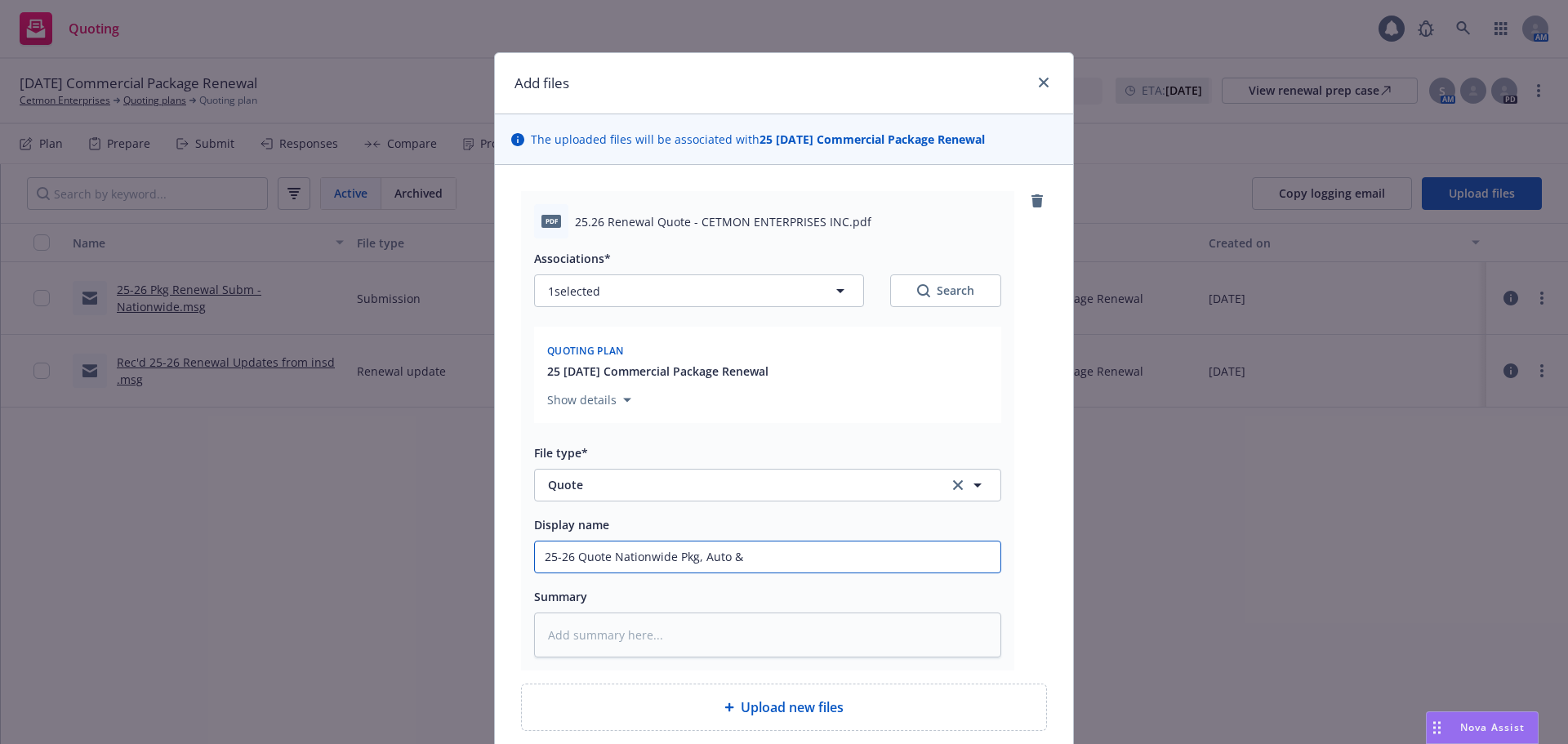
type input "25-26 Quote Nationwide Pkg, Auto & U"
type textarea "x"
type input "25-26 Quote Nationwide Pkg, Auto & Um"
type textarea "x"
type input "25-26 Quote Nationwide Pkg, Auto & Umb"
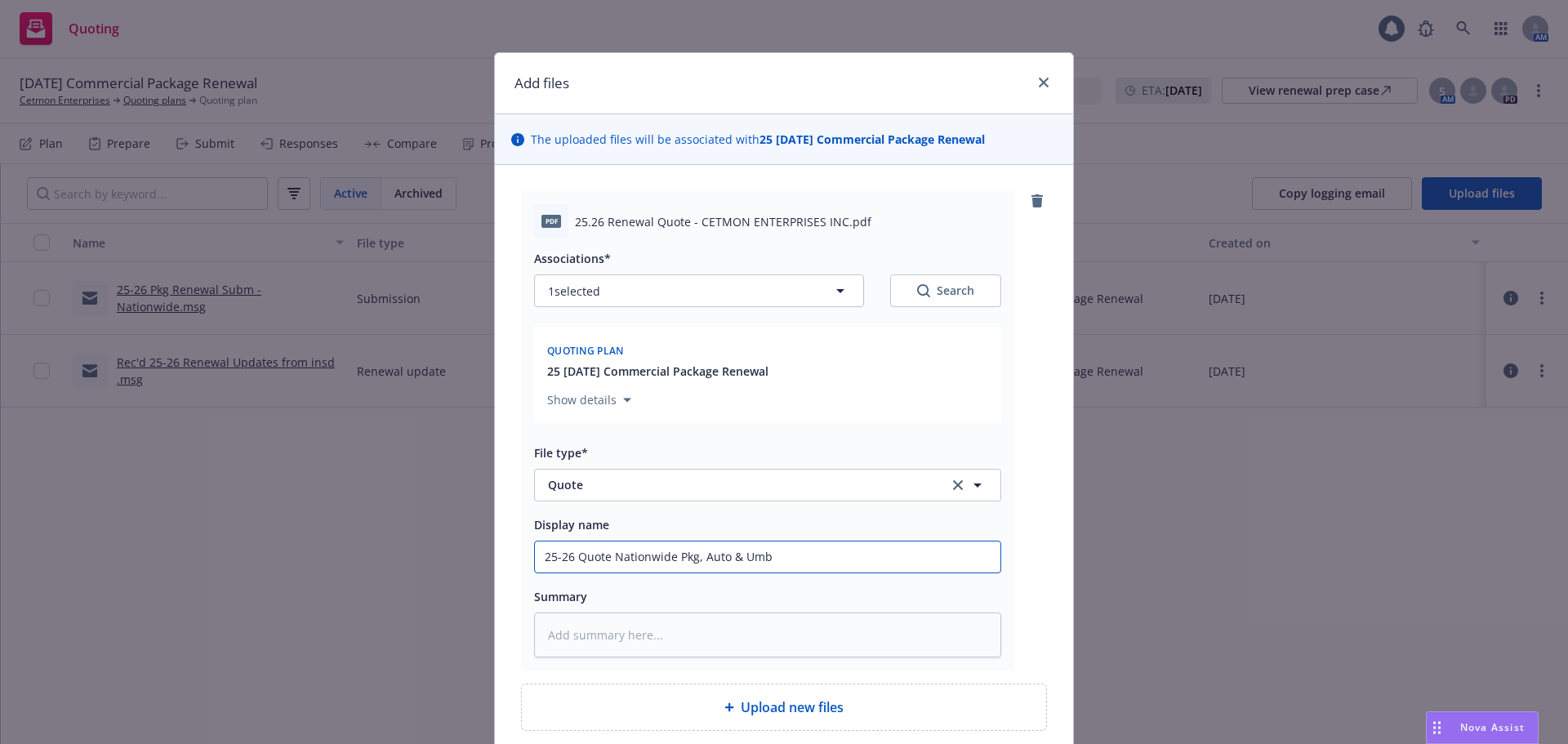
type textarea "x"
type input "25-26 Quote Nationwide Pkg, Auto & Umb -"
type textarea "x"
type input "25-26 Quote Nationwide Pkg, Auto & Umb -0"
type textarea "x"
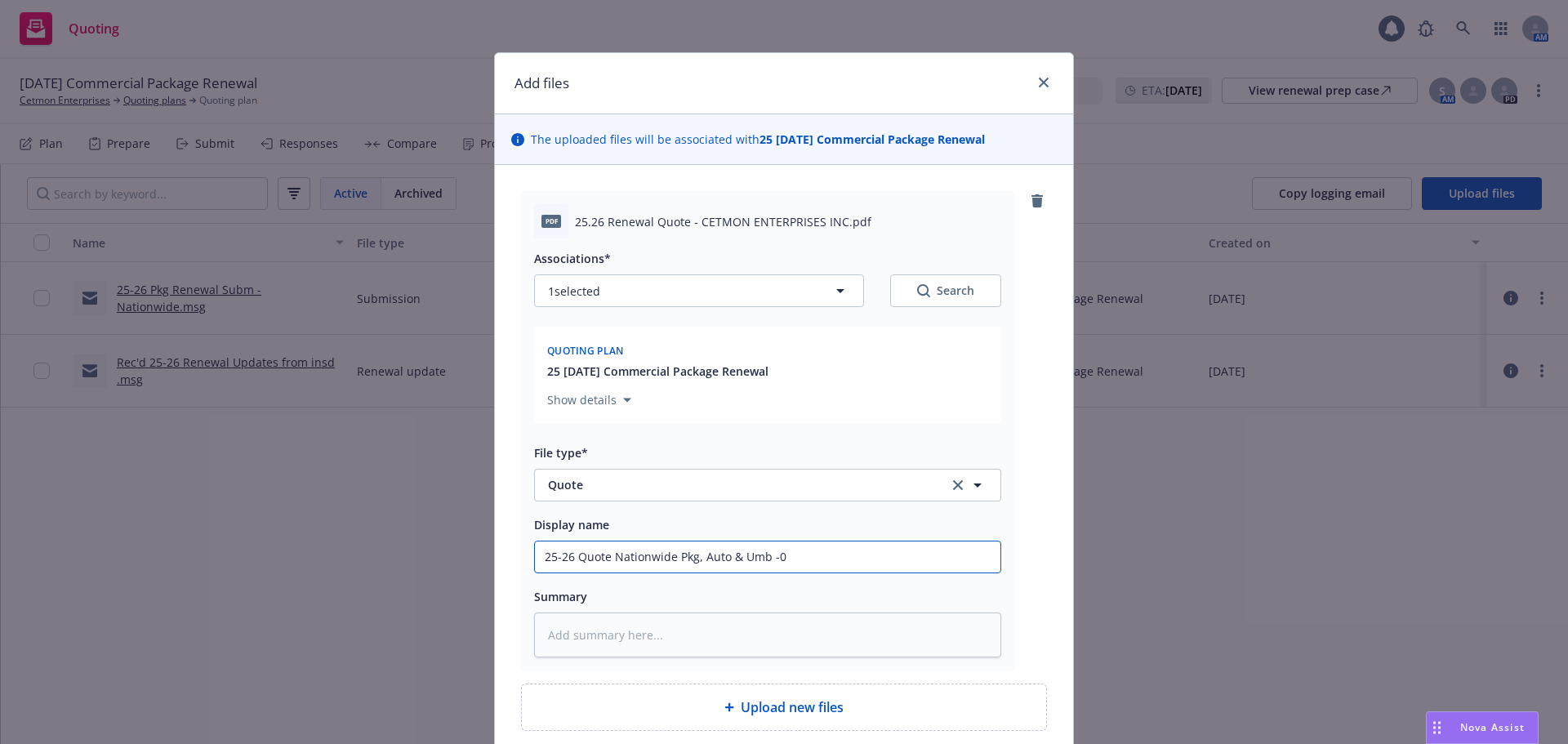
type input "25-26 Quote Nationwide Pkg, Auto & Umb -0"
type textarea "x"
type input "25-26 Quote Nationwide Pkg, Auto & Umb -0"
type textarea "x"
type input "25-26 Quote Nationwide Pkg, Auto & Umb -"
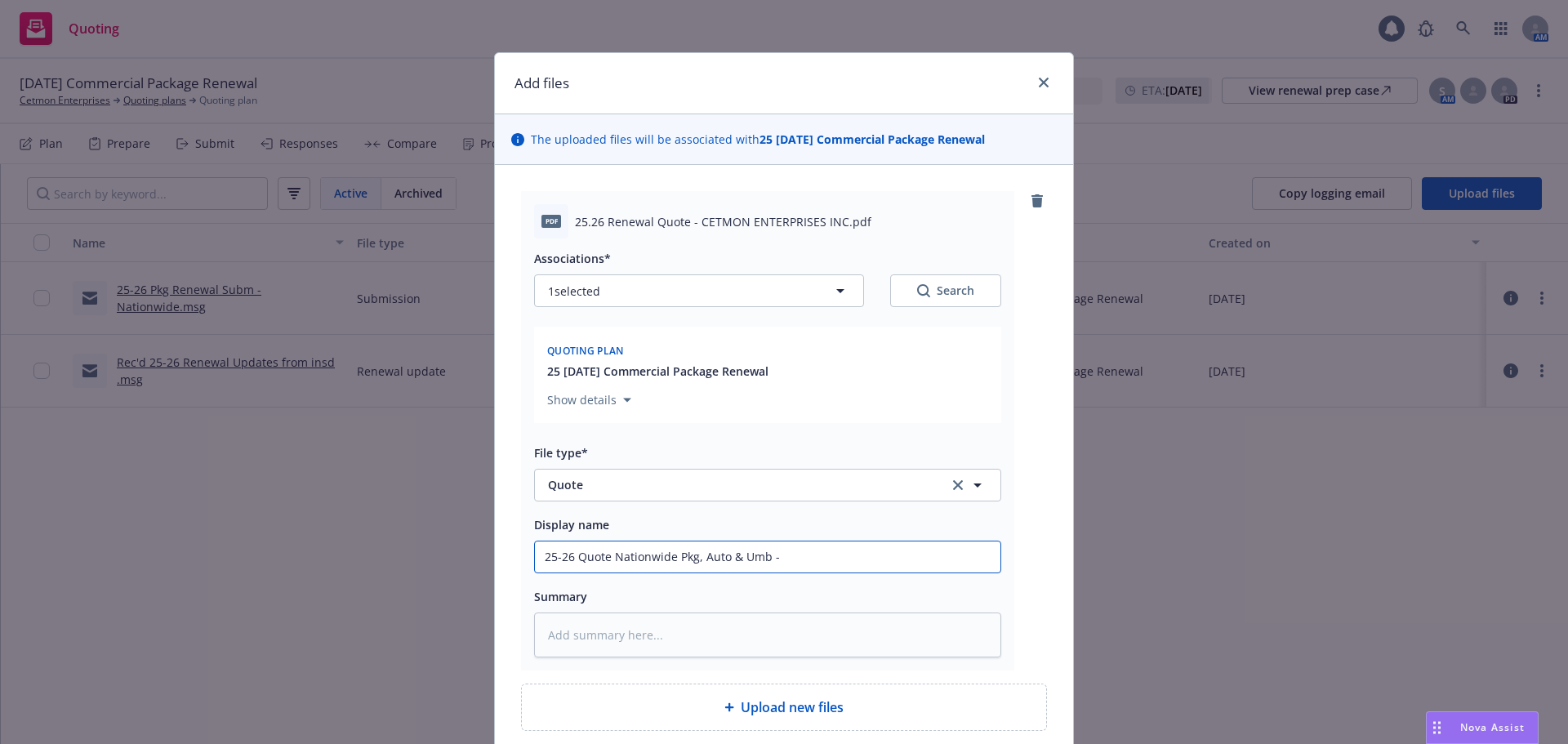
type textarea "x"
type input "25-26 Quote Nationwide Pkg, Auto & Umb -"
type textarea "x"
type input "25-26 Quote Nationwide Pkg, Auto & Umb - $"
type textarea "x"
